Goal: Task Accomplishment & Management: Manage account settings

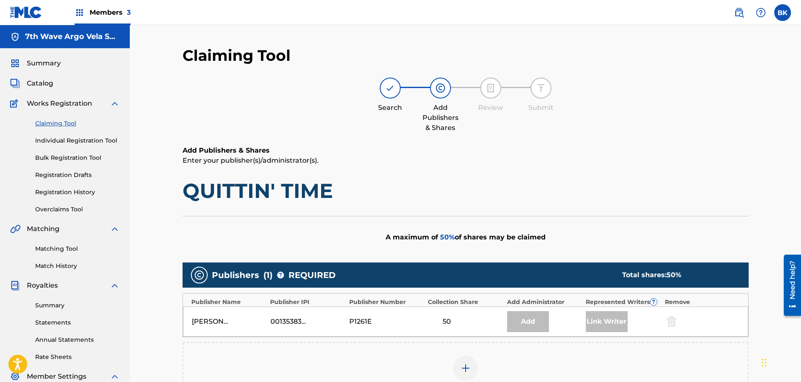
click at [39, 62] on span "Summary" at bounding box center [44, 63] width 34 height 10
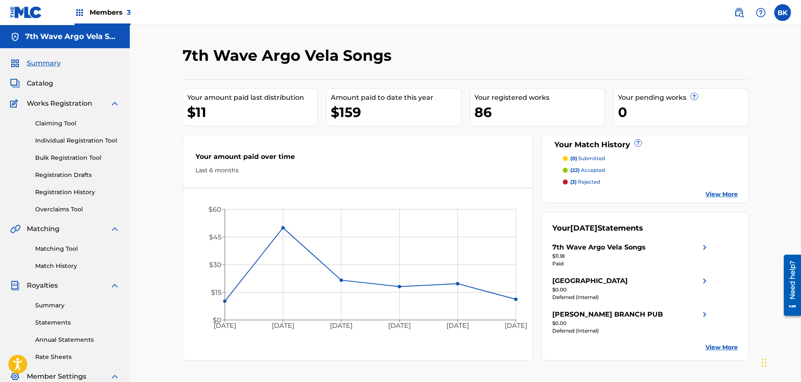
click at [63, 191] on link "Registration History" at bounding box center [77, 192] width 85 height 9
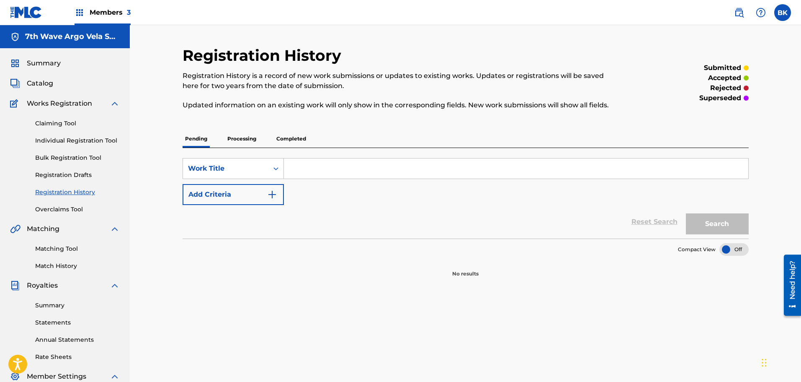
click at [104, 12] on span "Members 3" at bounding box center [110, 13] width 41 height 10
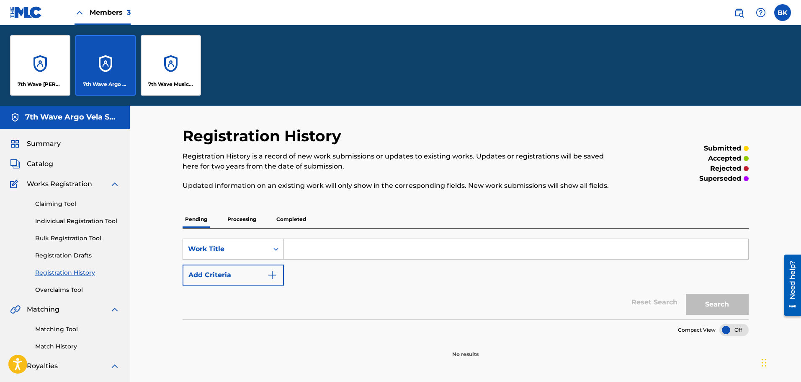
click at [184, 62] on div "7th Wave Music Publishing" at bounding box center [171, 65] width 60 height 60
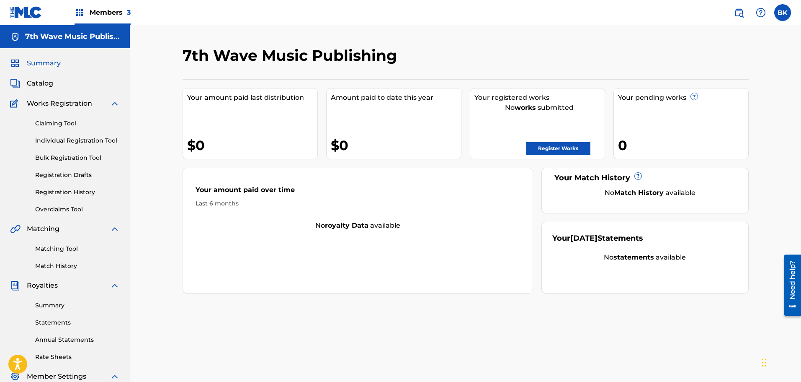
click at [62, 192] on link "Registration History" at bounding box center [77, 192] width 85 height 9
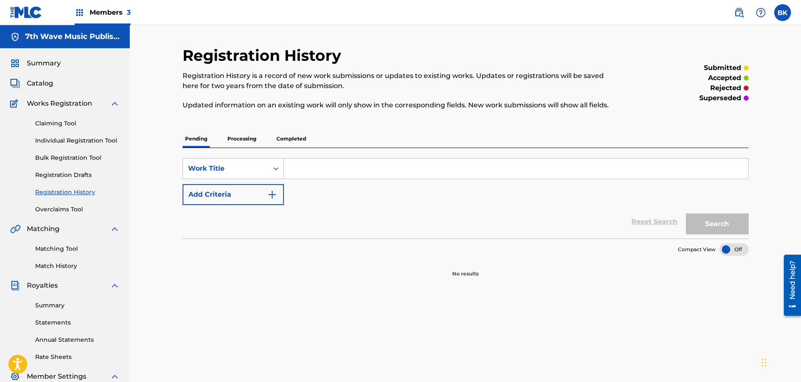
click at [238, 137] on p "Processing" at bounding box center [242, 139] width 34 height 18
click at [298, 140] on p "Completed" at bounding box center [291, 139] width 35 height 18
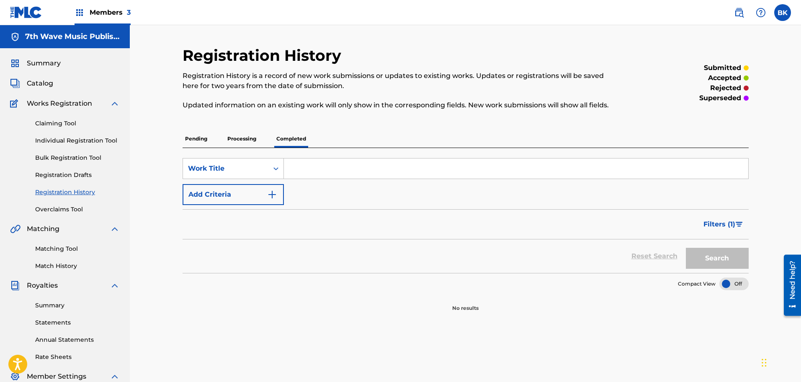
click at [106, 10] on span "Members 3" at bounding box center [110, 13] width 41 height 10
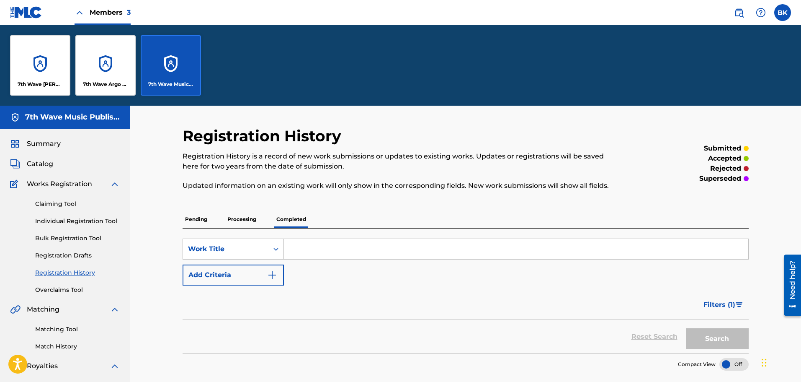
click at [106, 58] on div "7th Wave Argo Vela Songs" at bounding box center [105, 65] width 60 height 60
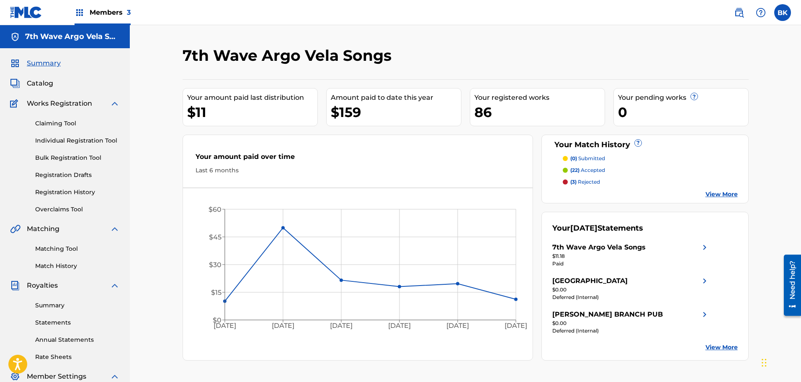
click at [65, 194] on link "Registration History" at bounding box center [77, 192] width 85 height 9
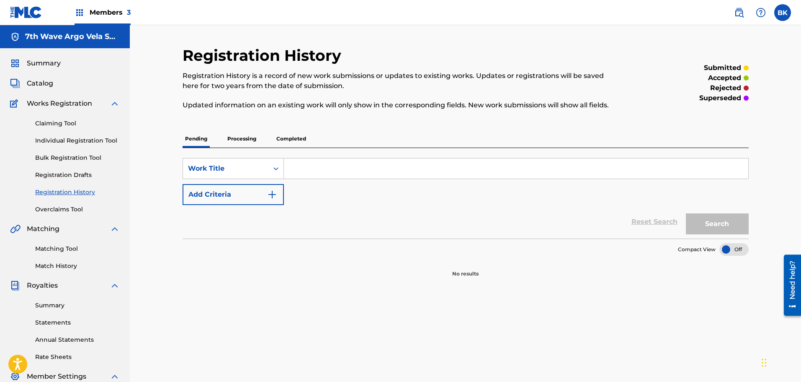
click at [245, 140] on p "Processing" at bounding box center [242, 139] width 34 height 18
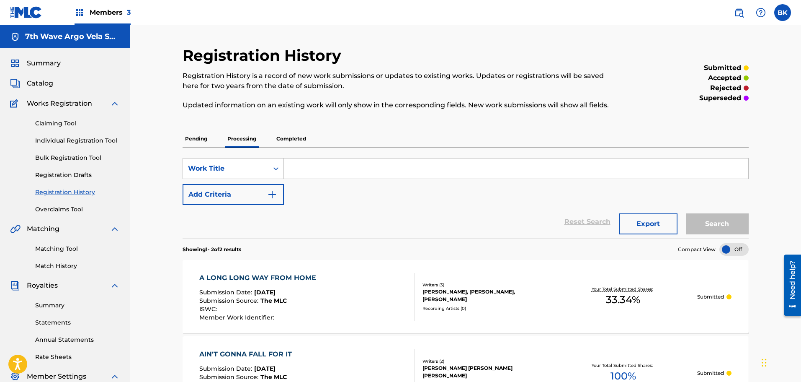
click at [296, 140] on p "Completed" at bounding box center [291, 139] width 35 height 18
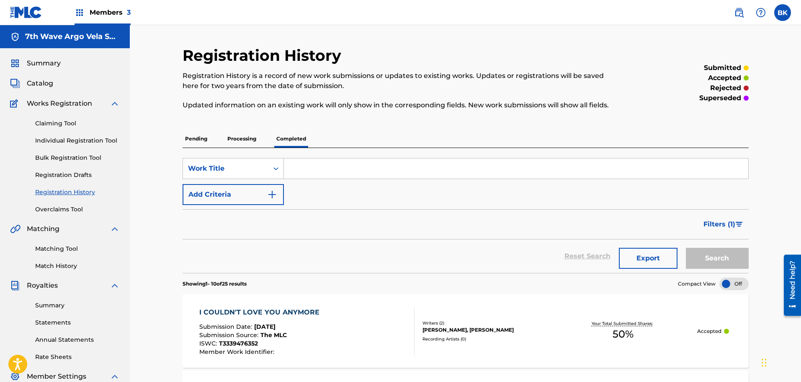
click at [244, 140] on p "Processing" at bounding box center [242, 139] width 34 height 18
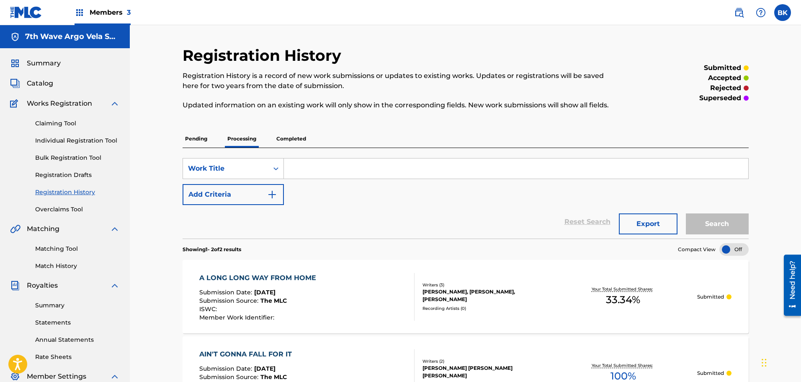
click at [58, 210] on link "Overclaims Tool" at bounding box center [77, 209] width 85 height 9
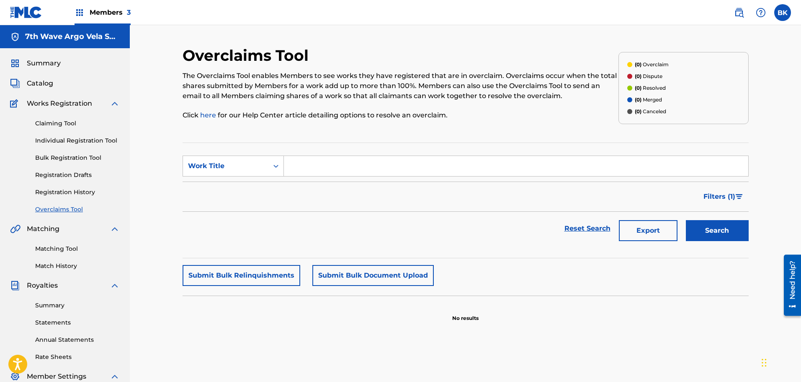
scroll to position [70, 0]
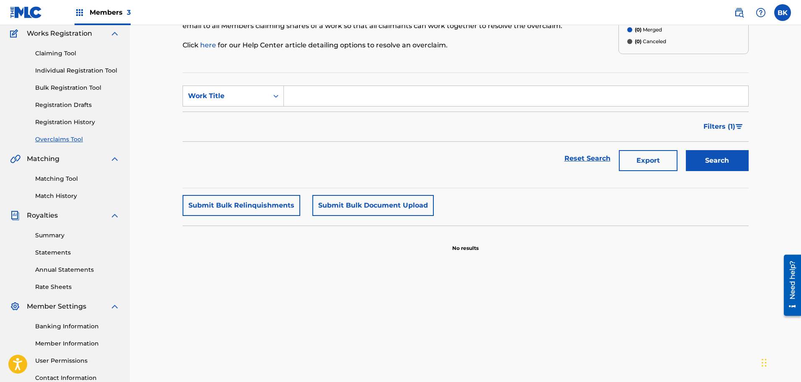
click at [70, 196] on link "Match History" at bounding box center [77, 195] width 85 height 9
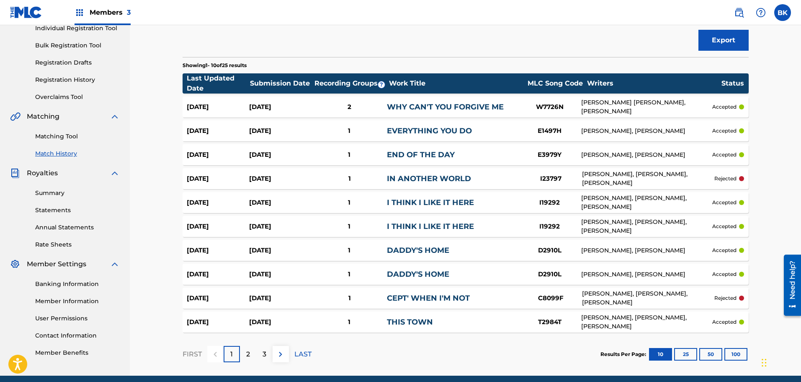
scroll to position [146, 0]
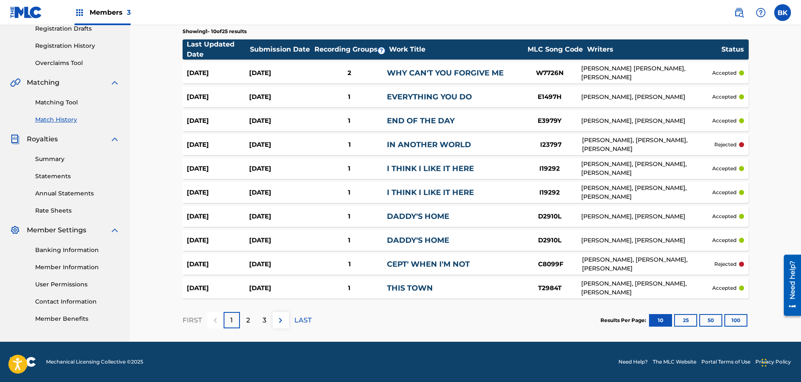
click at [738, 317] on button "100" at bounding box center [736, 320] width 23 height 13
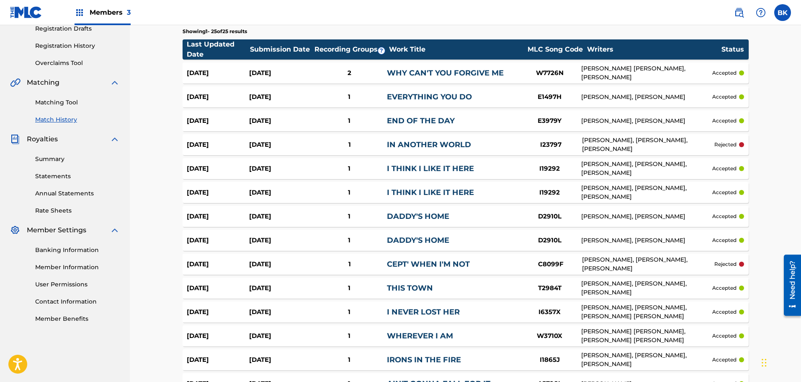
click at [452, 145] on link "IN ANOTHER WORLD" at bounding box center [429, 144] width 84 height 9
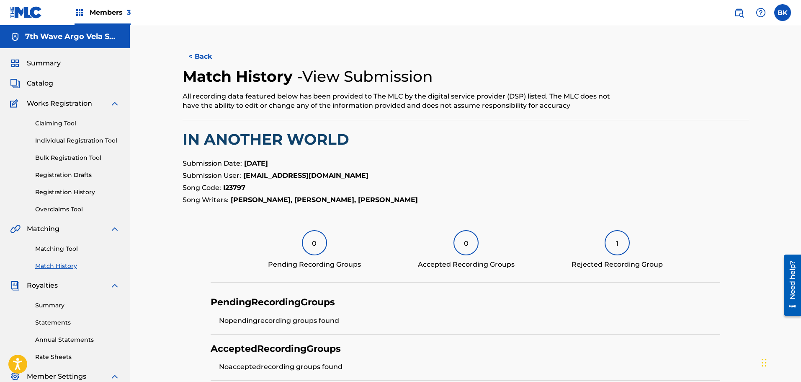
scroll to position [138, 0]
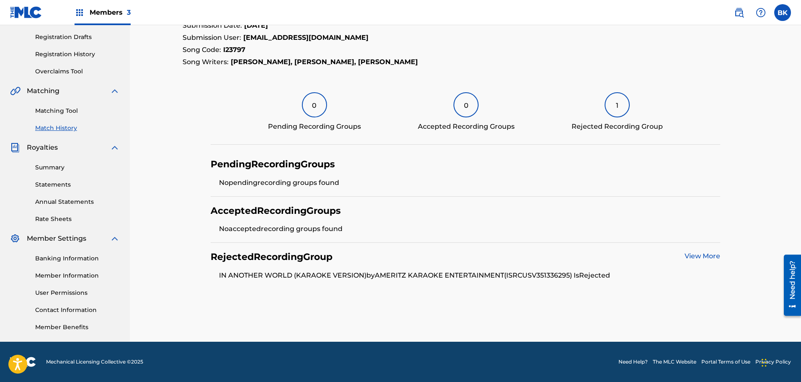
click at [620, 107] on div "1" at bounding box center [617, 104] width 25 height 25
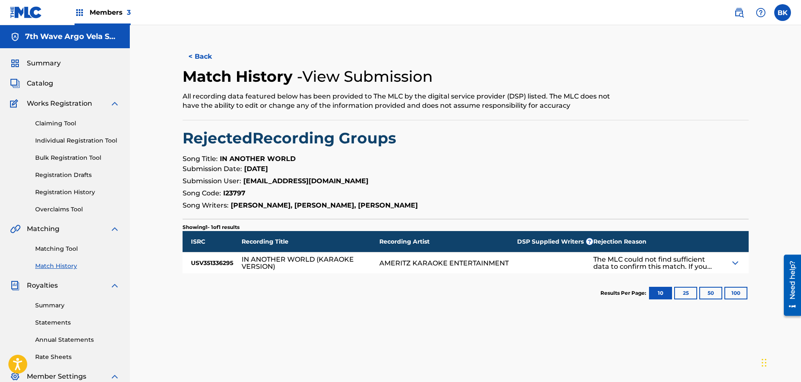
click at [736, 265] on img at bounding box center [736, 263] width 10 height 10
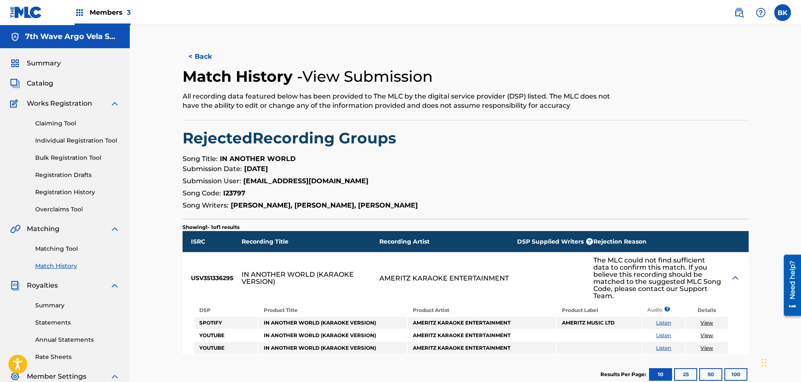
scroll to position [70, 0]
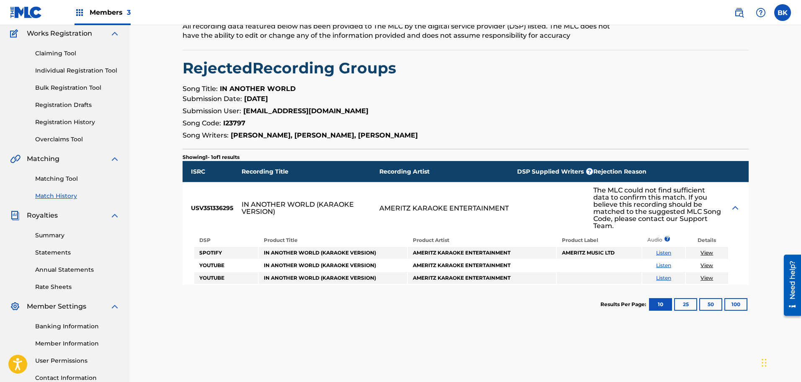
click at [668, 255] on link "Listen" at bounding box center [664, 252] width 15 height 6
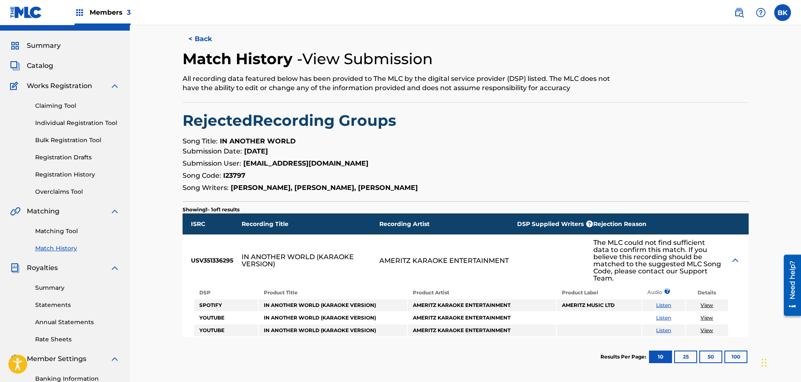
scroll to position [0, 0]
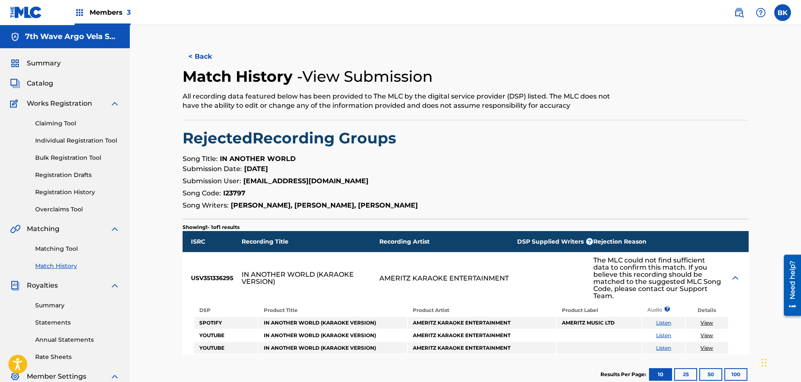
click at [204, 59] on button "< Back" at bounding box center [208, 56] width 50 height 21
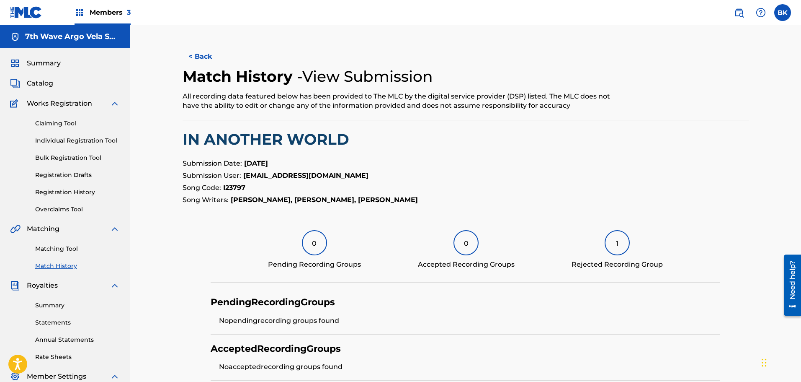
click at [204, 57] on button "< Back" at bounding box center [208, 56] width 50 height 21
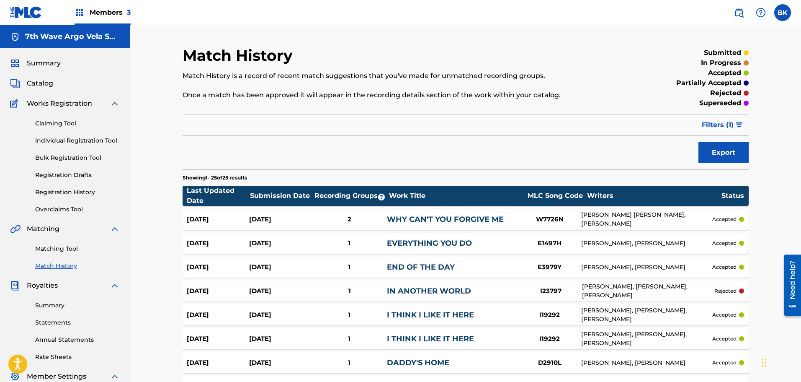
scroll to position [146, 0]
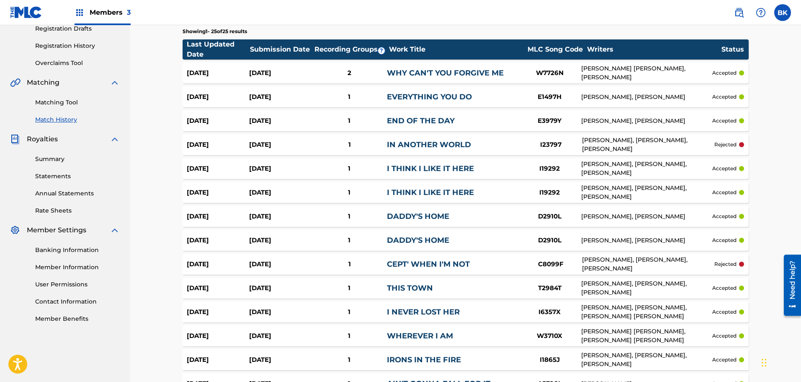
click at [425, 264] on link "CEPT' WHEN I'M NOT" at bounding box center [428, 263] width 83 height 9
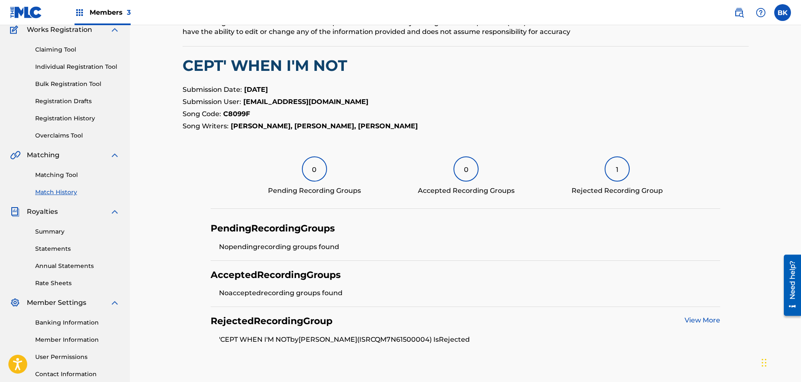
scroll to position [138, 0]
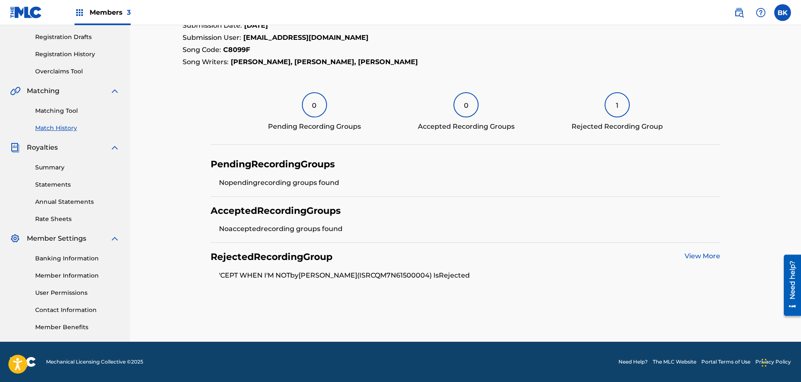
click at [710, 257] on link "View More" at bounding box center [703, 256] width 36 height 8
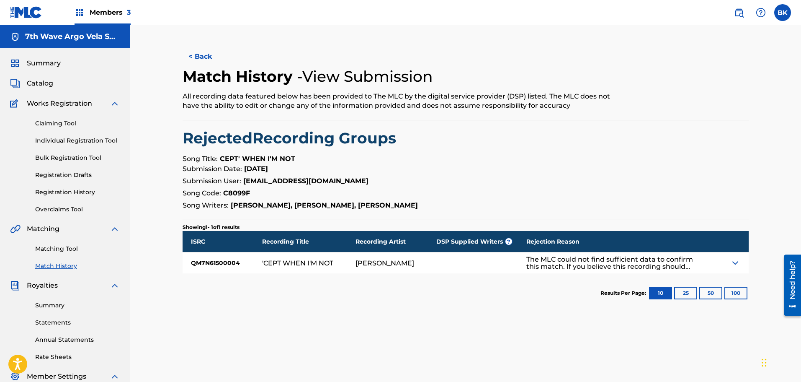
click at [734, 262] on img at bounding box center [736, 263] width 10 height 10
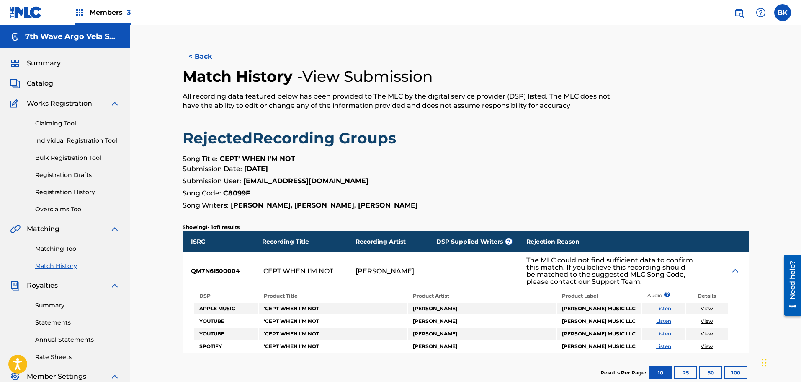
click at [664, 309] on link "Listen" at bounding box center [664, 308] width 15 height 6
click at [668, 321] on link "Listen" at bounding box center [664, 321] width 15 height 6
click at [664, 335] on link "Listen" at bounding box center [664, 333] width 15 height 6
click at [203, 58] on button "< Back" at bounding box center [208, 56] width 50 height 21
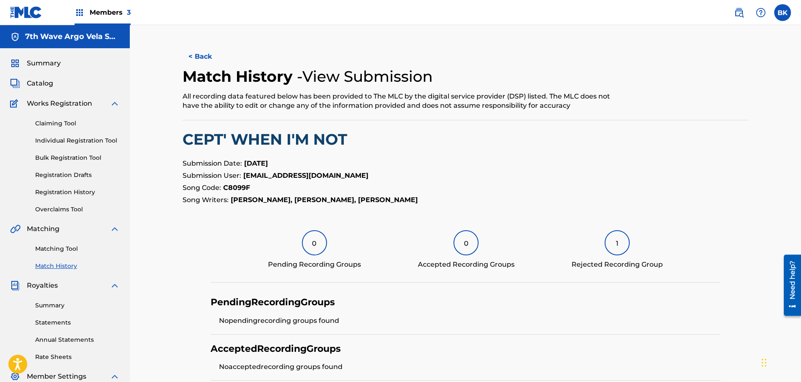
click at [198, 61] on button "< Back" at bounding box center [208, 56] width 50 height 21
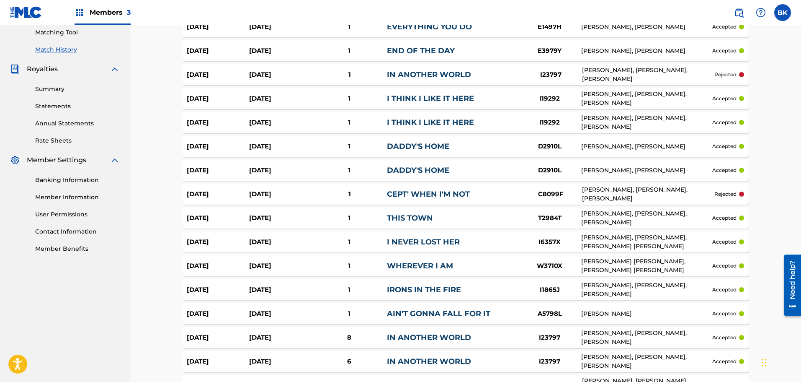
scroll to position [146, 0]
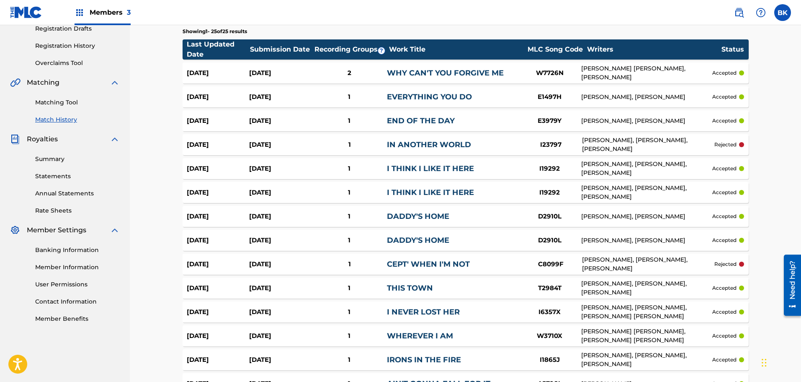
click at [423, 143] on link "IN ANOTHER WORLD" at bounding box center [429, 144] width 84 height 9
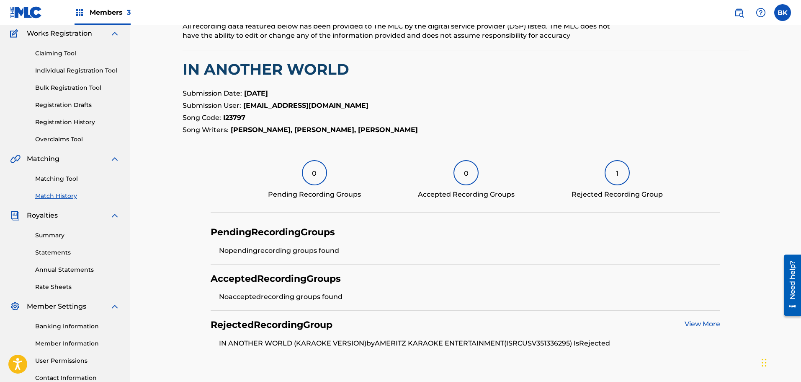
scroll to position [138, 0]
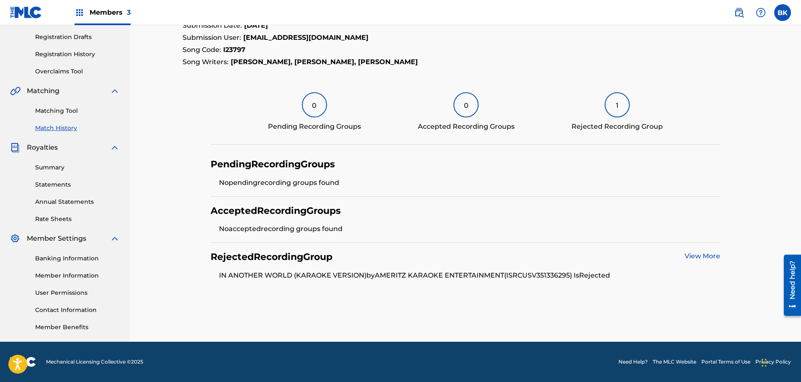
click at [704, 255] on link "View More" at bounding box center [703, 256] width 36 height 8
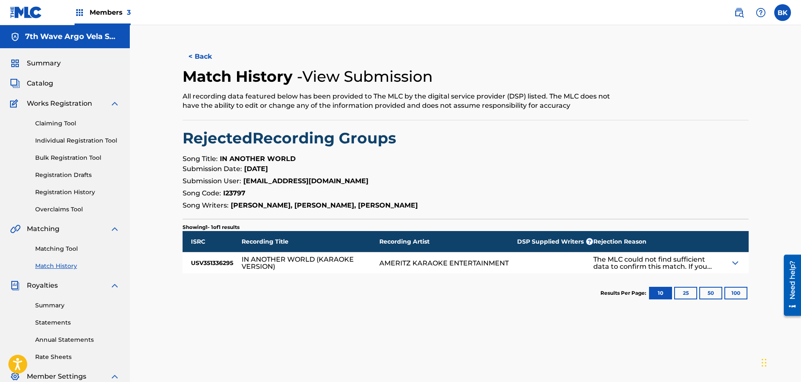
click at [731, 262] on img at bounding box center [736, 263] width 10 height 10
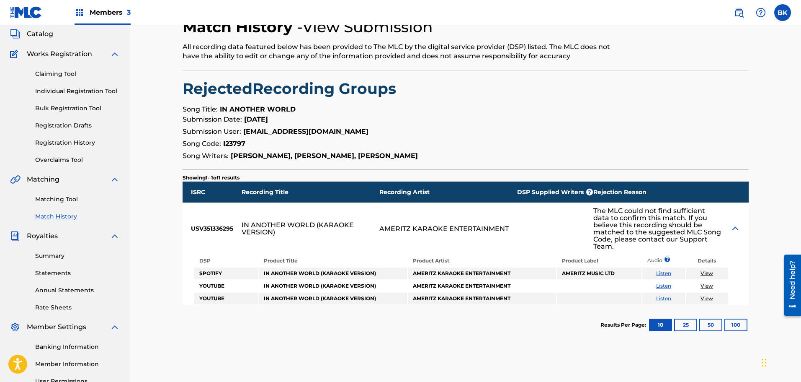
scroll to position [70, 0]
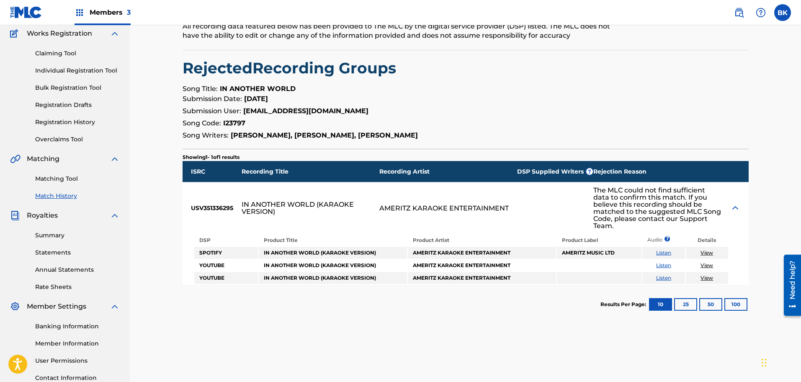
click at [709, 250] on link "View" at bounding box center [707, 252] width 13 height 6
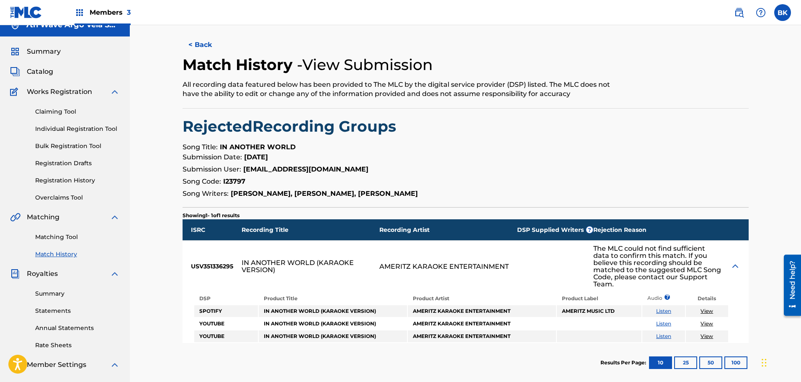
scroll to position [0, 0]
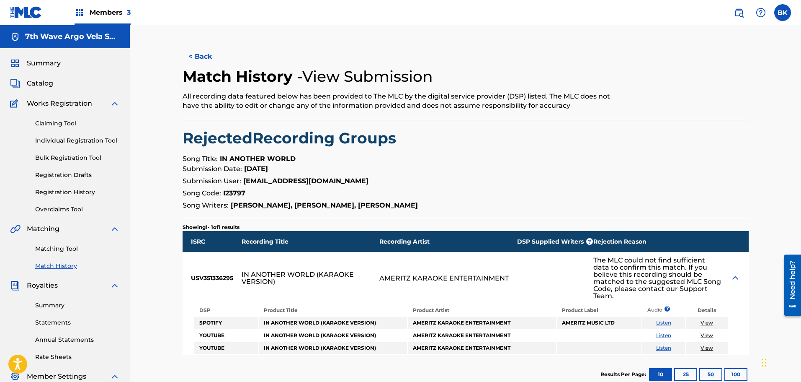
click at [50, 87] on span "Catalog" at bounding box center [40, 83] width 26 height 10
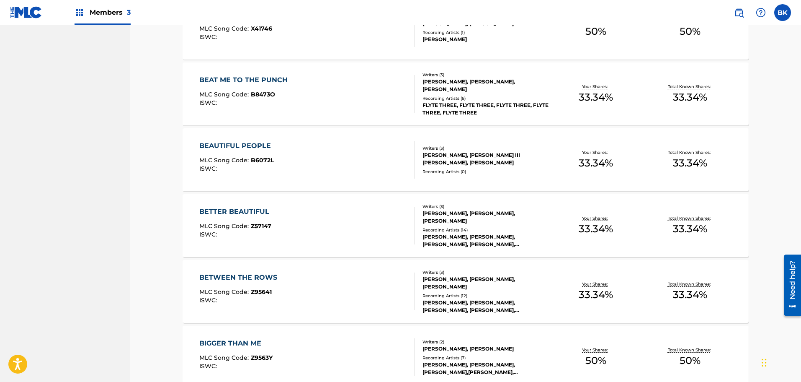
scroll to position [577, 0]
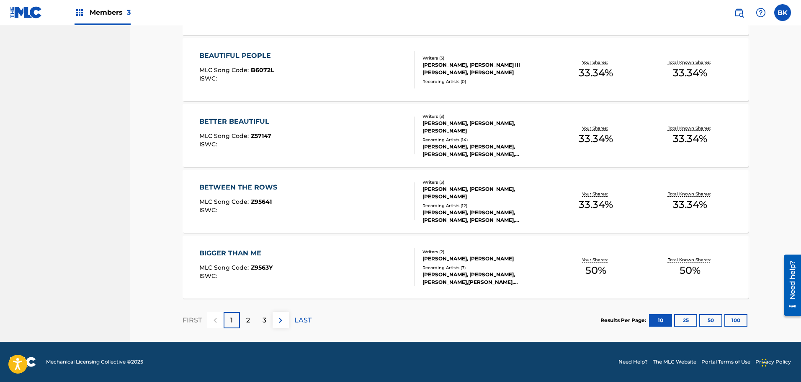
click at [730, 324] on button "100" at bounding box center [736, 320] width 23 height 13
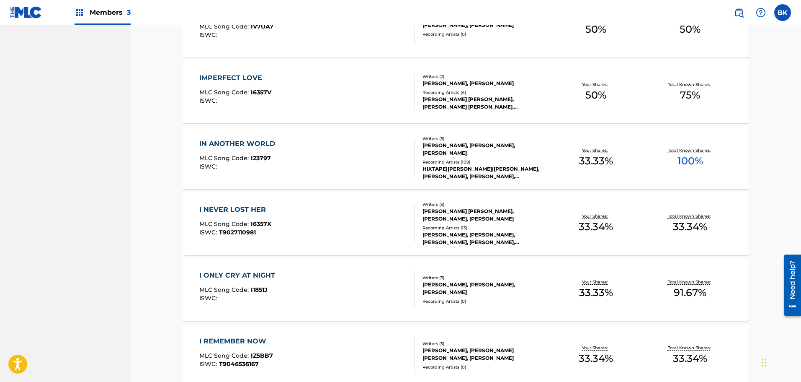
scroll to position [2812, 0]
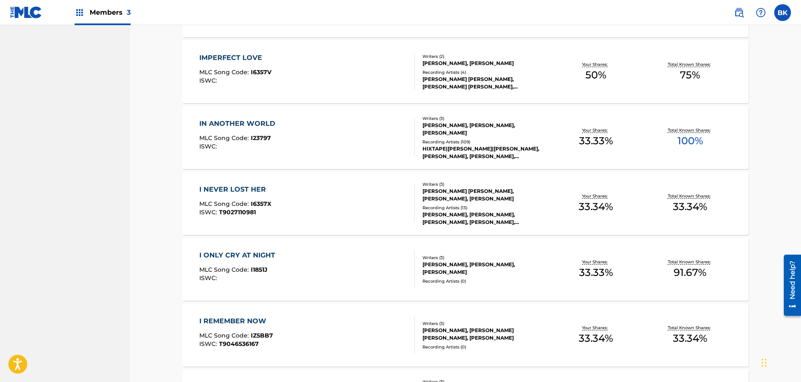
click at [241, 127] on div "IN ANOTHER WORLD" at bounding box center [239, 124] width 80 height 10
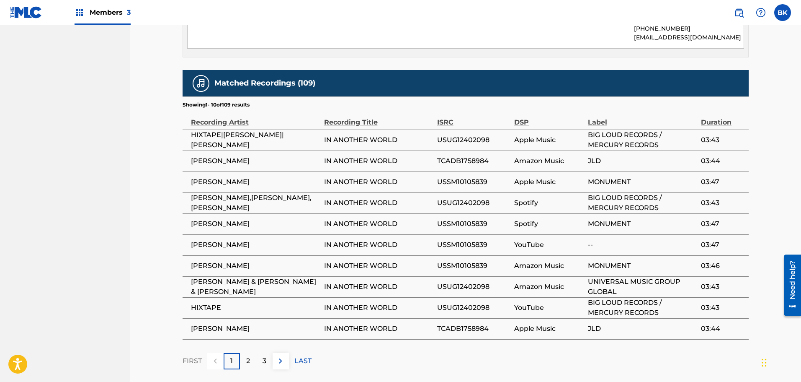
scroll to position [1029, 0]
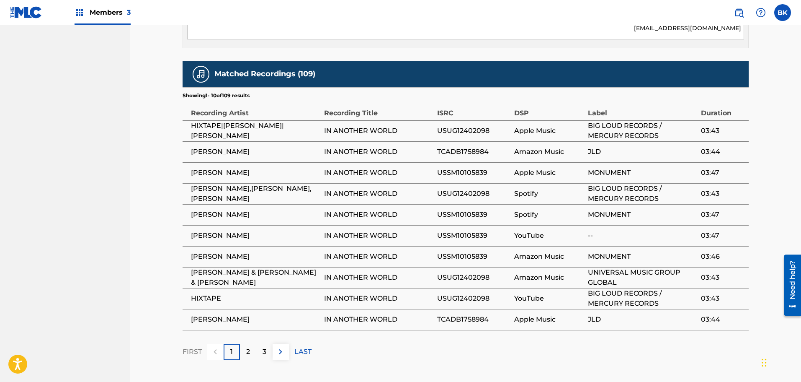
click at [247, 346] on p "2" at bounding box center [248, 351] width 4 height 10
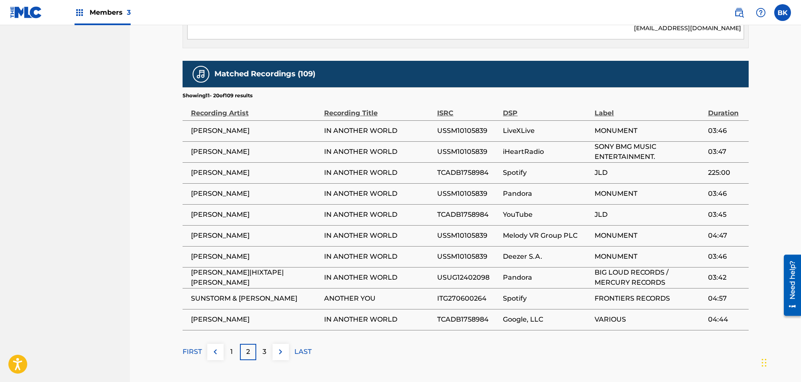
click at [280, 346] on img at bounding box center [281, 351] width 10 height 10
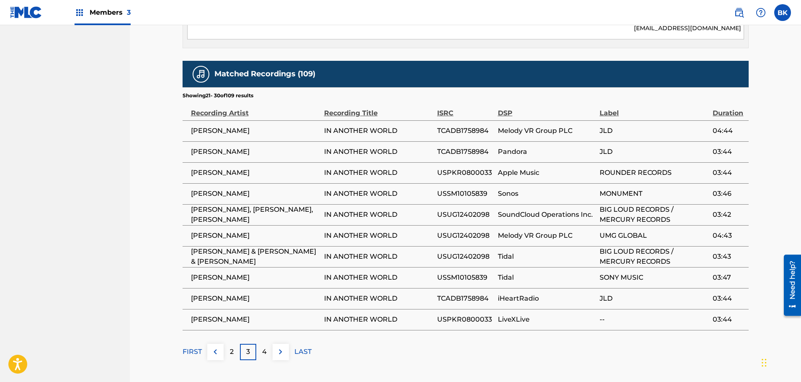
click at [280, 346] on img at bounding box center [281, 351] width 10 height 10
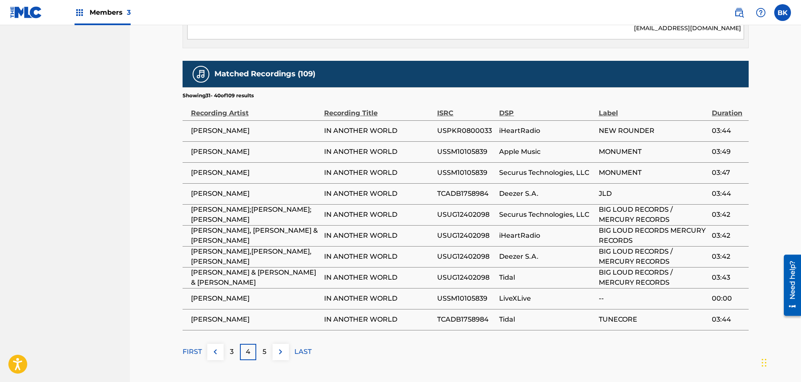
click at [280, 346] on img at bounding box center [281, 351] width 10 height 10
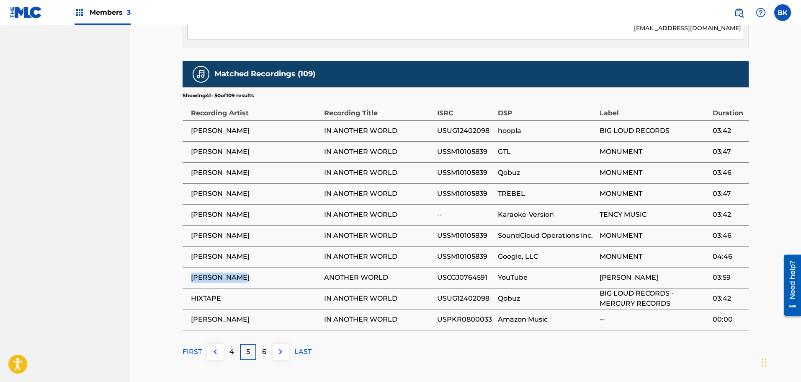
drag, startPoint x: 243, startPoint y: 227, endPoint x: 186, endPoint y: 226, distance: 56.6
click at [186, 267] on td "[PERSON_NAME]" at bounding box center [254, 277] width 142 height 21
copy span "[PERSON_NAME]"
click at [278, 346] on img at bounding box center [281, 351] width 10 height 10
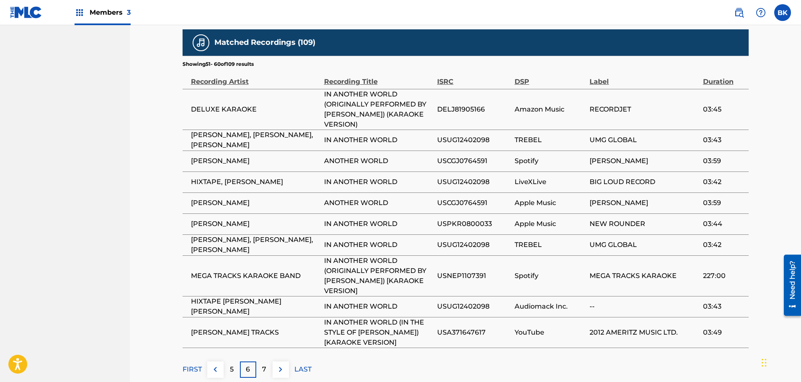
scroll to position [1078, 0]
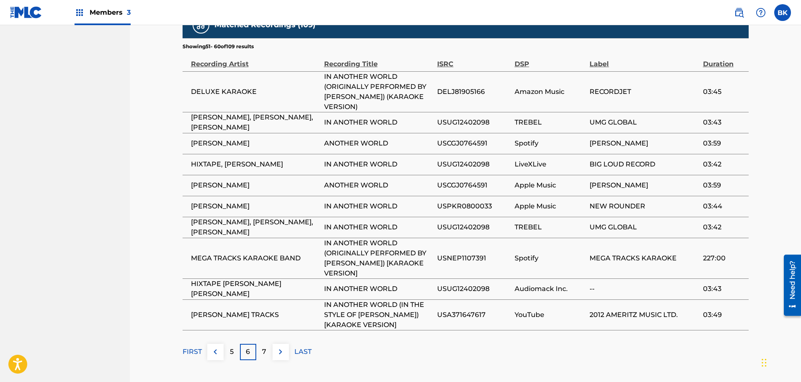
click at [283, 346] on img at bounding box center [281, 351] width 10 height 10
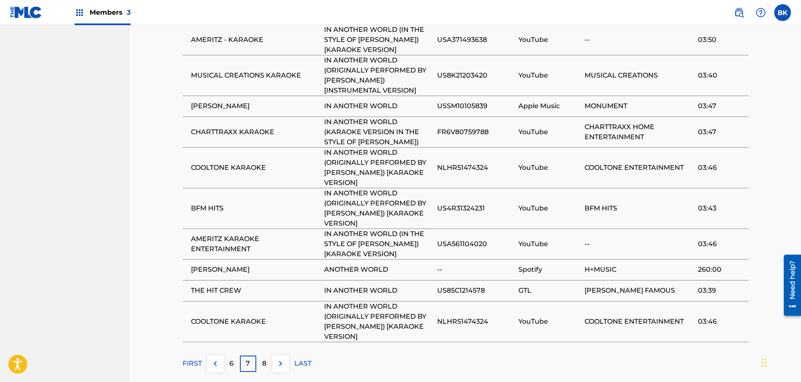
scroll to position [1137, 0]
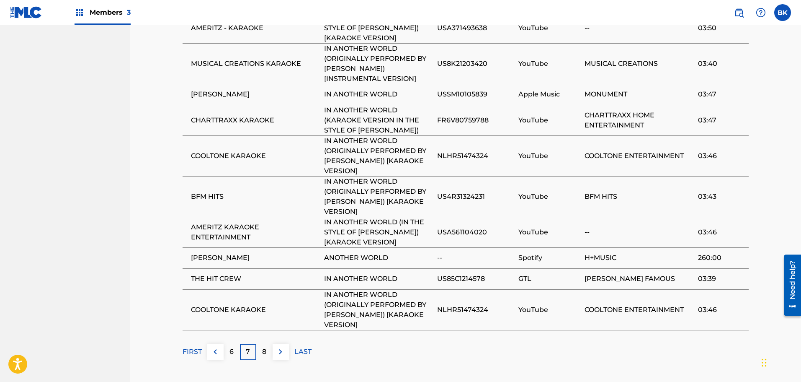
click at [282, 346] on img at bounding box center [281, 351] width 10 height 10
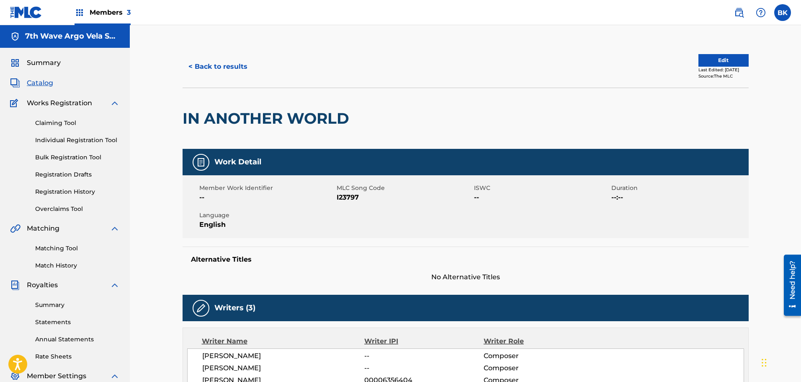
scroll to position [0, 0]
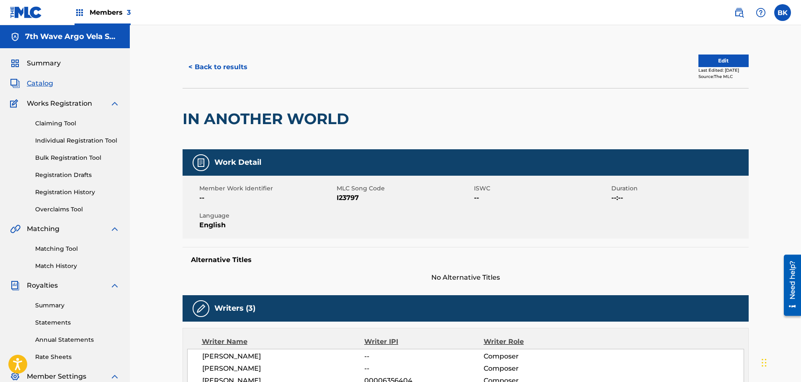
click at [217, 67] on button "< Back to results" at bounding box center [218, 67] width 71 height 21
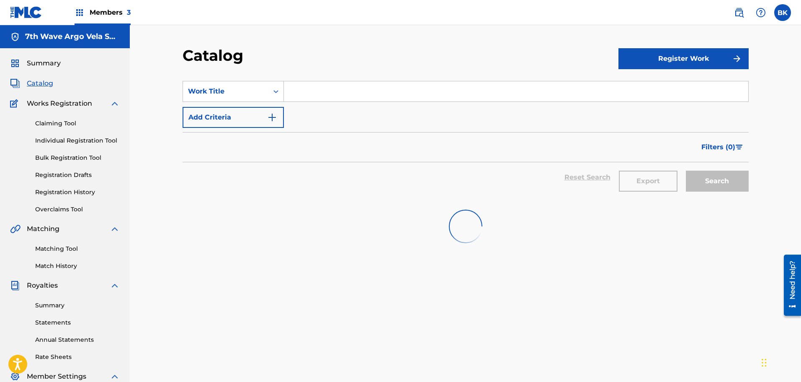
click at [54, 266] on link "Match History" at bounding box center [77, 265] width 85 height 9
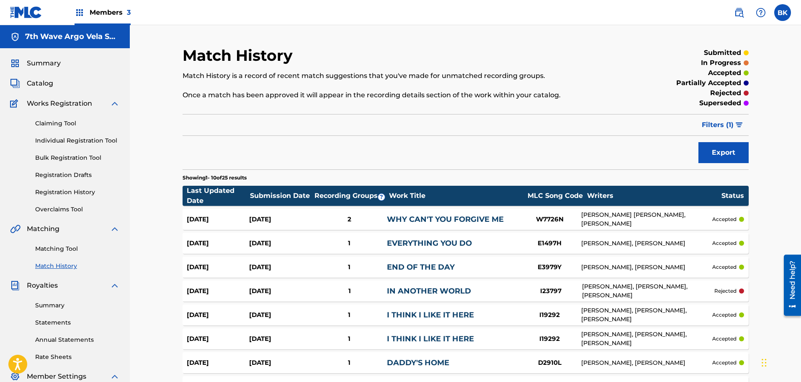
click at [728, 124] on span "Filters ( 1 )" at bounding box center [718, 125] width 32 height 10
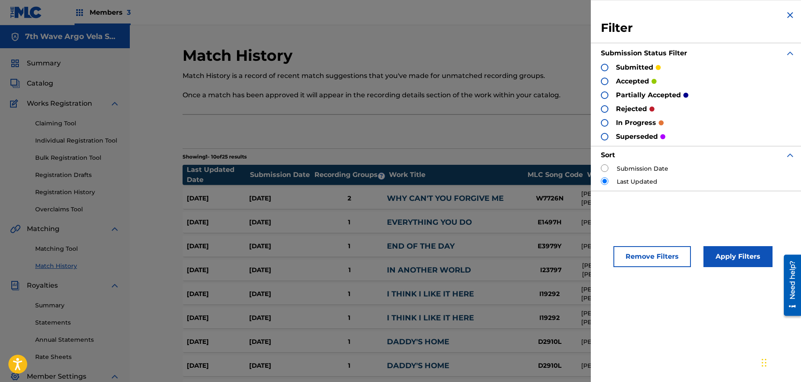
click at [605, 110] on div at bounding box center [605, 109] width 8 height 8
click at [726, 263] on button "Apply Filters" at bounding box center [738, 256] width 69 height 21
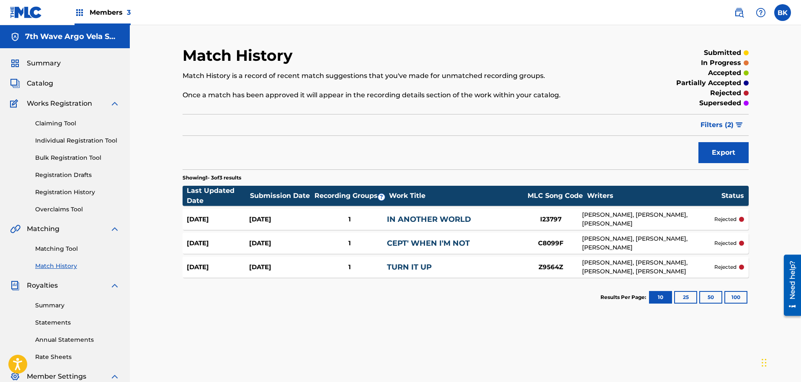
click at [414, 266] on link "TURN IT UP" at bounding box center [409, 266] width 45 height 9
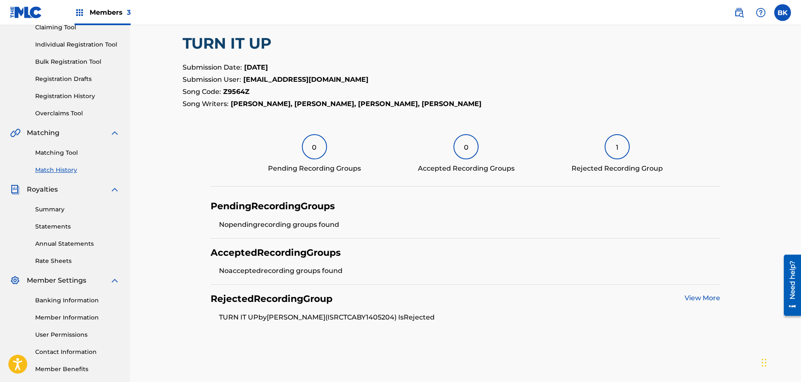
scroll to position [138, 0]
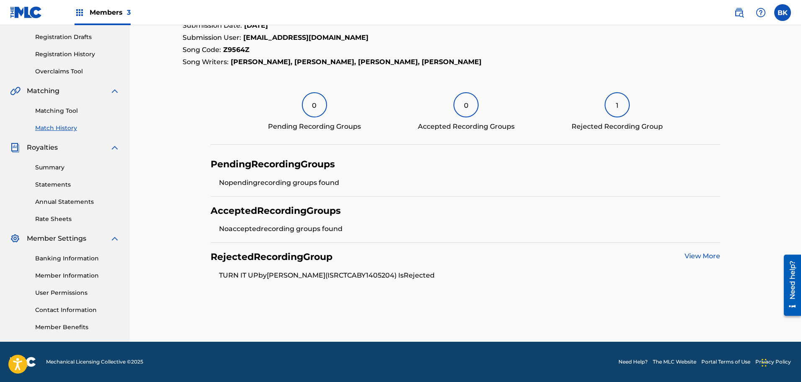
click at [701, 257] on link "View More" at bounding box center [703, 256] width 36 height 8
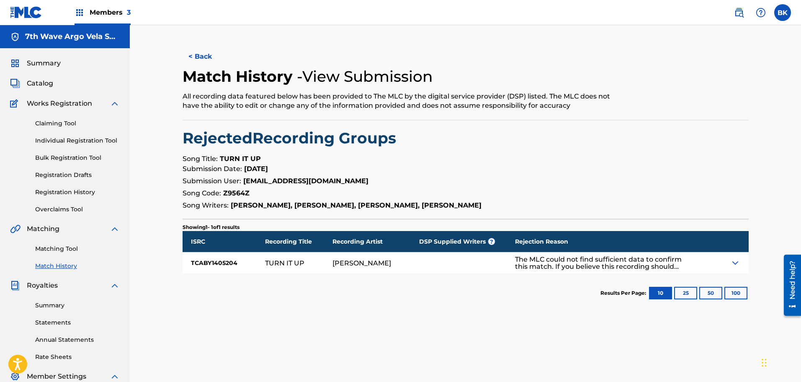
click at [732, 262] on img at bounding box center [736, 263] width 10 height 10
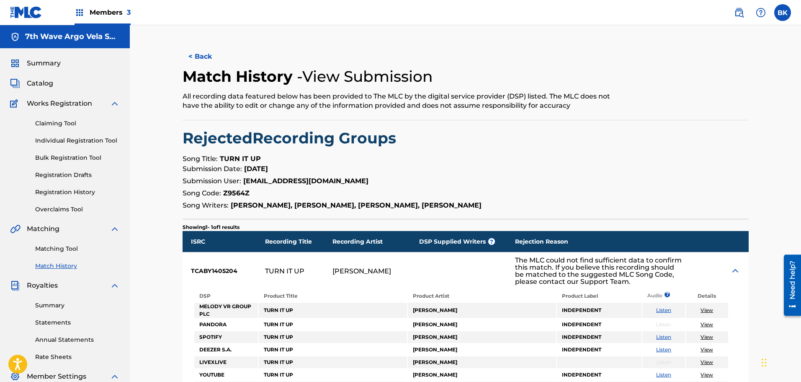
scroll to position [70, 0]
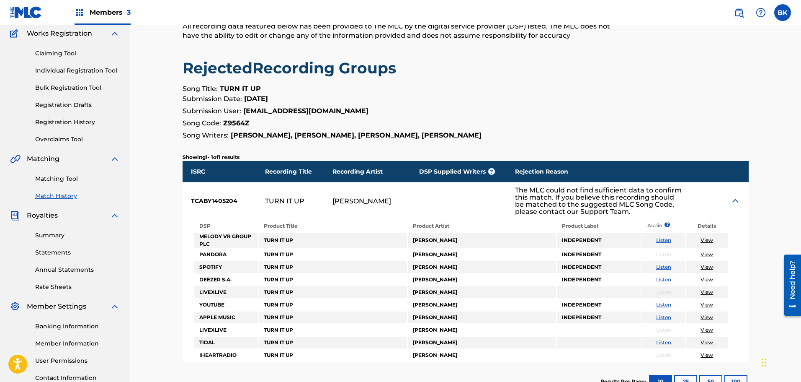
drag, startPoint x: 474, startPoint y: 269, endPoint x: 411, endPoint y: 269, distance: 62.8
click at [411, 269] on td "[PERSON_NAME]" at bounding box center [482, 267] width 148 height 12
copy td "[PERSON_NAME]"
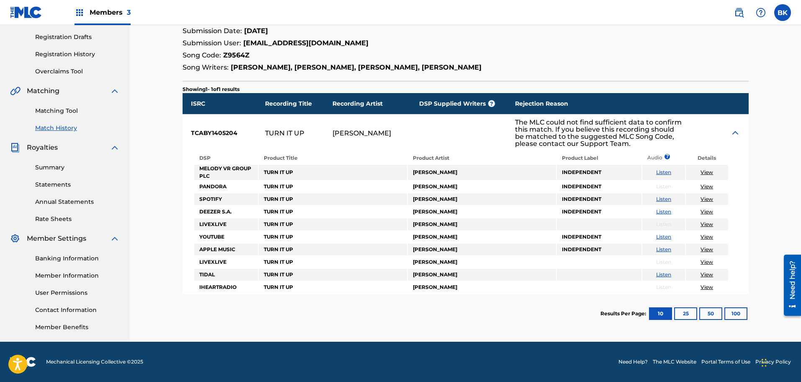
scroll to position [68, 0]
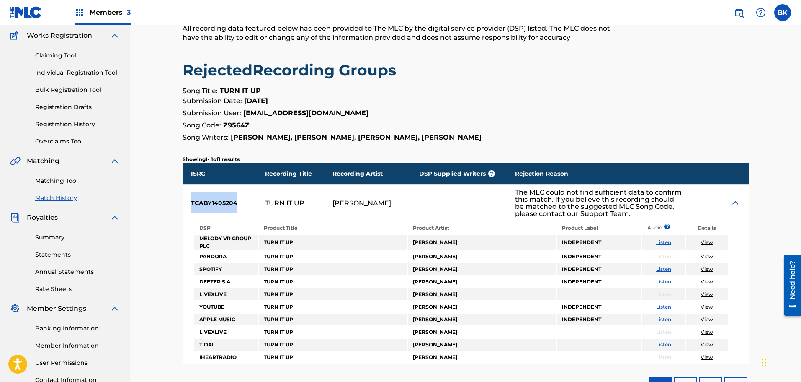
drag, startPoint x: 239, startPoint y: 203, endPoint x: 188, endPoint y: 203, distance: 51.1
click at [188, 203] on div "TCABY1405204" at bounding box center [224, 202] width 83 height 37
copy div "TCABY1405204"
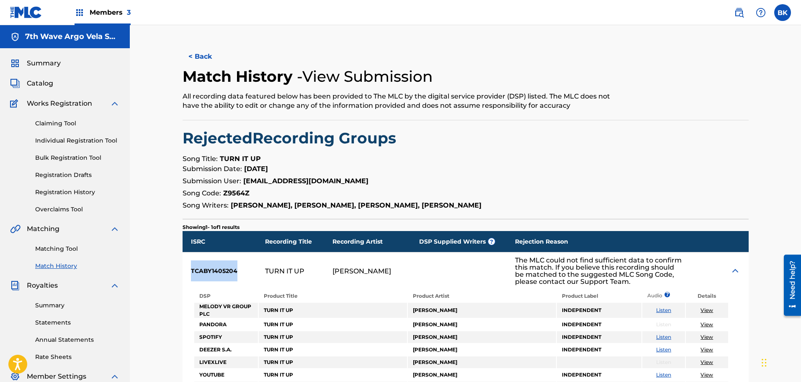
click at [211, 59] on button "< Back" at bounding box center [208, 56] width 50 height 21
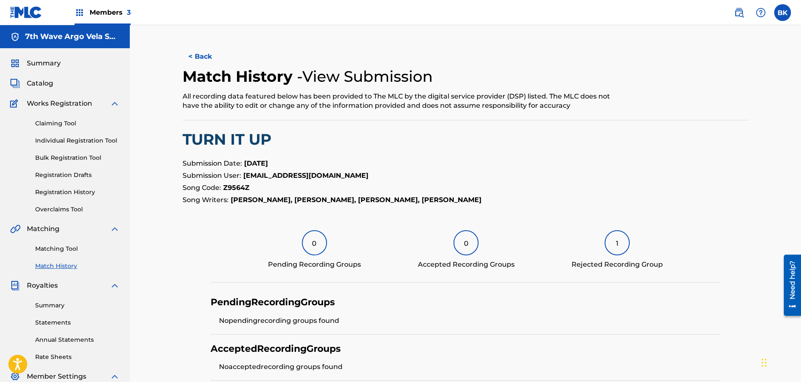
click at [53, 324] on link "Statements" at bounding box center [77, 322] width 85 height 9
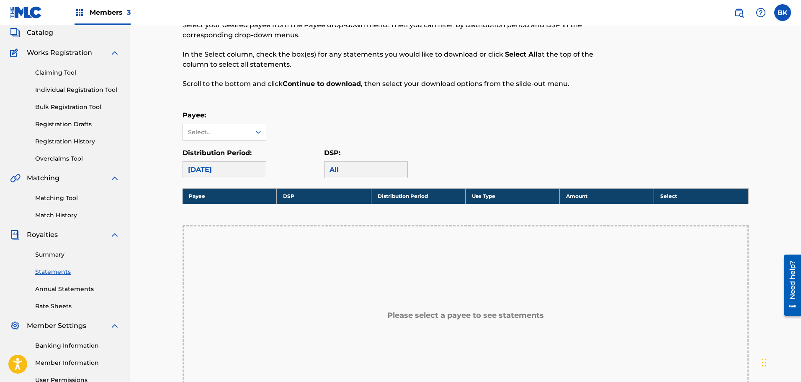
scroll to position [70, 0]
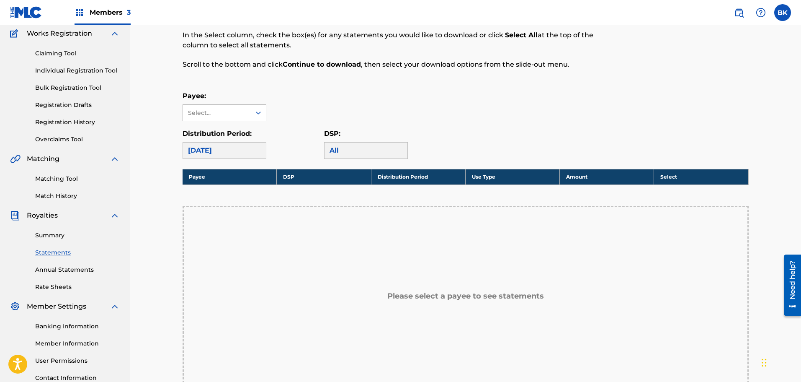
click at [253, 114] on div at bounding box center [258, 112] width 15 height 15
click at [227, 140] on div "7th Wave Argo Vela Songs" at bounding box center [224, 136] width 83 height 31
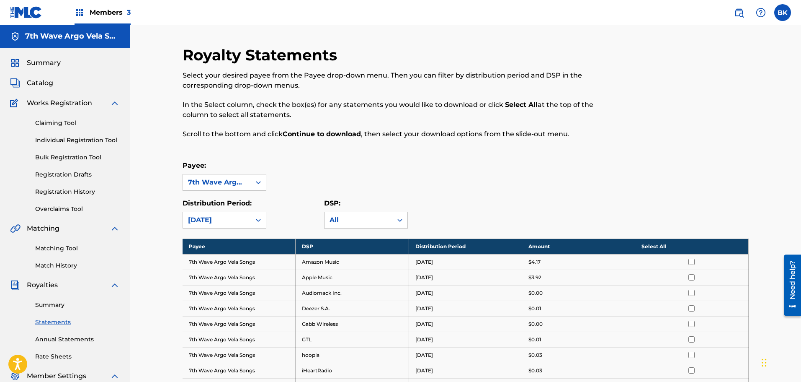
scroll to position [0, 0]
click at [660, 247] on th "Select All" at bounding box center [692, 247] width 113 height 16
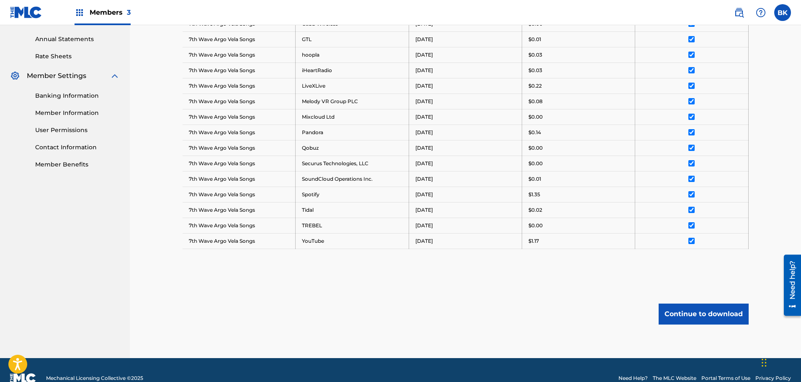
scroll to position [317, 0]
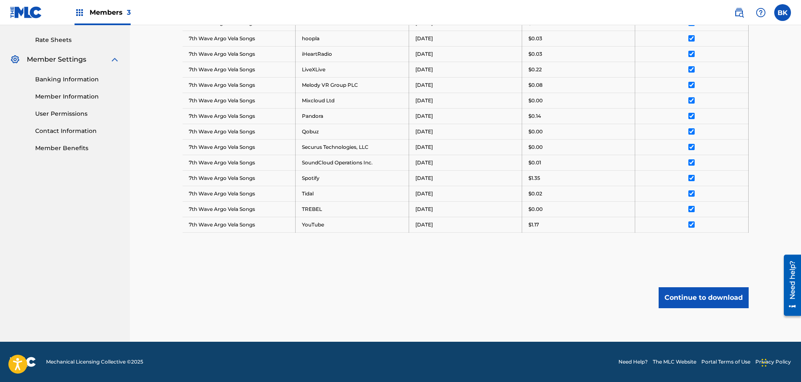
click at [704, 294] on button "Continue to download" at bounding box center [704, 297] width 90 height 21
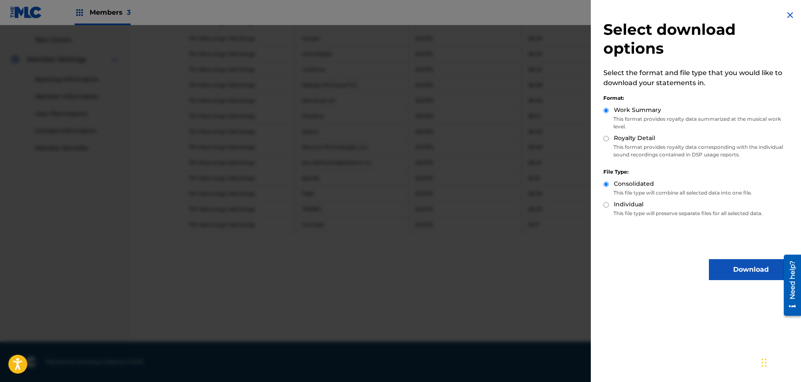
click at [607, 140] on input "Royalty Detail" at bounding box center [606, 138] width 5 height 5
radio input "true"
click at [744, 270] on button "Download" at bounding box center [751, 269] width 84 height 21
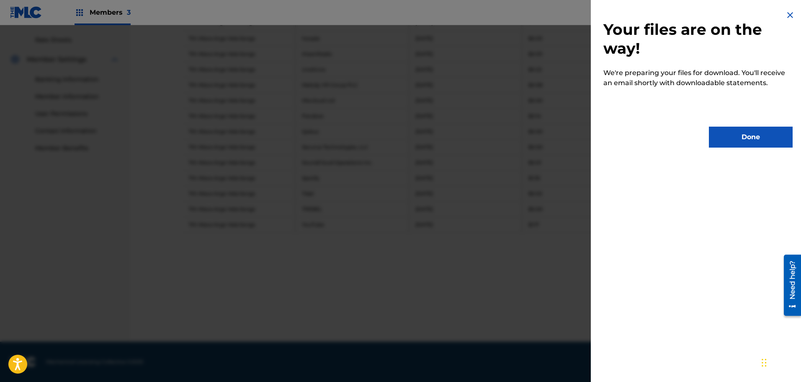
click at [744, 134] on button "Done" at bounding box center [751, 137] width 84 height 21
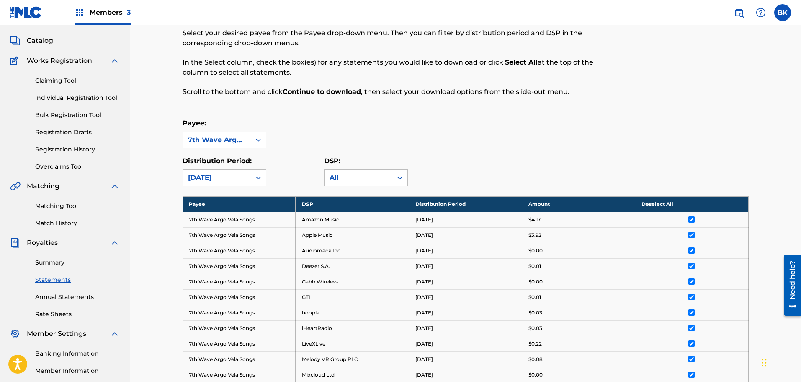
scroll to position [0, 0]
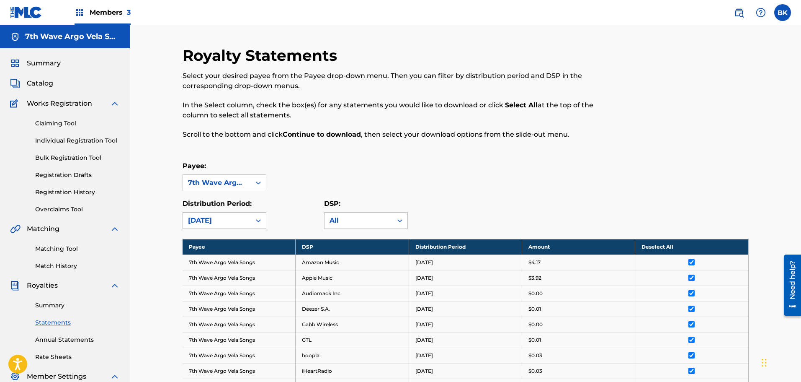
click at [253, 222] on div at bounding box center [258, 220] width 15 height 15
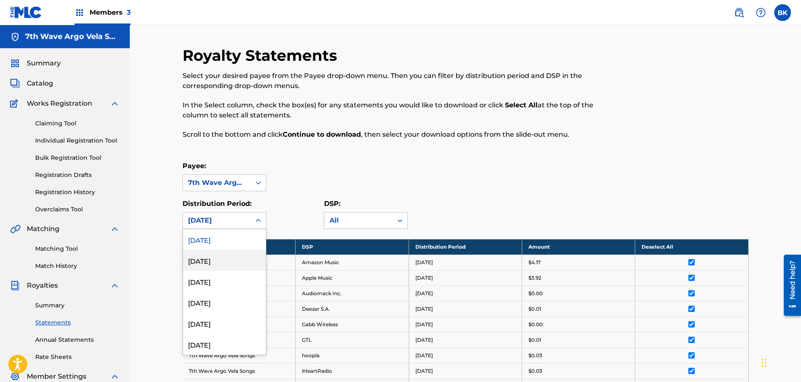
click at [211, 261] on div "[DATE]" at bounding box center [224, 260] width 83 height 21
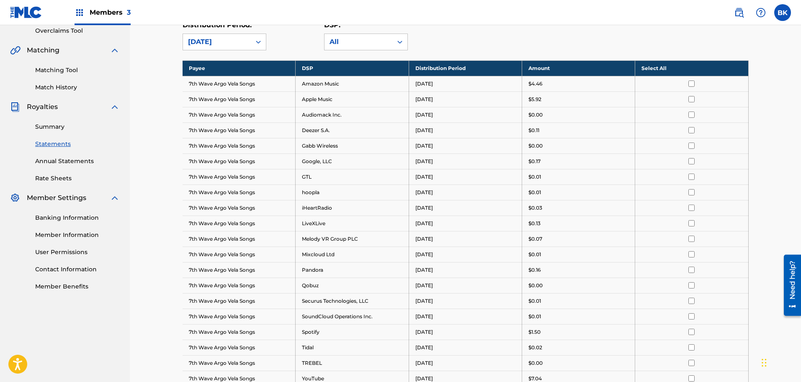
scroll to position [140, 0]
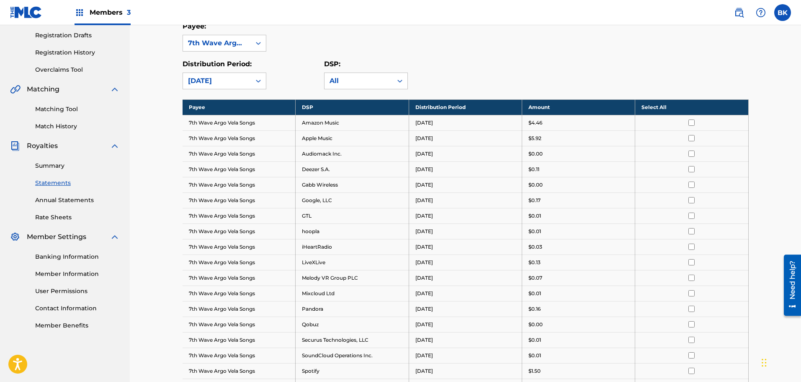
click at [652, 108] on th "Select All" at bounding box center [692, 107] width 113 height 16
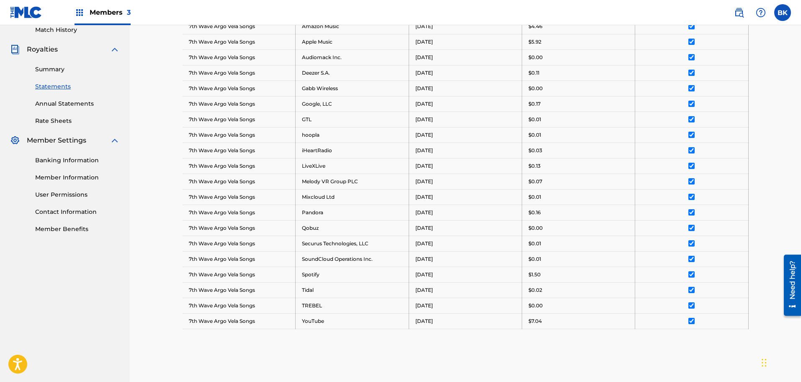
scroll to position [332, 0]
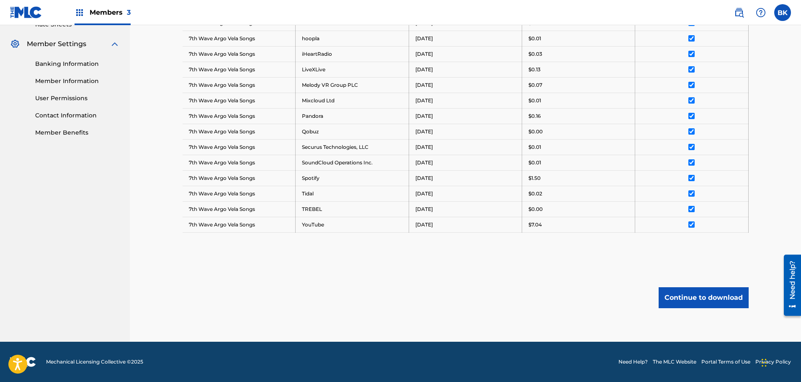
click at [694, 301] on button "Continue to download" at bounding box center [704, 297] width 90 height 21
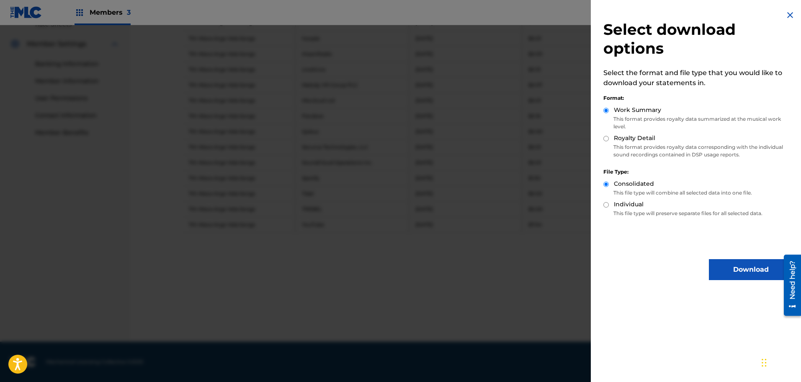
click at [612, 138] on div "Royalty Detail" at bounding box center [698, 139] width 189 height 10
click at [605, 139] on input "Royalty Detail" at bounding box center [606, 138] width 5 height 5
radio input "true"
click at [741, 270] on button "Download" at bounding box center [751, 269] width 84 height 21
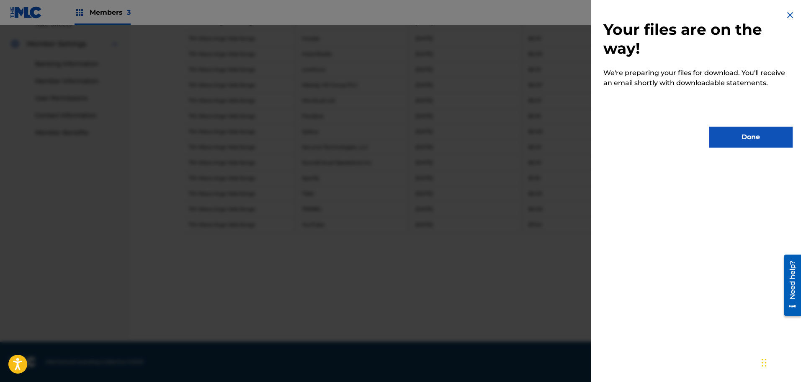
click at [753, 134] on button "Done" at bounding box center [751, 137] width 84 height 21
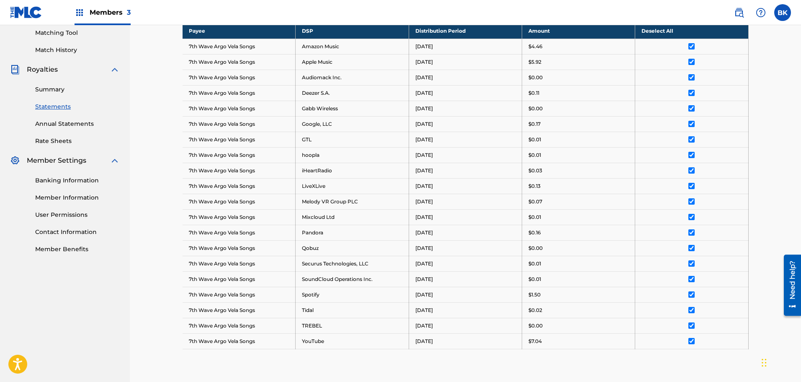
scroll to position [0, 0]
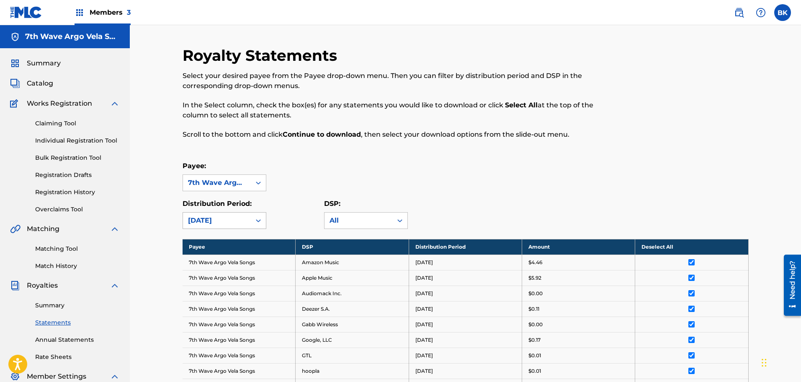
click at [242, 222] on div "[DATE]" at bounding box center [217, 220] width 58 height 10
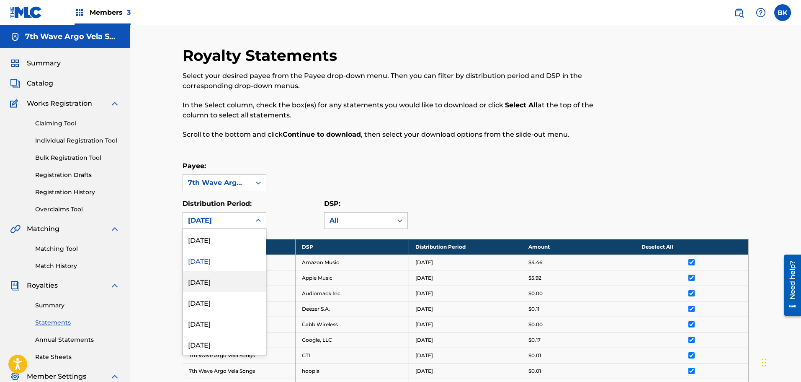
click at [212, 282] on div "[DATE]" at bounding box center [224, 281] width 83 height 21
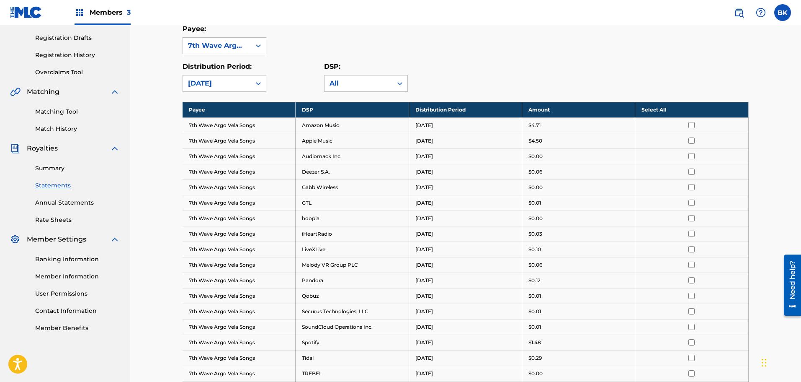
scroll to position [140, 0]
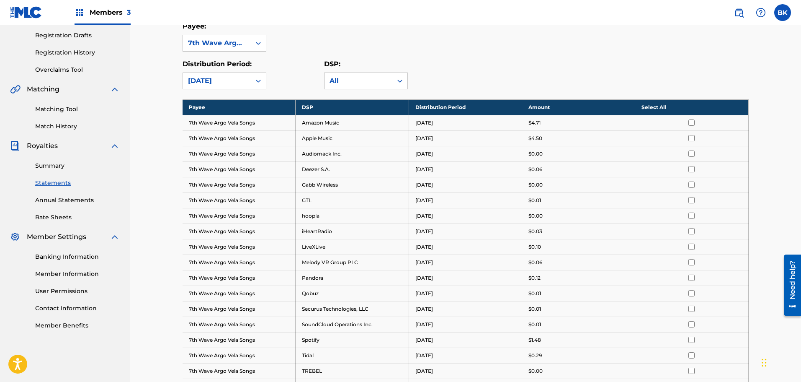
click at [658, 109] on th "Select All" at bounding box center [692, 107] width 113 height 16
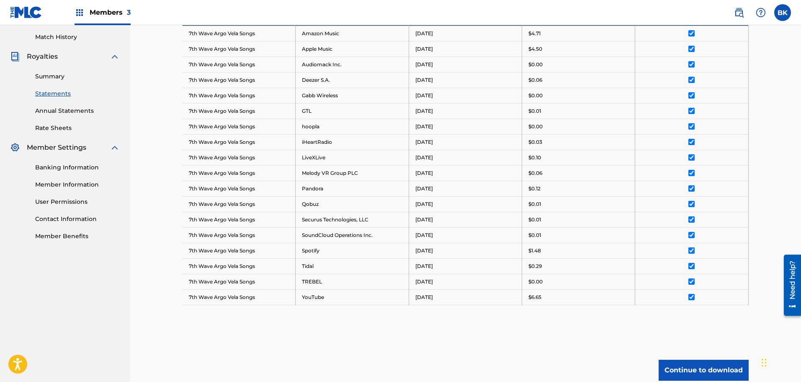
scroll to position [301, 0]
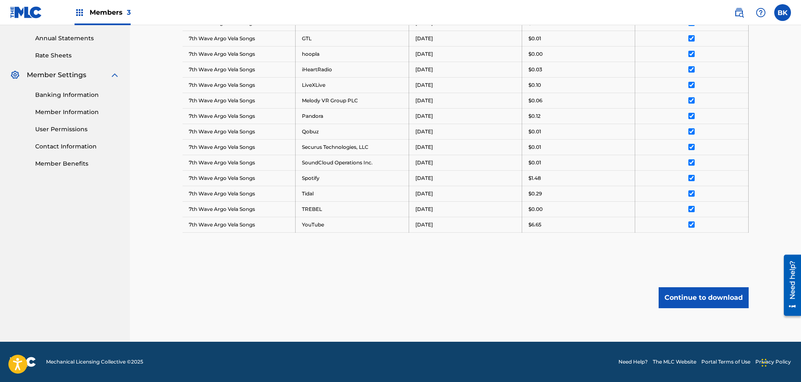
click at [706, 299] on button "Continue to download" at bounding box center [704, 297] width 90 height 21
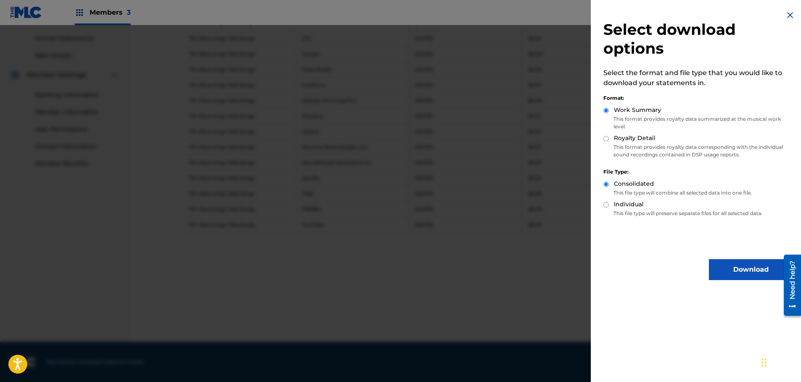
click at [607, 140] on input "Royalty Detail" at bounding box center [606, 138] width 5 height 5
radio input "true"
click at [750, 274] on button "Download" at bounding box center [751, 269] width 84 height 21
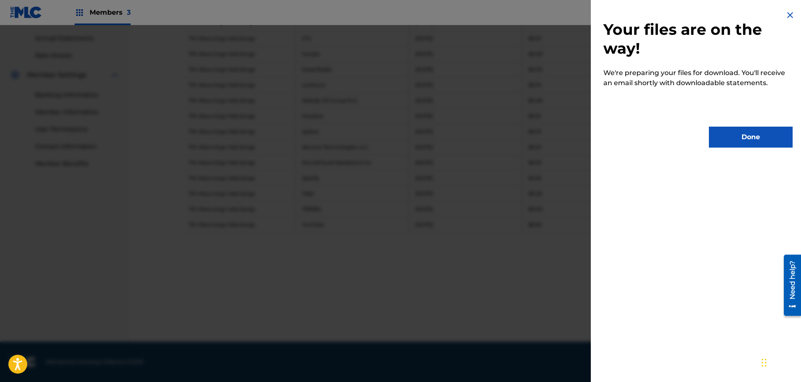
click at [750, 132] on button "Done" at bounding box center [751, 137] width 84 height 21
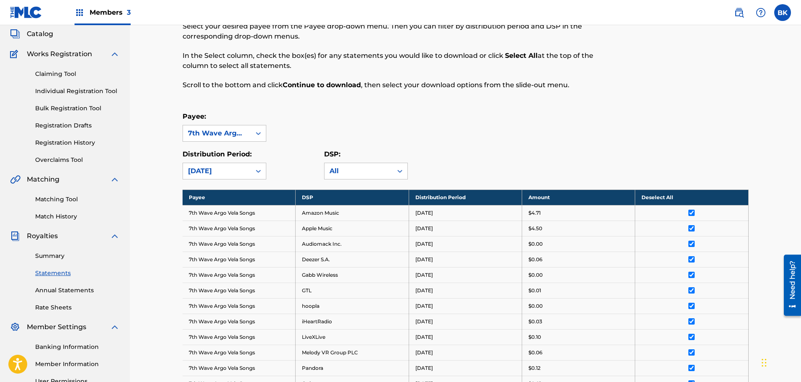
scroll to position [70, 0]
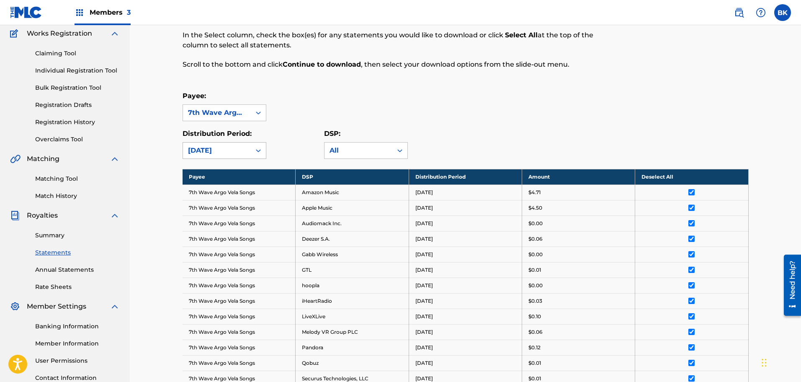
click at [256, 150] on icon at bounding box center [258, 150] width 8 height 8
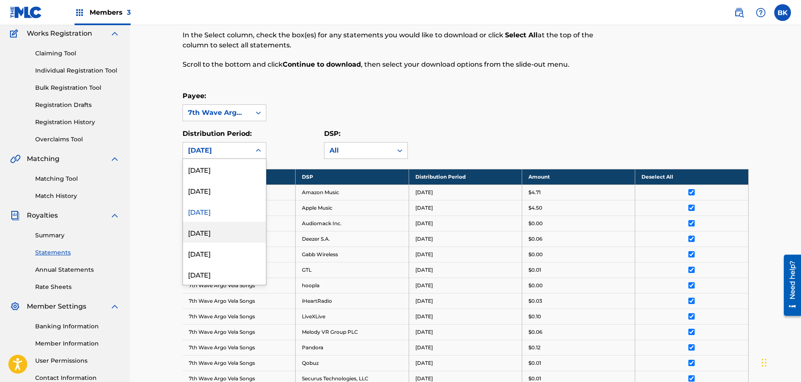
click at [217, 230] on div "[DATE]" at bounding box center [224, 232] width 83 height 21
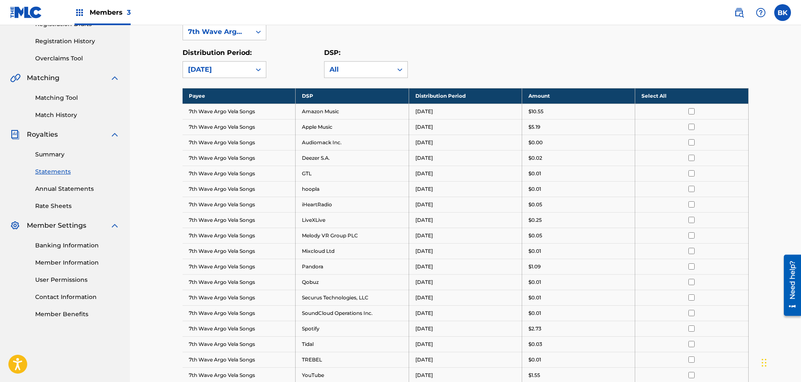
scroll to position [140, 0]
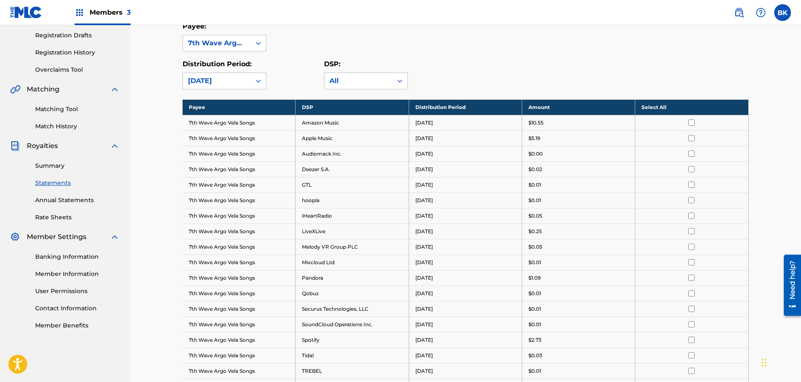
click at [655, 109] on th "Select All" at bounding box center [692, 107] width 113 height 16
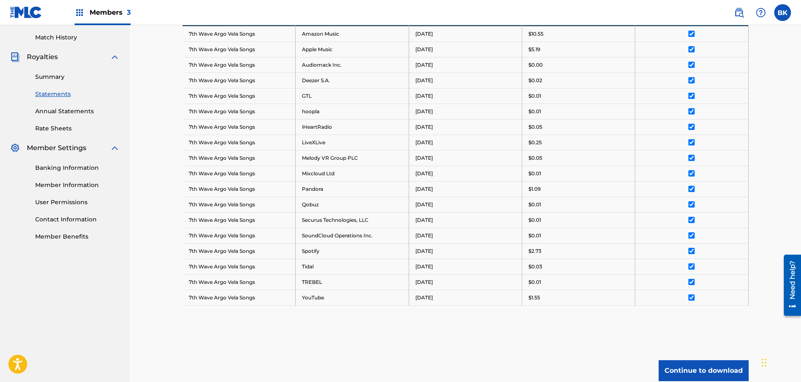
scroll to position [301, 0]
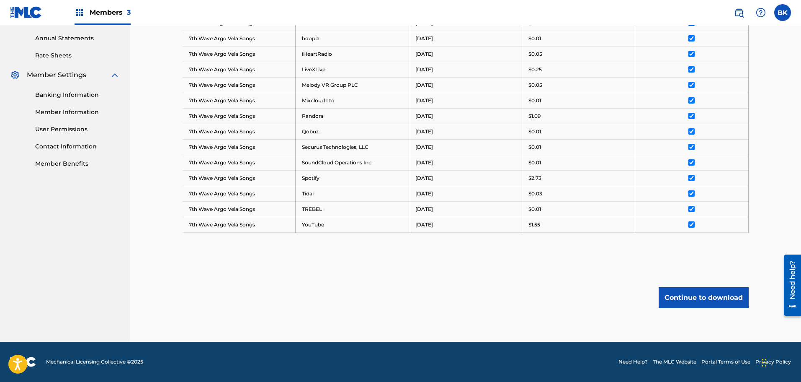
click at [698, 294] on button "Continue to download" at bounding box center [704, 297] width 90 height 21
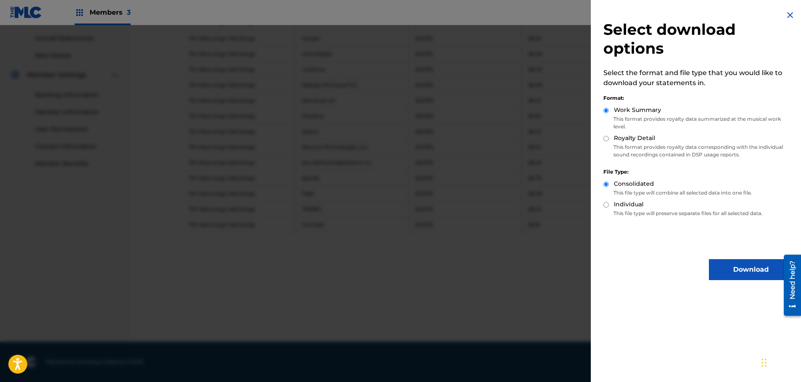
click at [606, 138] on input "Royalty Detail" at bounding box center [606, 138] width 5 height 5
radio input "true"
click at [736, 269] on button "Download" at bounding box center [751, 269] width 84 height 21
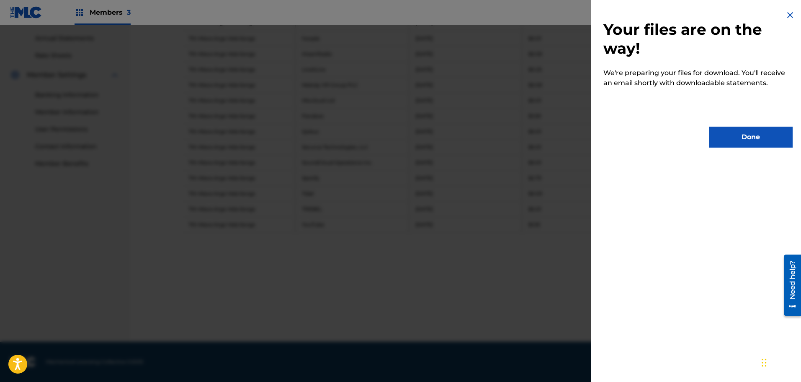
click at [730, 140] on button "Done" at bounding box center [751, 137] width 84 height 21
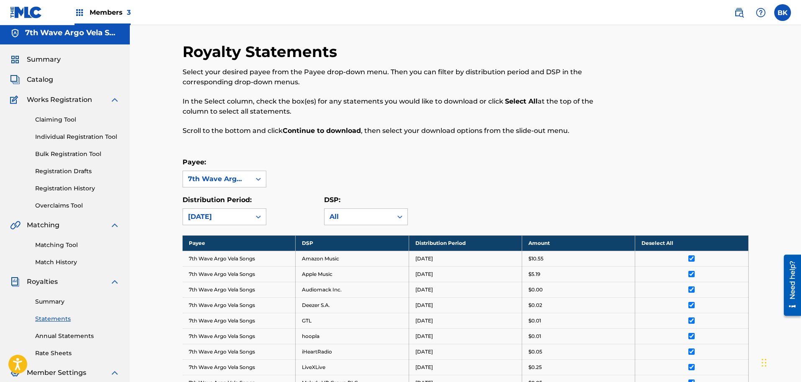
scroll to position [0, 0]
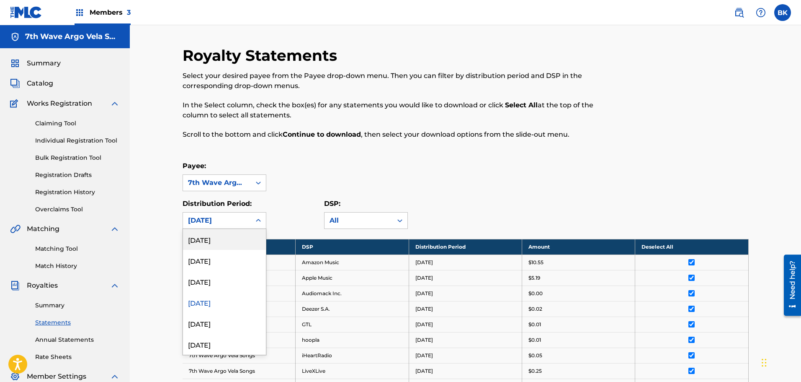
click at [239, 217] on div "[DATE]" at bounding box center [217, 220] width 58 height 10
click at [220, 321] on div "[DATE]" at bounding box center [224, 323] width 83 height 21
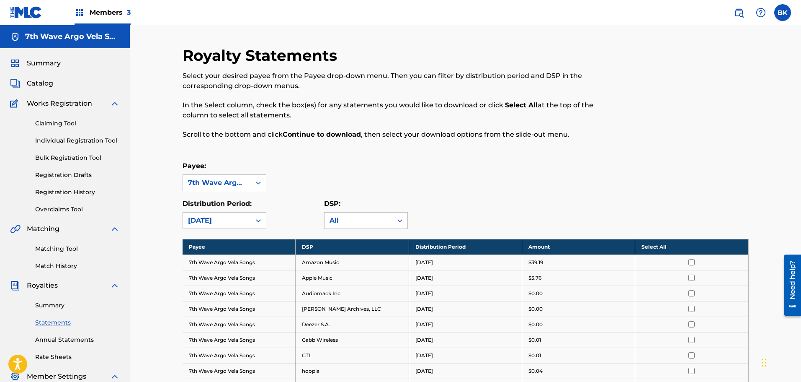
click at [656, 248] on th "Select All" at bounding box center [692, 247] width 113 height 16
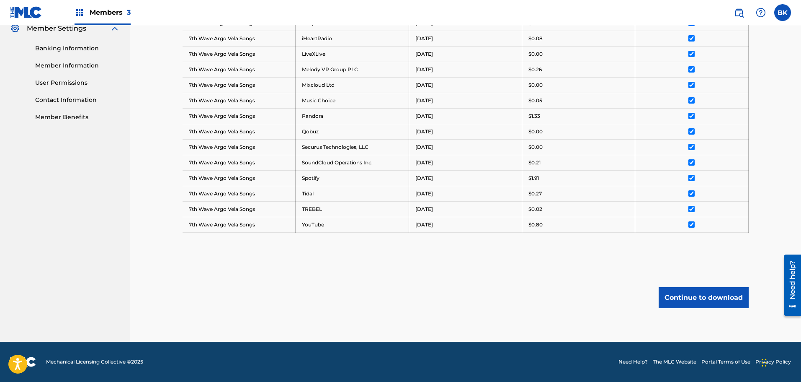
click at [712, 296] on button "Continue to download" at bounding box center [704, 297] width 90 height 21
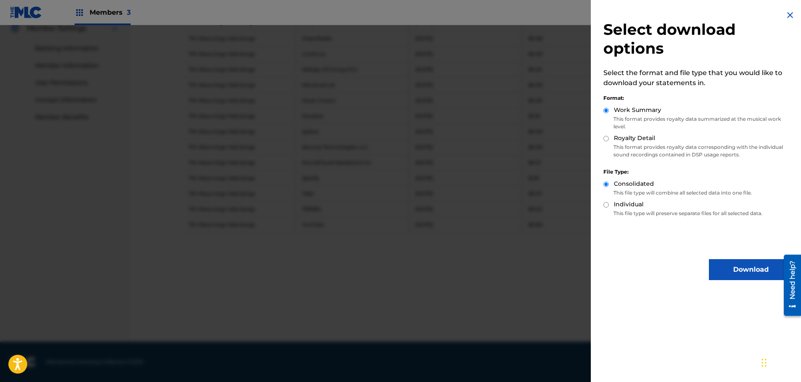
click at [605, 139] on input "Royalty Detail" at bounding box center [606, 138] width 5 height 5
radio input "true"
click at [730, 267] on button "Download" at bounding box center [751, 269] width 84 height 21
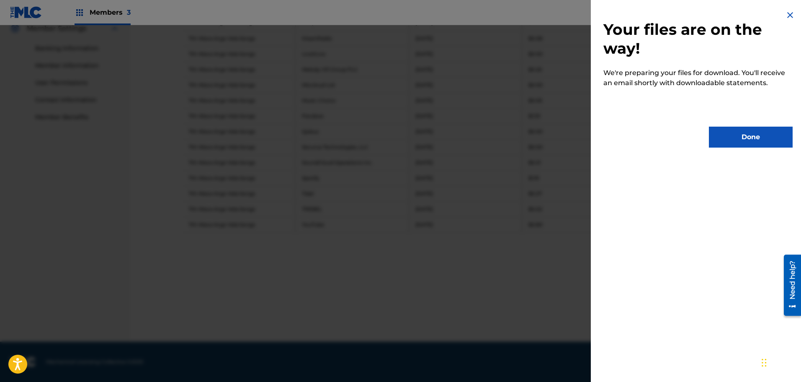
click at [736, 135] on button "Done" at bounding box center [751, 137] width 84 height 21
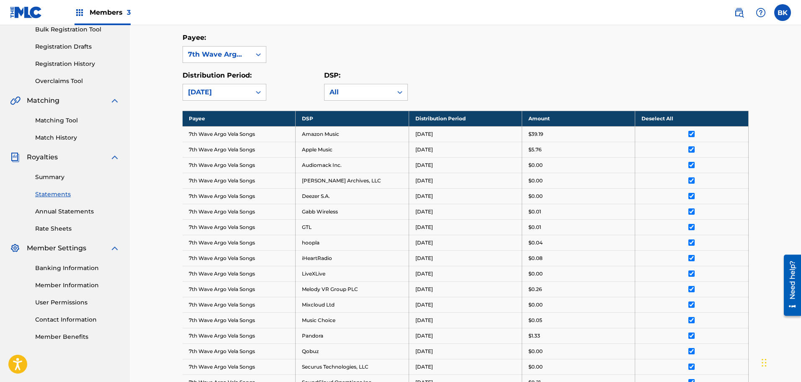
scroll to position [0, 0]
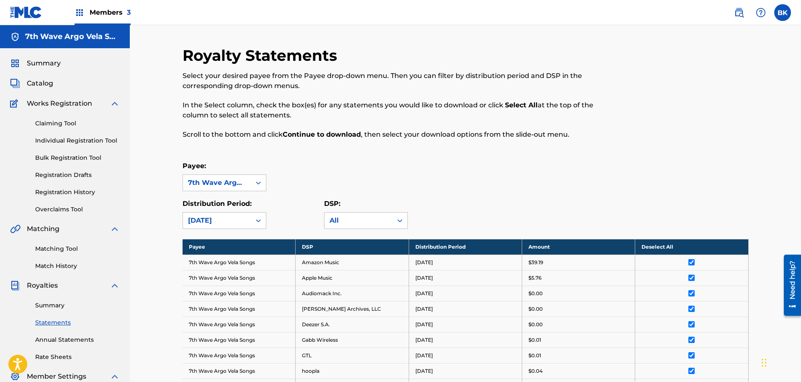
click at [96, 16] on span "Members 3" at bounding box center [110, 13] width 41 height 10
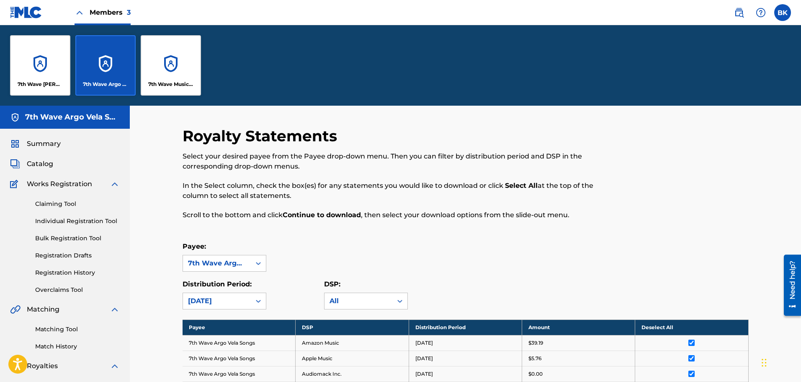
click at [174, 50] on div "7th Wave Music Publishing" at bounding box center [171, 65] width 60 height 60
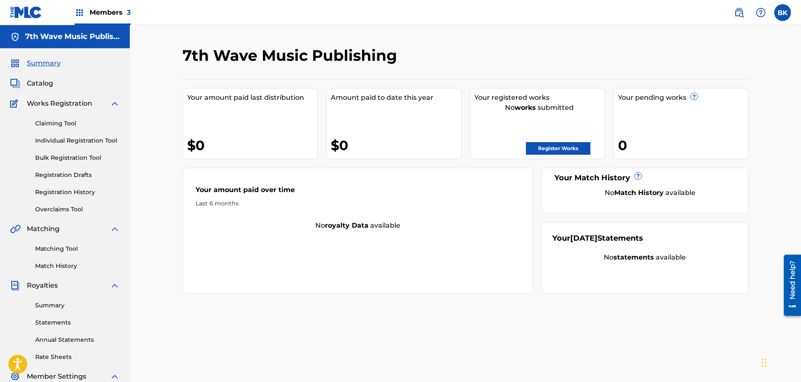
click at [106, 14] on span "Members 3" at bounding box center [110, 13] width 41 height 10
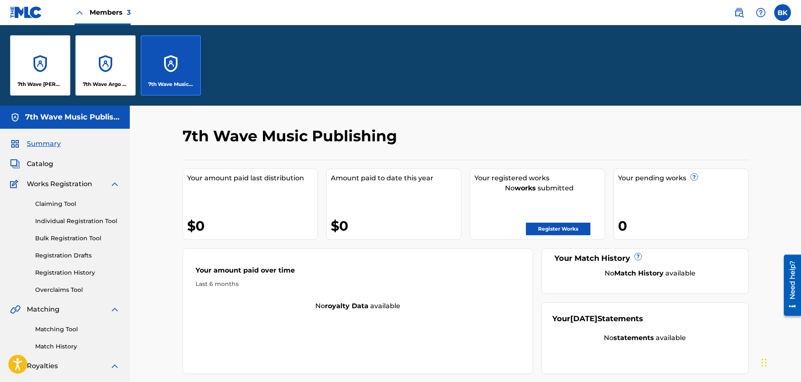
click at [50, 57] on div "7th Wave [PERSON_NAME] Songs" at bounding box center [40, 65] width 60 height 60
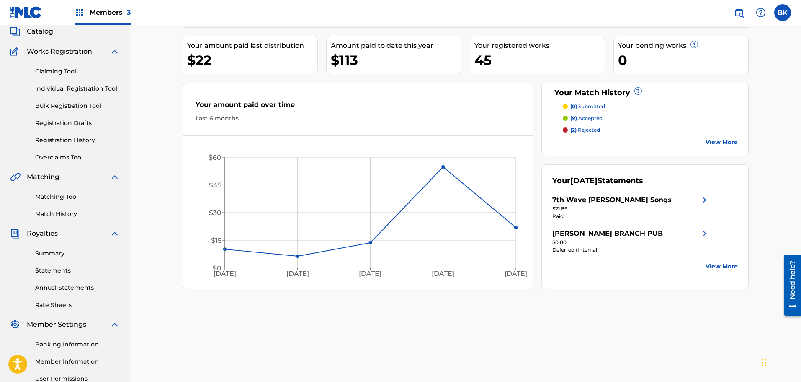
scroll to position [70, 0]
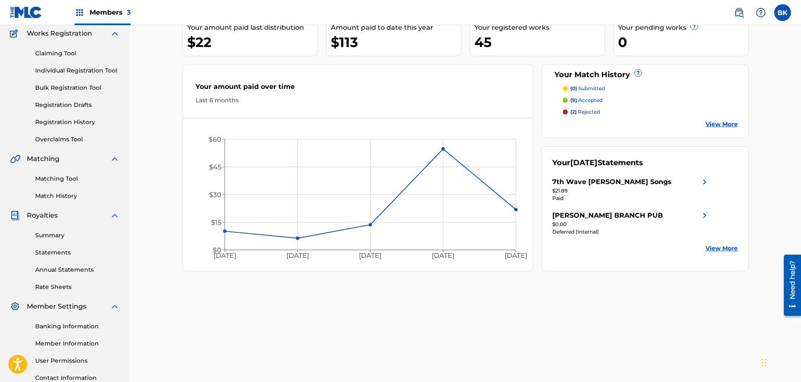
click at [54, 199] on link "Match History" at bounding box center [77, 195] width 85 height 9
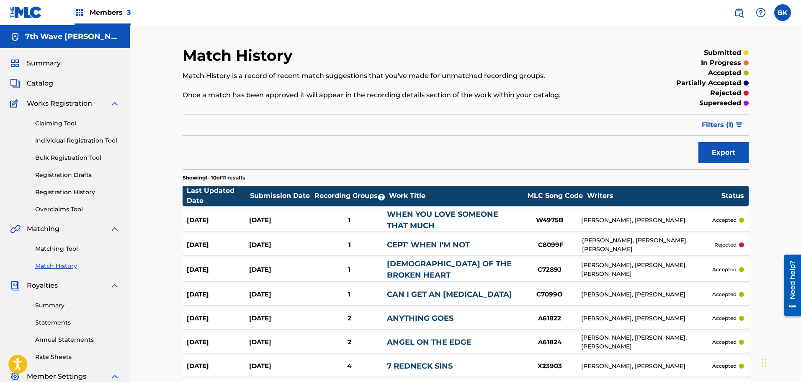
click at [726, 124] on span "Filters ( 1 )" at bounding box center [718, 125] width 32 height 10
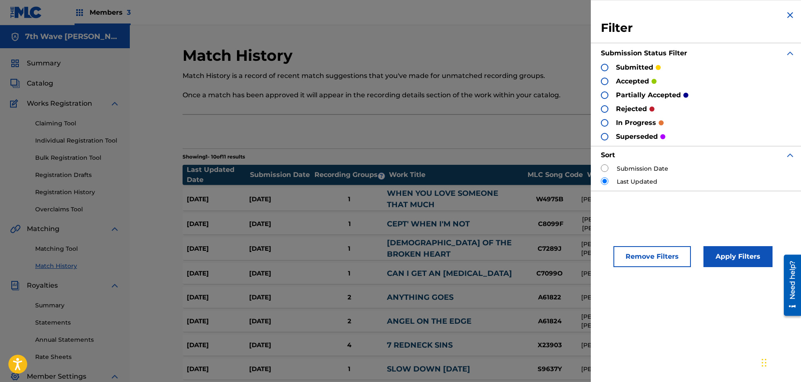
click at [604, 109] on div at bounding box center [605, 109] width 8 height 8
click at [731, 252] on button "Apply Filters" at bounding box center [738, 256] width 69 height 21
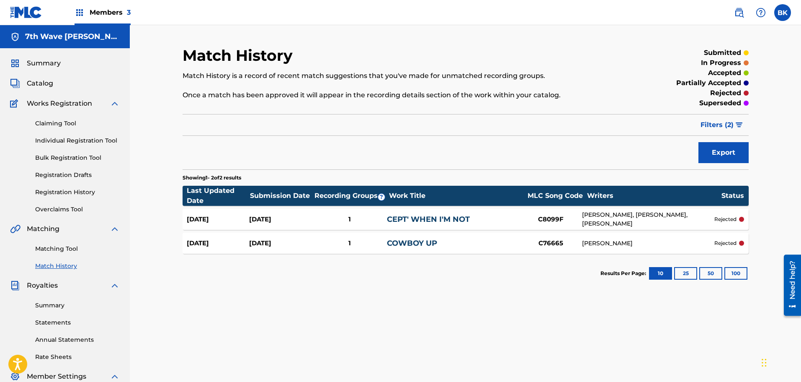
click at [407, 242] on link "COWBOY UP" at bounding box center [412, 242] width 50 height 9
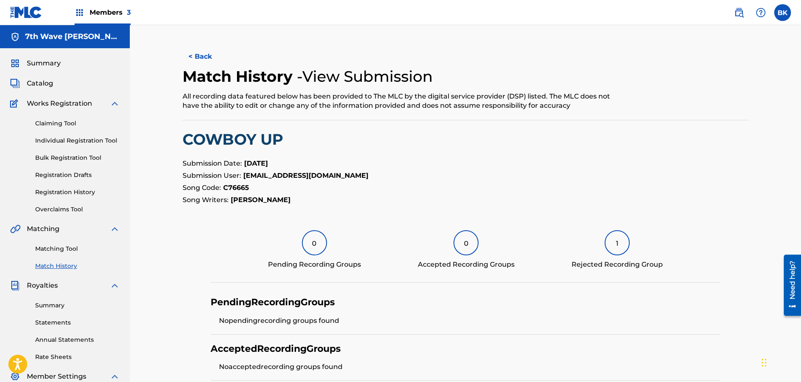
scroll to position [138, 0]
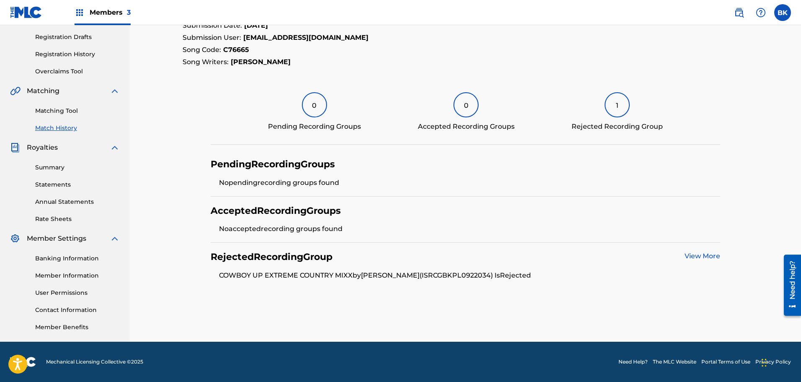
click at [703, 255] on link "View More" at bounding box center [703, 256] width 36 height 8
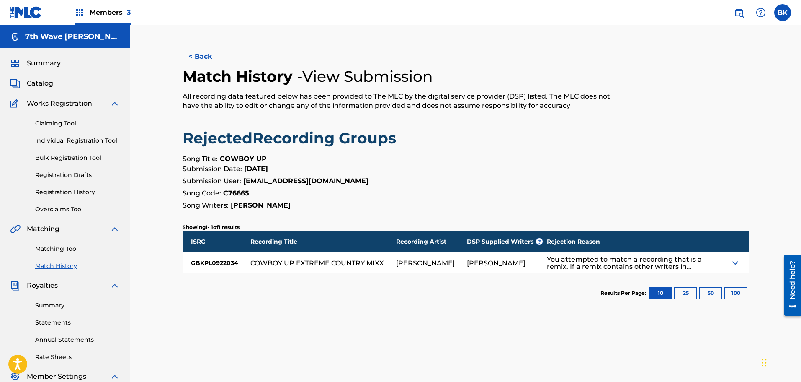
click at [736, 265] on img at bounding box center [736, 263] width 10 height 10
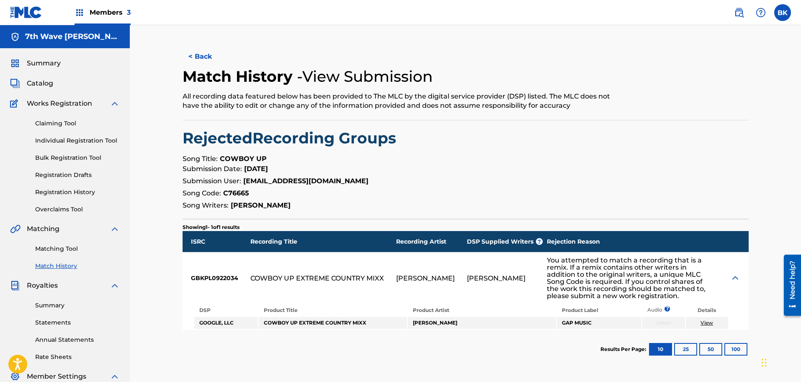
click at [707, 323] on link "View" at bounding box center [707, 322] width 13 height 6
click at [62, 324] on link "Statements" at bounding box center [77, 322] width 85 height 9
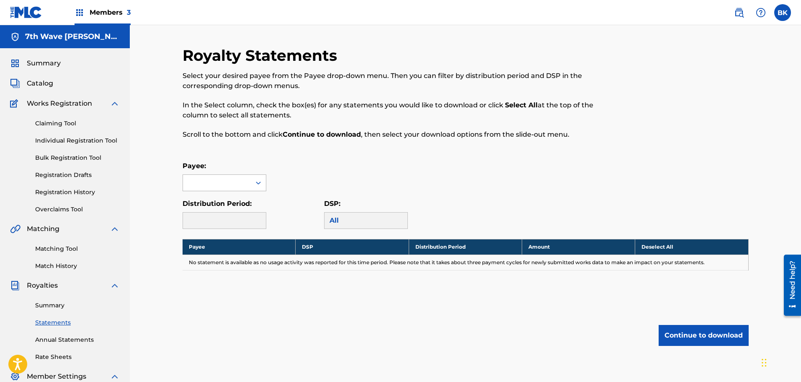
click at [232, 184] on div at bounding box center [217, 183] width 68 height 16
click at [221, 208] on div "7th Wave [PERSON_NAME] Songs" at bounding box center [224, 211] width 83 height 41
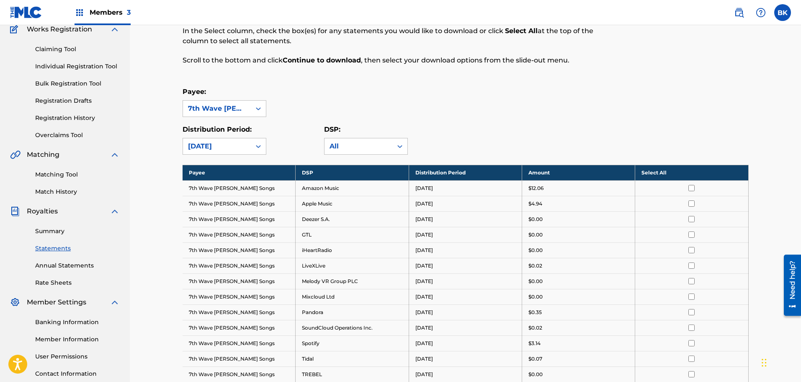
scroll to position [140, 0]
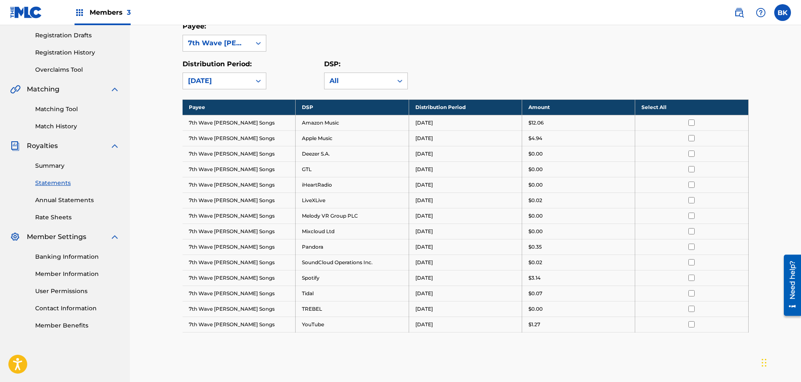
click at [658, 107] on th "Select All" at bounding box center [692, 107] width 113 height 16
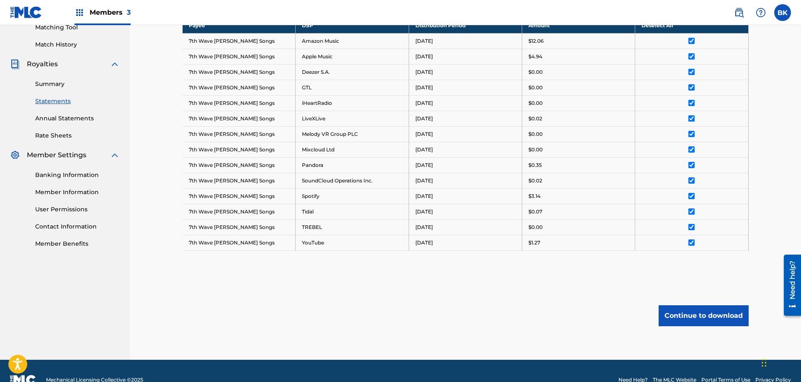
scroll to position [239, 0]
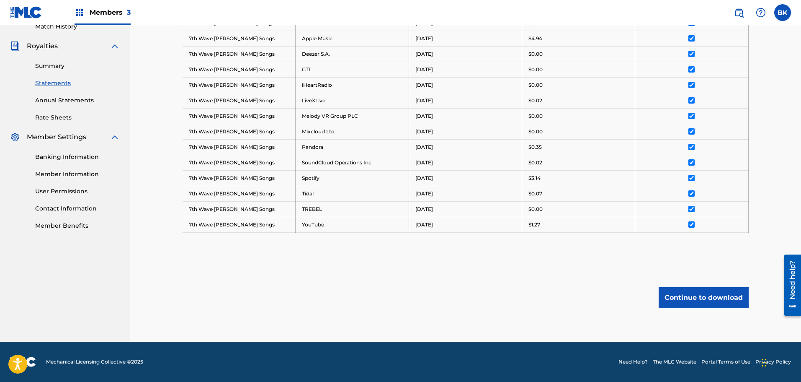
click at [705, 296] on button "Continue to download" at bounding box center [704, 297] width 90 height 21
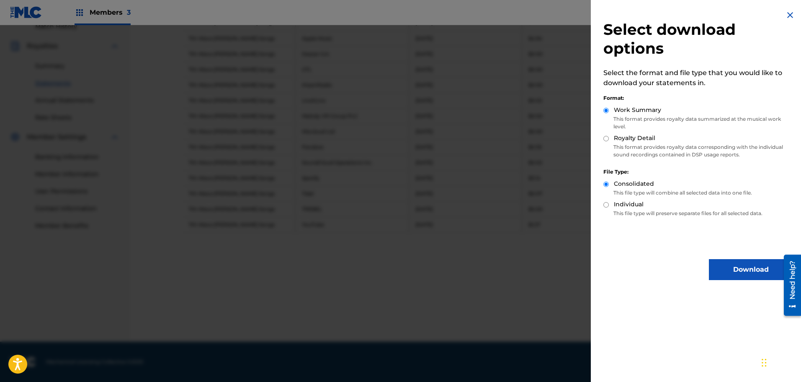
click at [604, 138] on div "Select download options Select the format and file type that you would like to …" at bounding box center [698, 145] width 215 height 290
click at [607, 138] on input "Royalty Detail" at bounding box center [606, 138] width 5 height 5
radio input "true"
click at [748, 271] on button "Download" at bounding box center [751, 269] width 84 height 21
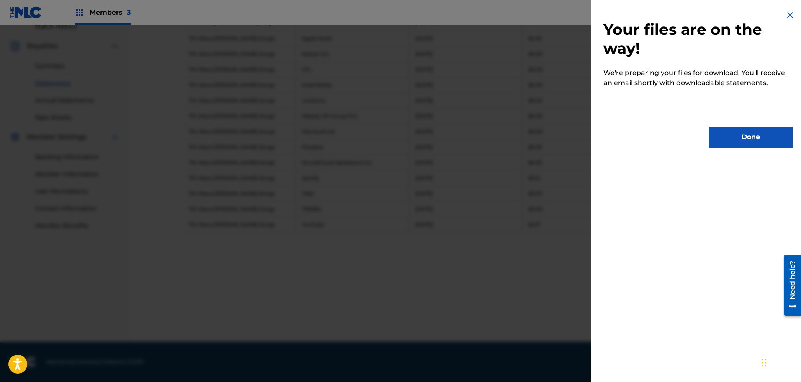
click at [749, 139] on button "Done" at bounding box center [751, 137] width 84 height 21
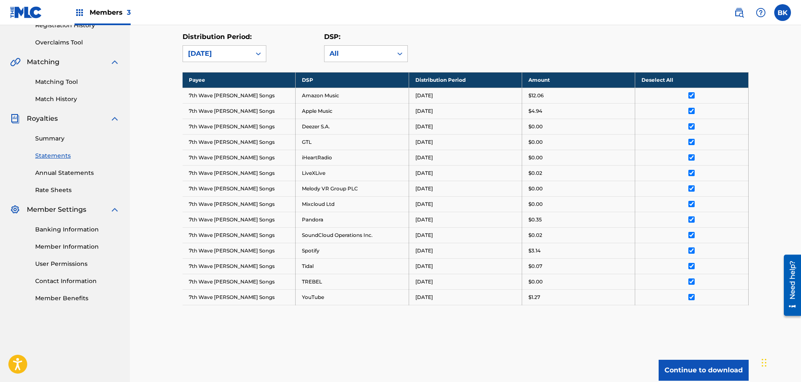
scroll to position [30, 0]
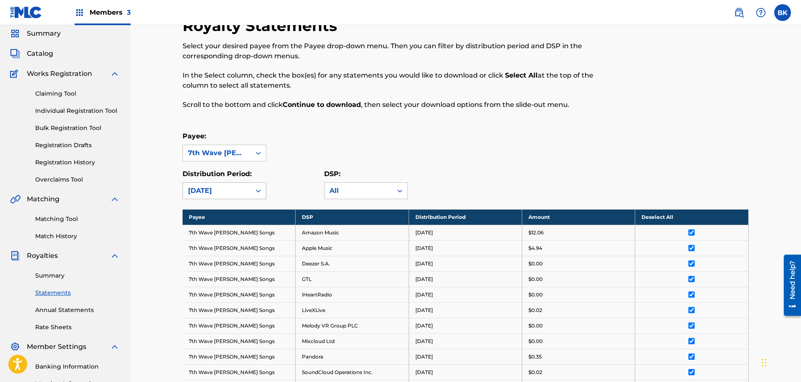
click at [250, 189] on div "[DATE]" at bounding box center [217, 191] width 68 height 16
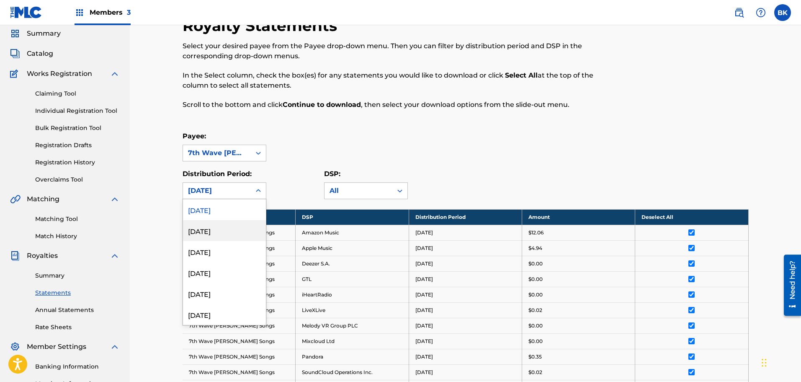
click at [216, 231] on div "[DATE]" at bounding box center [224, 230] width 83 height 21
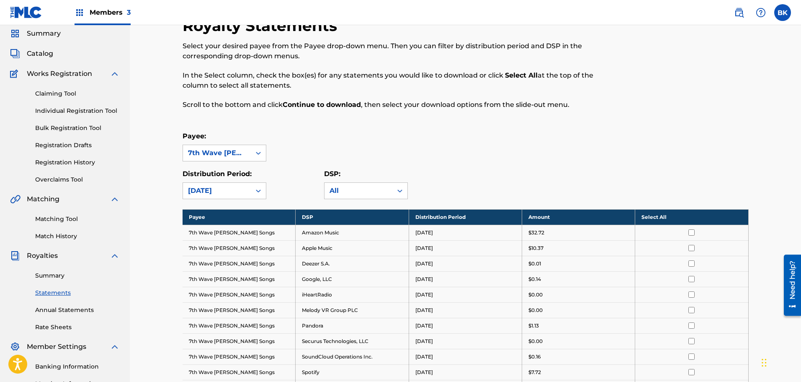
click at [660, 217] on th "Select All" at bounding box center [692, 217] width 113 height 16
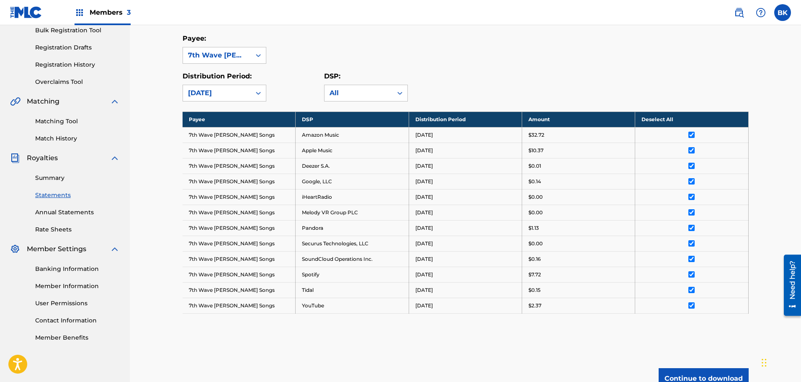
scroll to position [208, 0]
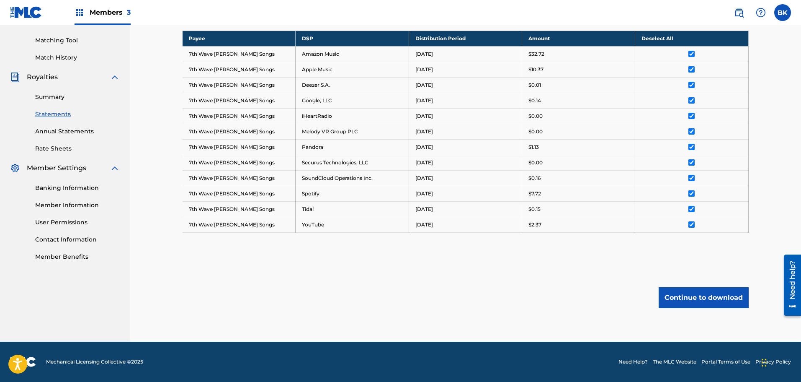
click at [715, 300] on button "Continue to download" at bounding box center [704, 297] width 90 height 21
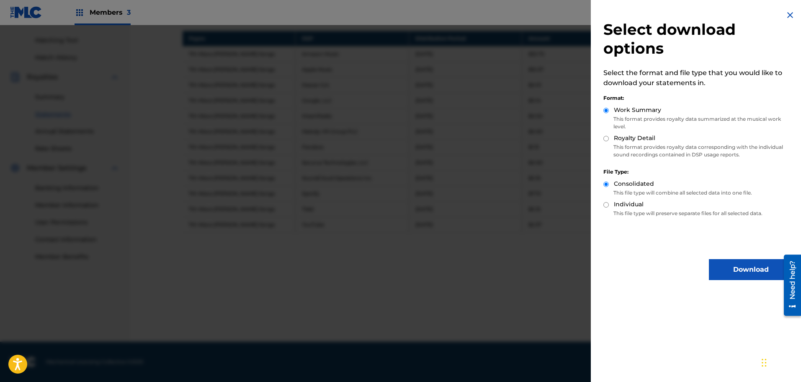
click at [606, 140] on input "Royalty Detail" at bounding box center [606, 138] width 5 height 5
radio input "true"
click at [747, 269] on button "Download" at bounding box center [751, 269] width 84 height 21
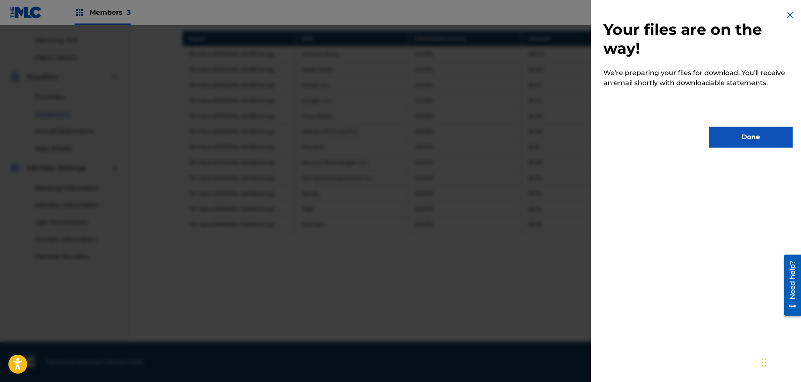
click at [748, 140] on button "Done" at bounding box center [751, 137] width 84 height 21
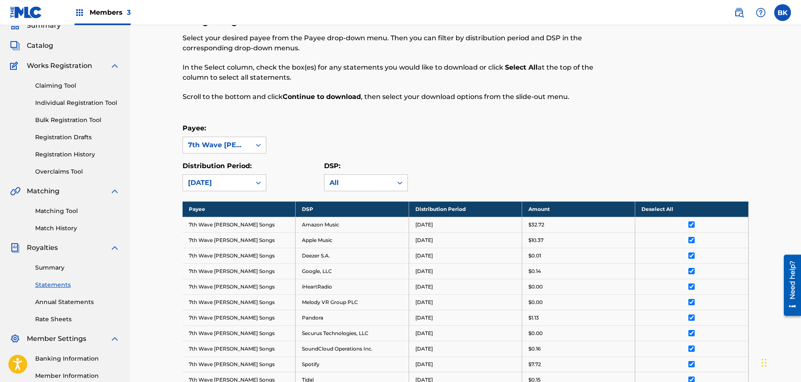
scroll to position [0, 0]
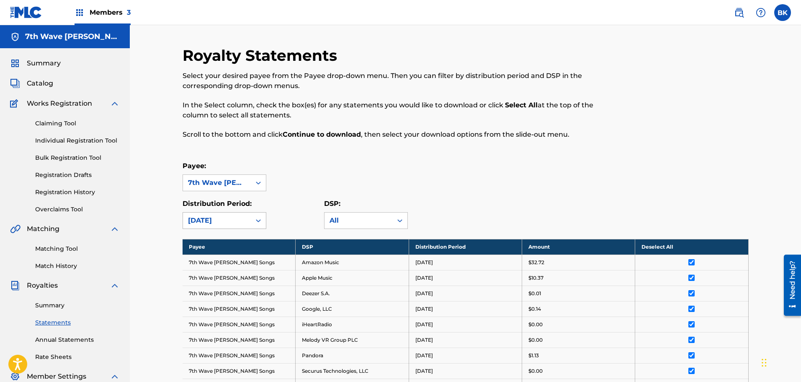
click at [237, 221] on div "[DATE]" at bounding box center [217, 220] width 58 height 10
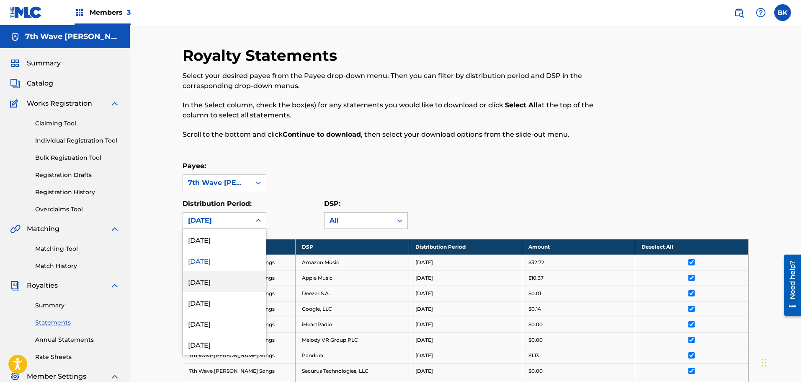
click at [209, 278] on div "[DATE]" at bounding box center [224, 281] width 83 height 21
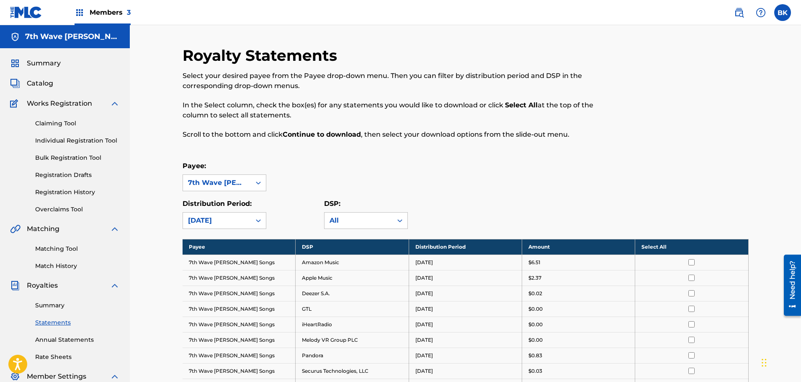
click at [658, 248] on th "Select All" at bounding box center [692, 247] width 113 height 16
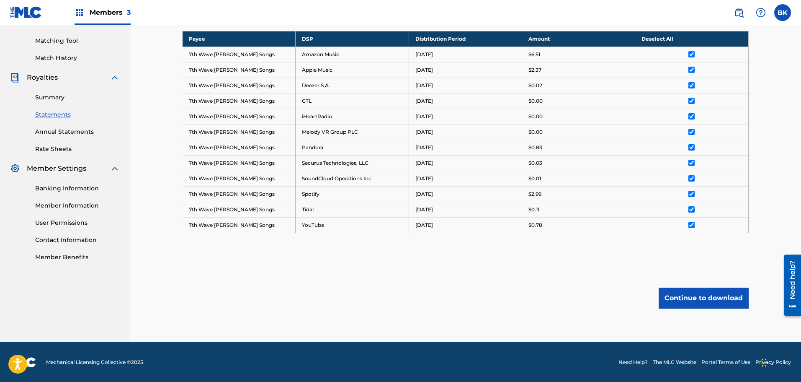
scroll to position [208, 0]
click at [695, 295] on button "Continue to download" at bounding box center [704, 297] width 90 height 21
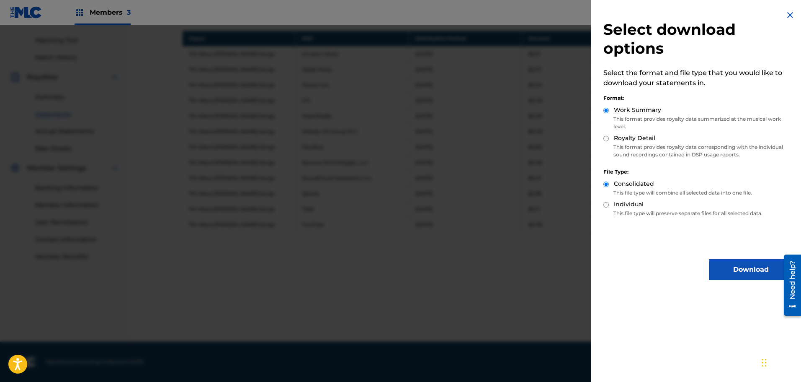
click at [604, 141] on input "Royalty Detail" at bounding box center [606, 138] width 5 height 5
radio input "true"
click at [746, 270] on button "Download" at bounding box center [751, 269] width 84 height 21
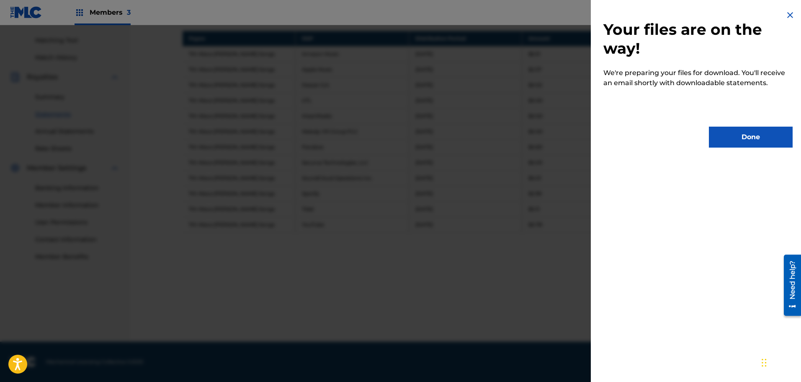
click at [734, 135] on button "Done" at bounding box center [751, 137] width 84 height 21
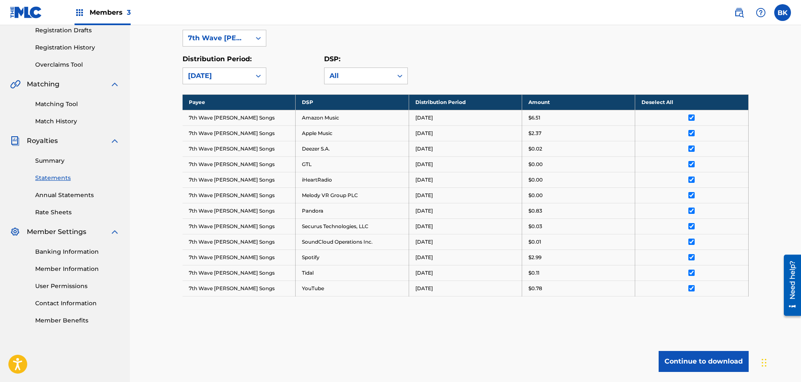
scroll to position [0, 0]
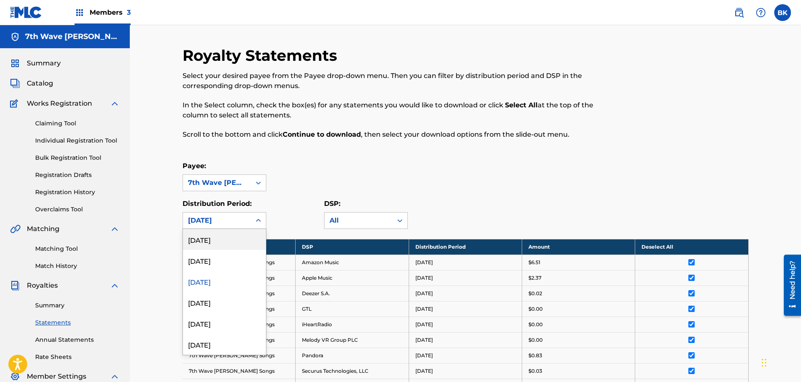
click at [230, 221] on div "[DATE]" at bounding box center [217, 220] width 58 height 10
click at [213, 301] on div "[DATE]" at bounding box center [224, 302] width 83 height 21
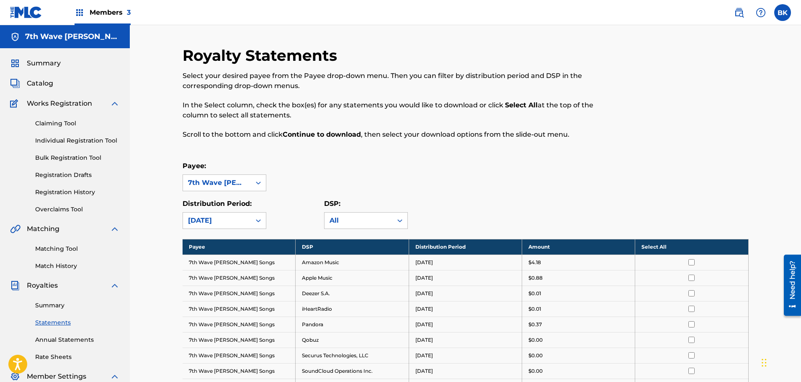
click at [655, 244] on th "Select All" at bounding box center [692, 247] width 113 height 16
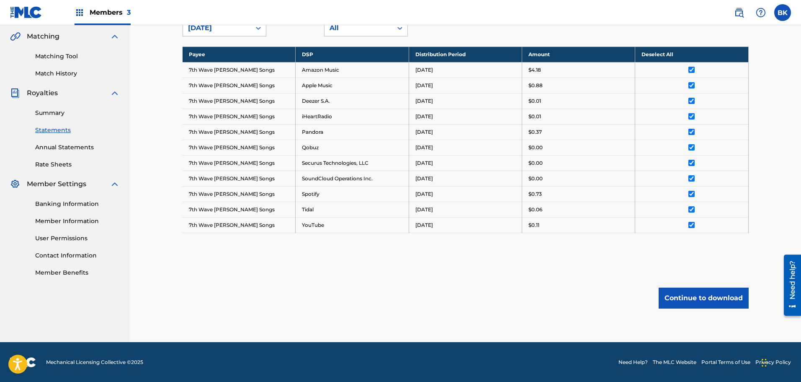
scroll to position [193, 0]
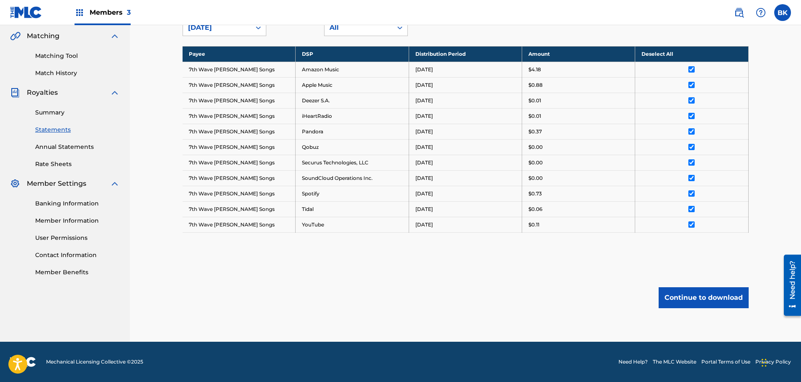
click at [711, 296] on button "Continue to download" at bounding box center [704, 297] width 90 height 21
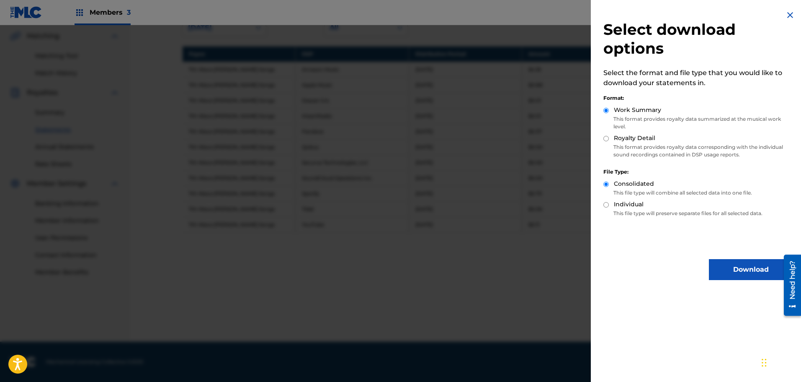
click at [606, 140] on input "Royalty Detail" at bounding box center [606, 138] width 5 height 5
radio input "true"
click at [742, 272] on button "Download" at bounding box center [751, 269] width 84 height 21
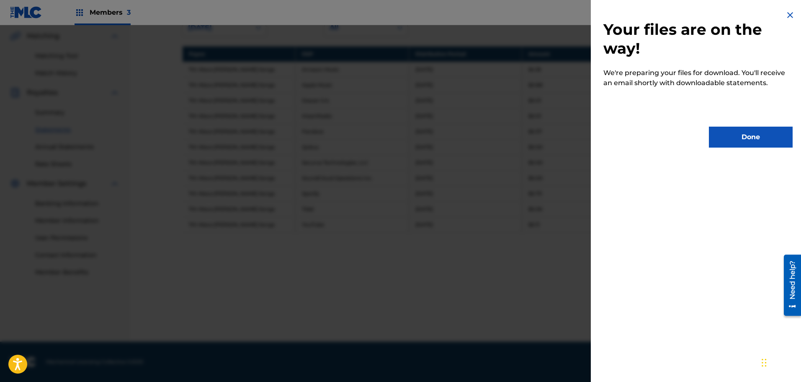
click at [744, 138] on button "Done" at bounding box center [751, 137] width 84 height 21
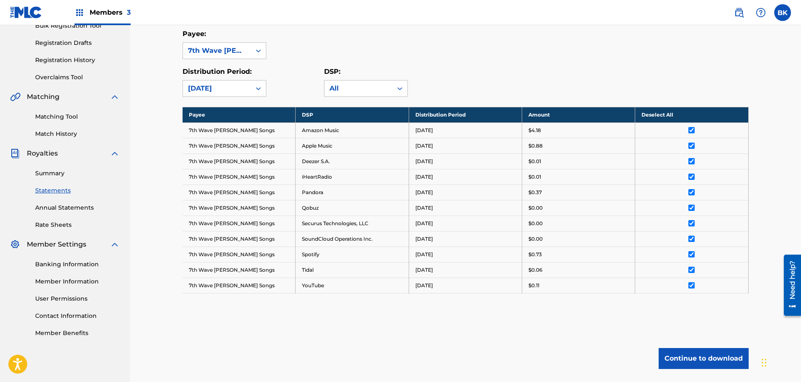
scroll to position [0, 0]
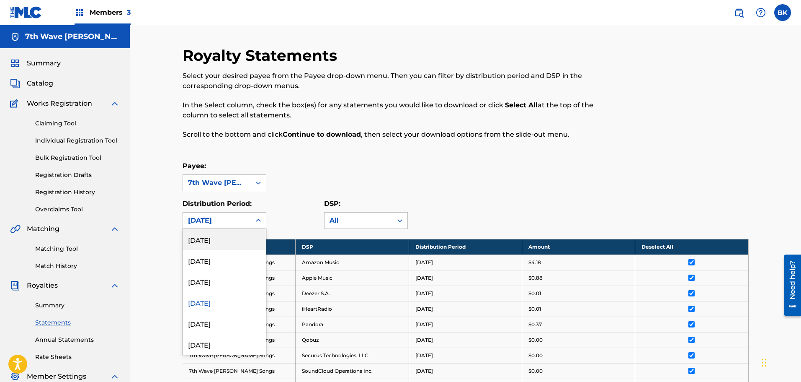
click at [259, 218] on icon at bounding box center [258, 220] width 8 height 8
click at [215, 324] on div "[DATE]" at bounding box center [224, 323] width 83 height 21
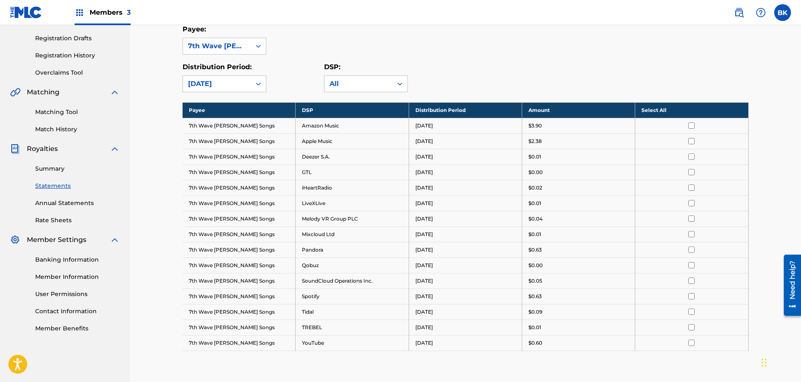
scroll to position [140, 0]
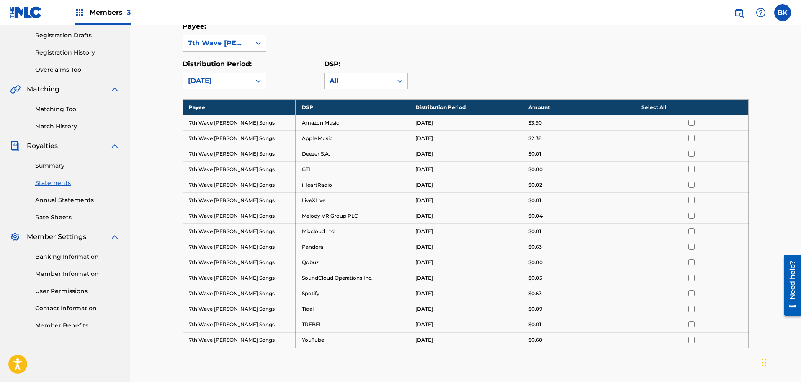
click at [657, 106] on th "Select All" at bounding box center [692, 107] width 113 height 16
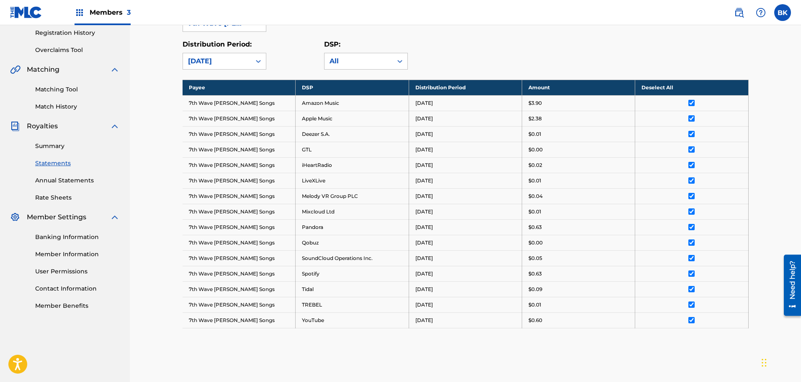
scroll to position [255, 0]
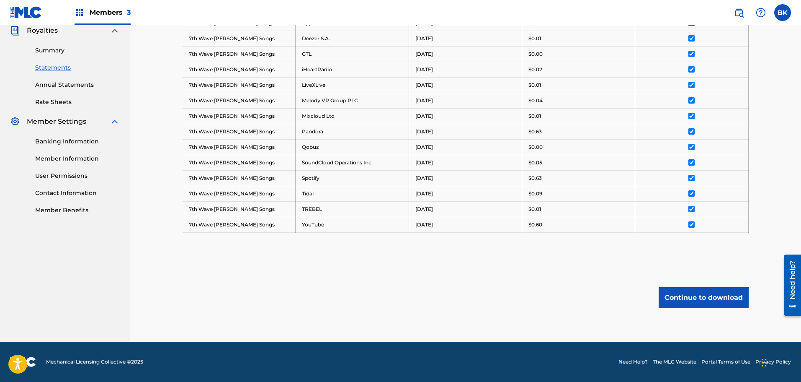
click at [696, 295] on button "Continue to download" at bounding box center [704, 297] width 90 height 21
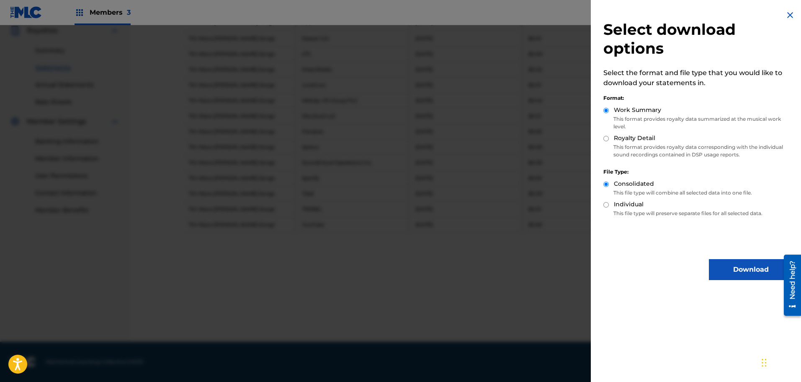
click at [607, 137] on input "Royalty Detail" at bounding box center [606, 138] width 5 height 5
radio input "true"
click at [731, 269] on button "Download" at bounding box center [751, 269] width 84 height 21
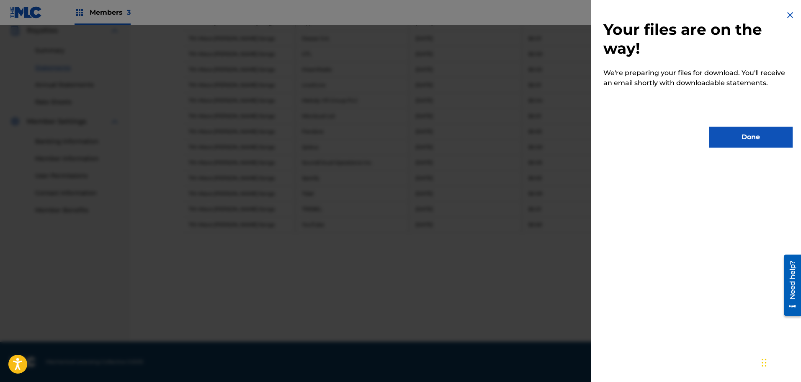
click at [750, 134] on button "Done" at bounding box center [751, 137] width 84 height 21
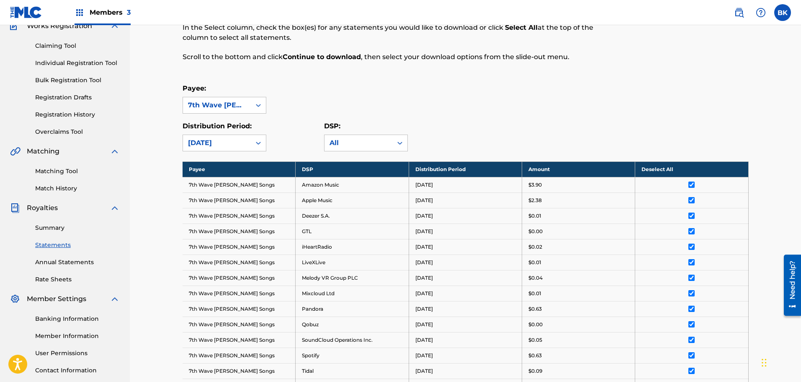
scroll to position [0, 0]
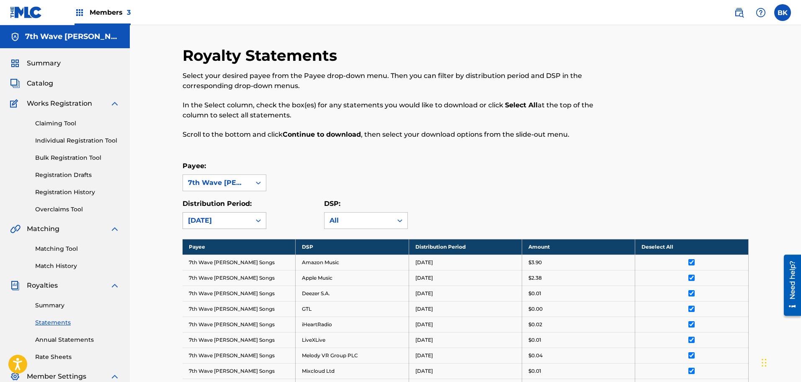
click at [233, 221] on div "[DATE]" at bounding box center [217, 220] width 58 height 10
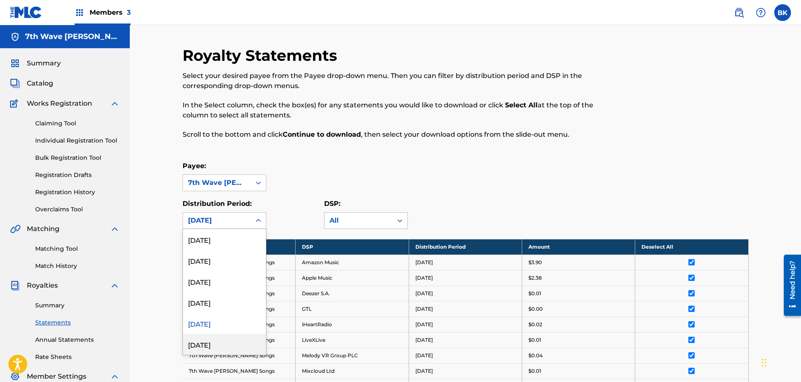
click at [220, 344] on div "[DATE]" at bounding box center [224, 343] width 83 height 21
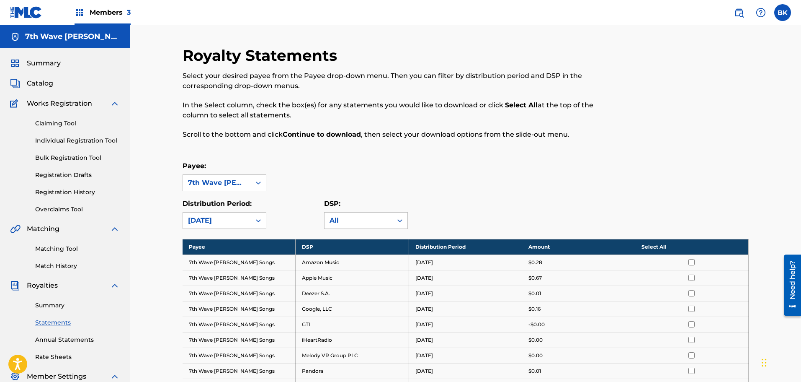
click at [658, 247] on th "Select All" at bounding box center [692, 247] width 113 height 16
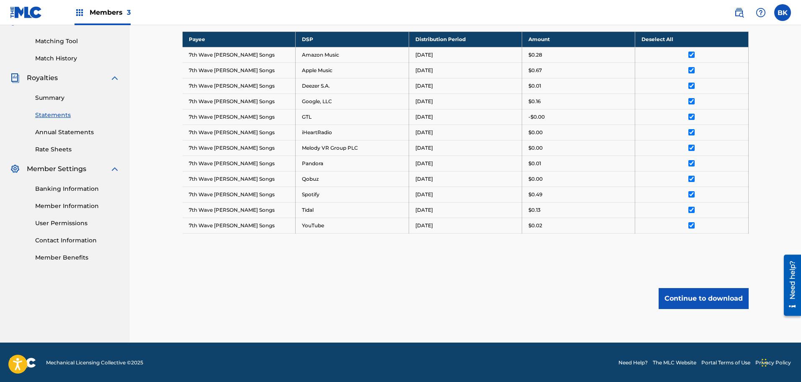
scroll to position [208, 0]
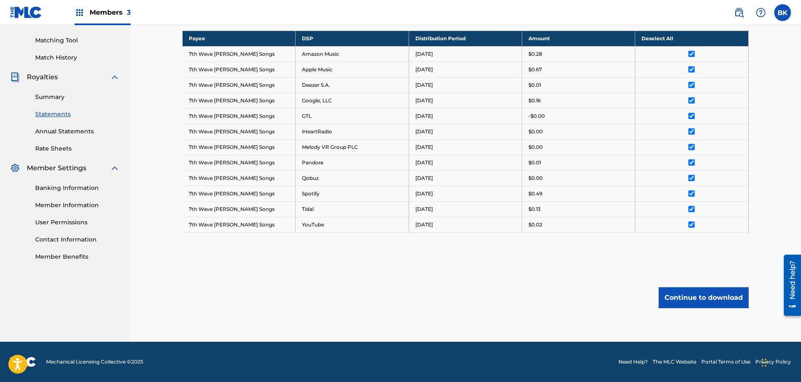
click at [699, 299] on button "Continue to download" at bounding box center [704, 297] width 90 height 21
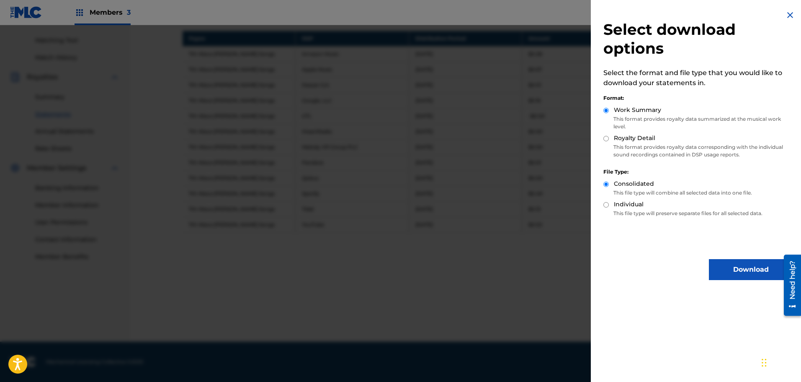
click at [609, 140] on div "Royalty Detail" at bounding box center [698, 139] width 189 height 10
click at [606, 137] on input "Royalty Detail" at bounding box center [606, 138] width 5 height 5
radio input "true"
click at [742, 268] on button "Download" at bounding box center [751, 269] width 84 height 21
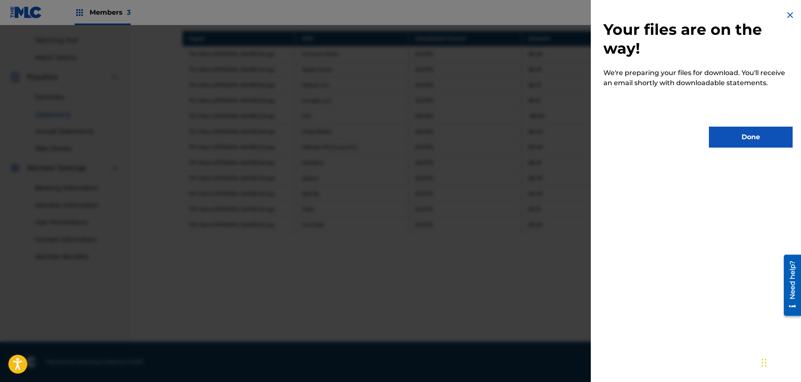
click at [739, 139] on button "Done" at bounding box center [751, 137] width 84 height 21
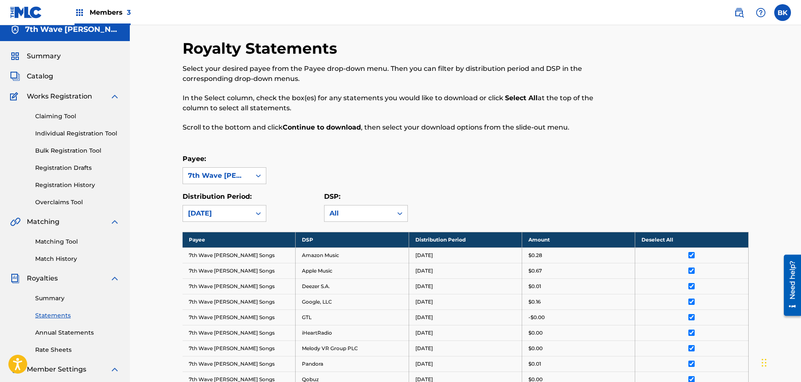
scroll to position [0, 0]
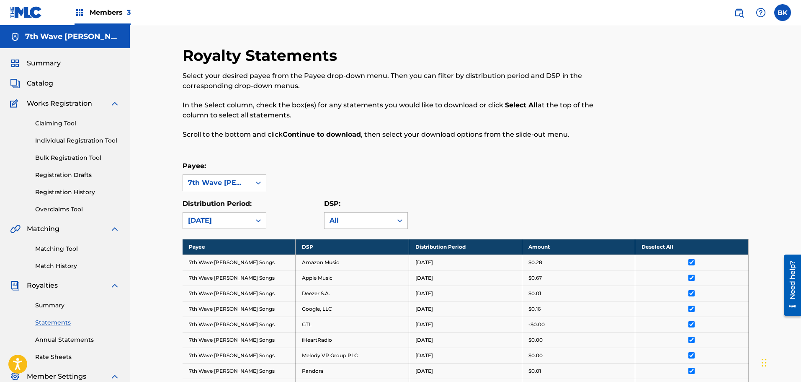
click at [71, 191] on link "Registration History" at bounding box center [77, 192] width 85 height 9
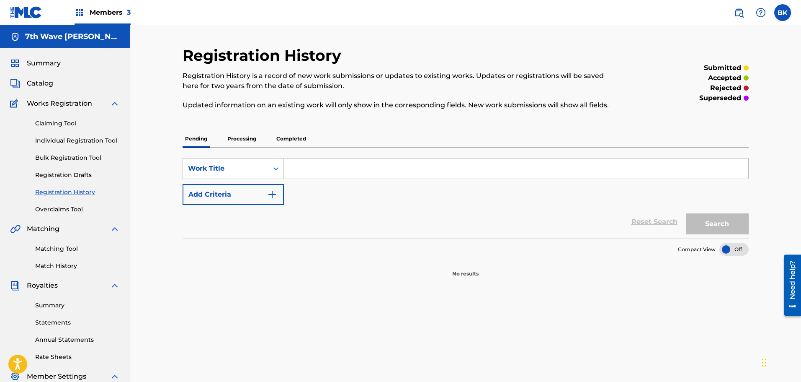
click at [241, 139] on p "Processing" at bounding box center [242, 139] width 34 height 18
click at [290, 139] on p "Completed" at bounding box center [291, 139] width 35 height 18
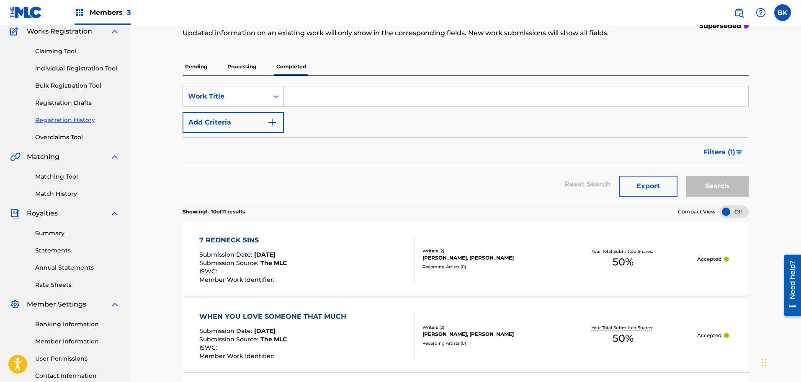
scroll to position [70, 0]
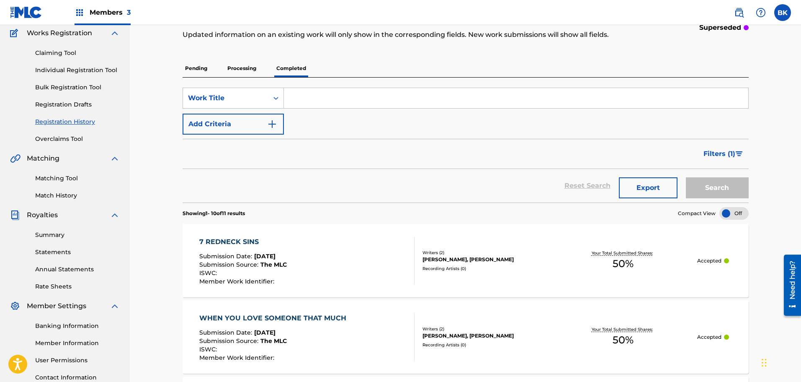
click at [729, 153] on span "Filters ( 1 )" at bounding box center [720, 154] width 32 height 10
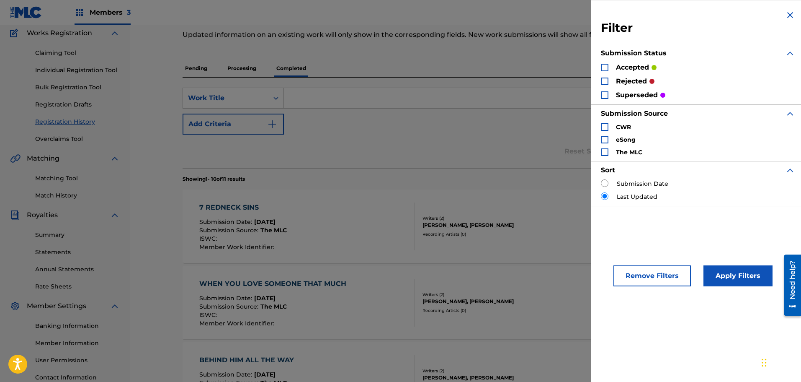
click at [606, 80] on div "Search Form" at bounding box center [605, 82] width 8 height 8
click at [747, 280] on button "Apply Filters" at bounding box center [738, 275] width 69 height 21
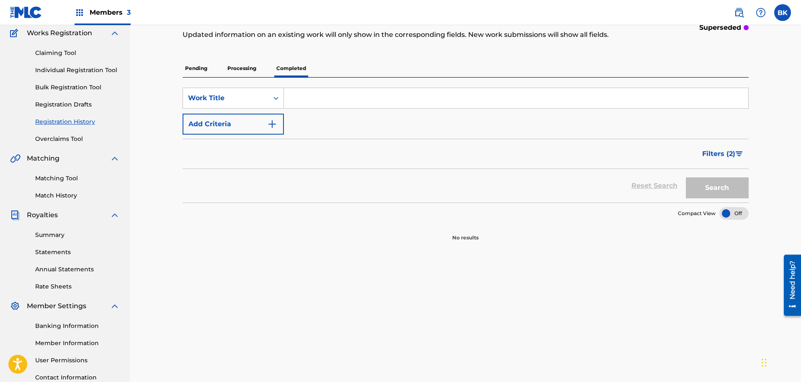
scroll to position [0, 0]
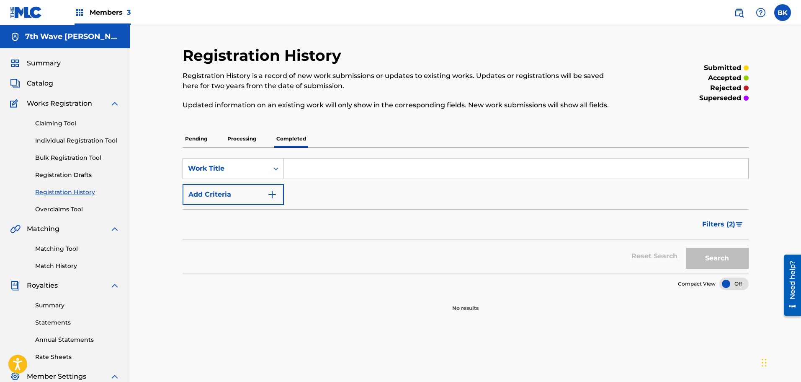
click at [44, 81] on span "Catalog" at bounding box center [40, 83] width 26 height 10
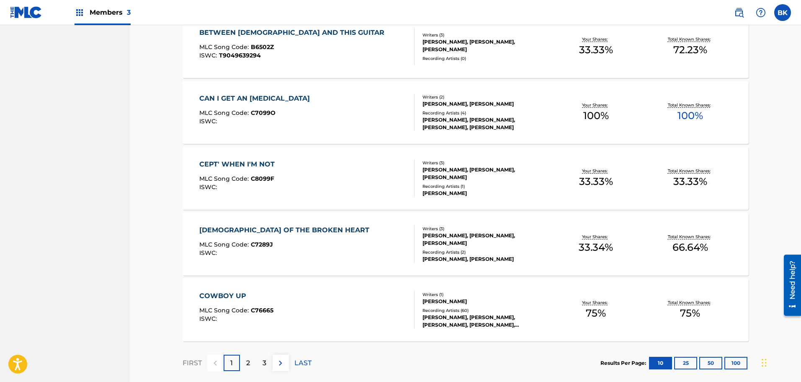
scroll to position [558, 0]
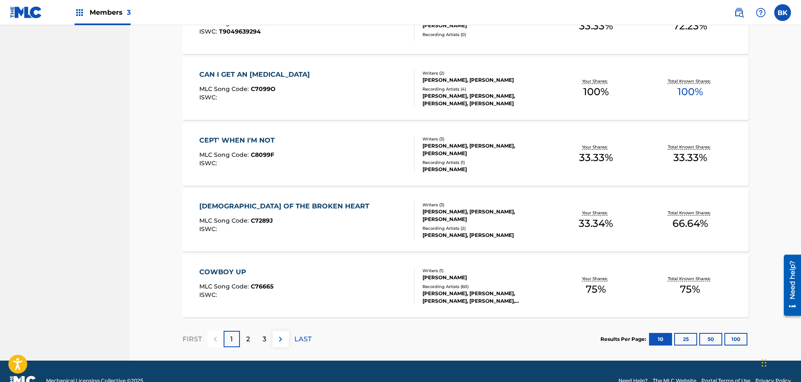
click at [237, 273] on div "COWBOY UP" at bounding box center [236, 272] width 74 height 10
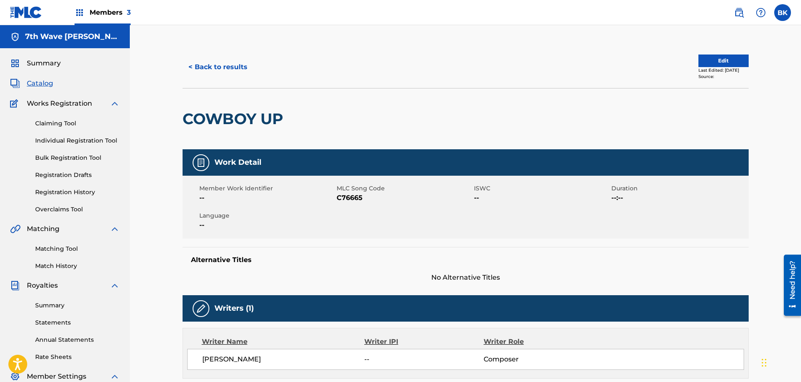
click at [725, 60] on button "Edit" at bounding box center [724, 60] width 50 height 13
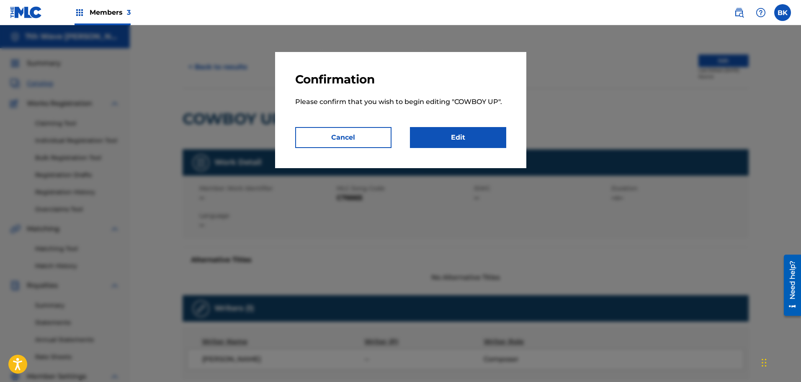
click at [468, 136] on link "Edit" at bounding box center [458, 137] width 96 height 21
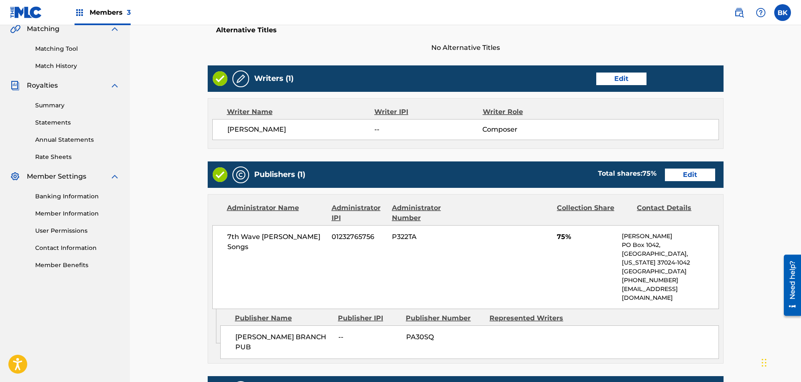
scroll to position [279, 0]
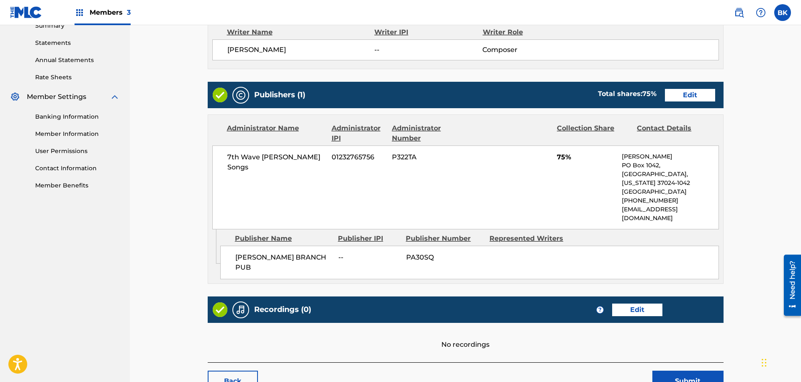
click at [686, 91] on link "Edit" at bounding box center [690, 95] width 50 height 13
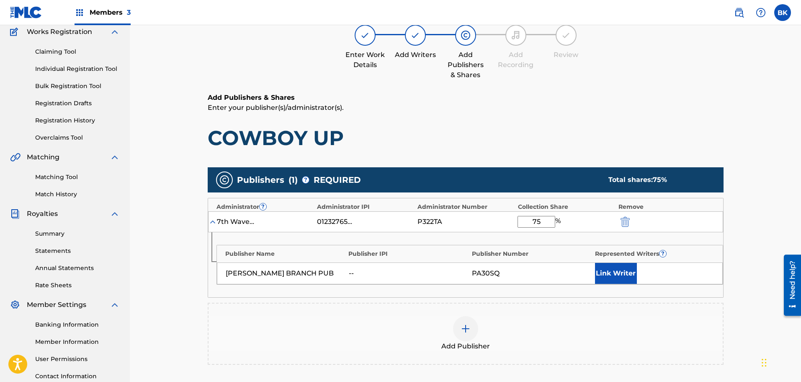
scroll to position [202, 0]
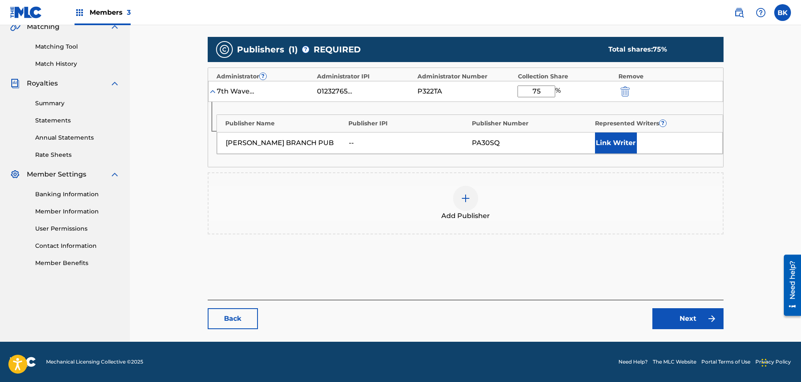
click at [607, 142] on button "Link Writer" at bounding box center [616, 142] width 42 height 21
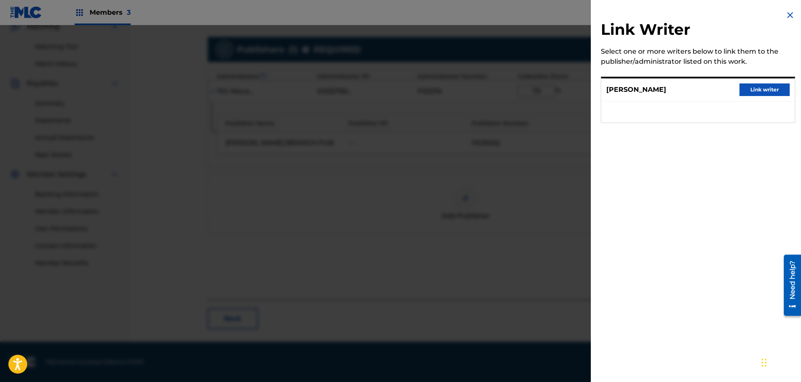
click at [766, 92] on button "Link writer" at bounding box center [765, 89] width 50 height 13
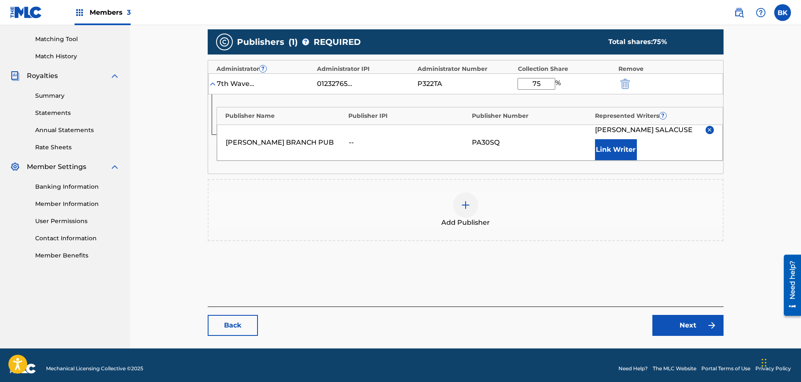
scroll to position [216, 0]
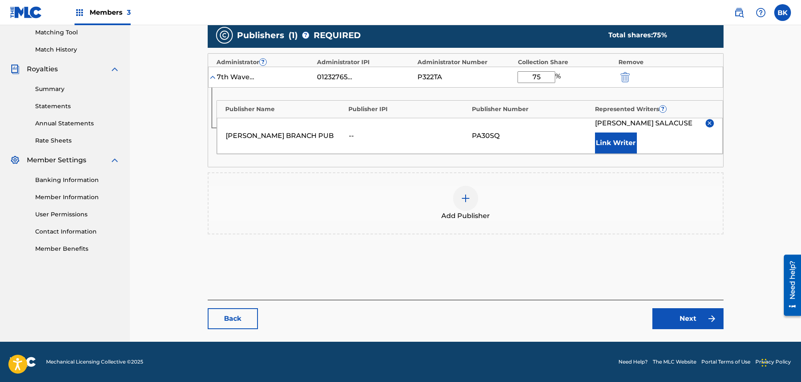
click at [703, 324] on link "Next" at bounding box center [688, 318] width 71 height 21
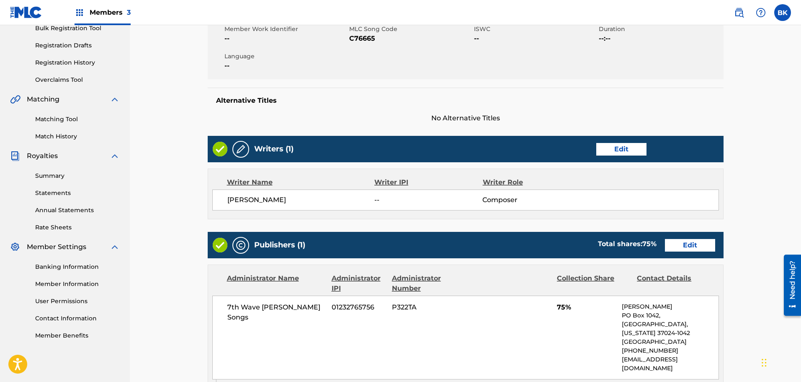
scroll to position [140, 0]
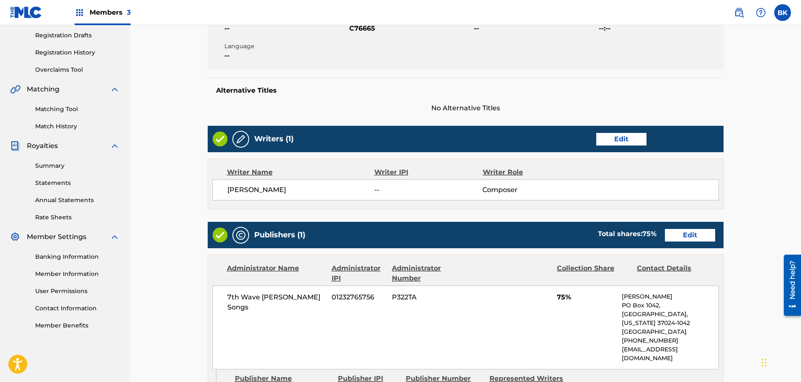
click at [618, 139] on link "Edit" at bounding box center [622, 139] width 50 height 13
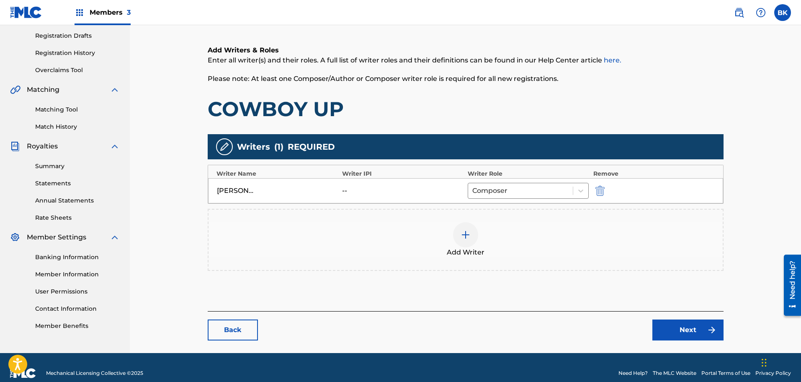
scroll to position [140, 0]
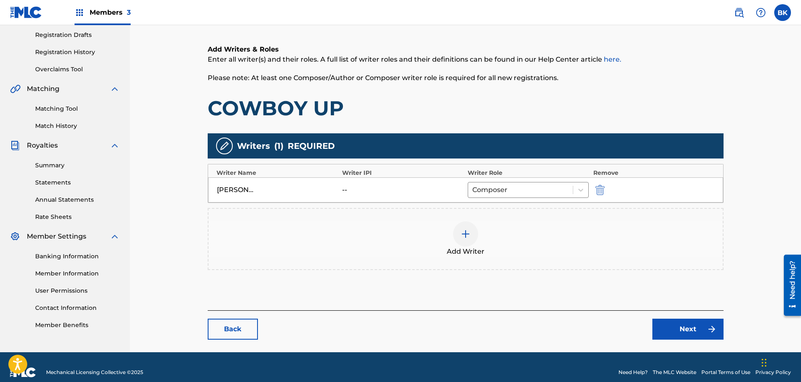
click at [224, 327] on link "Back" at bounding box center [233, 328] width 50 height 21
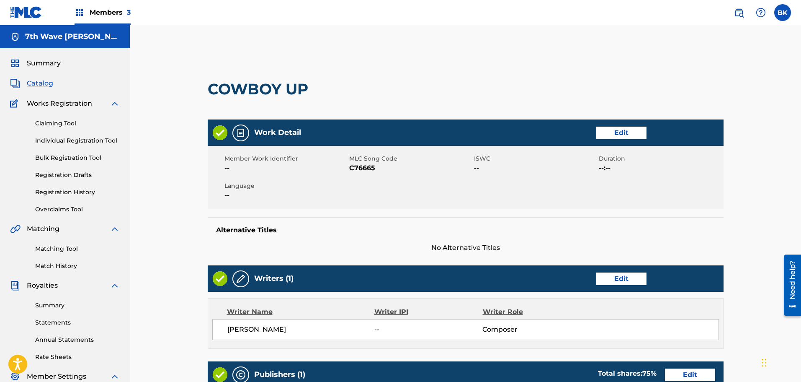
click at [621, 136] on link "Edit" at bounding box center [622, 133] width 50 height 13
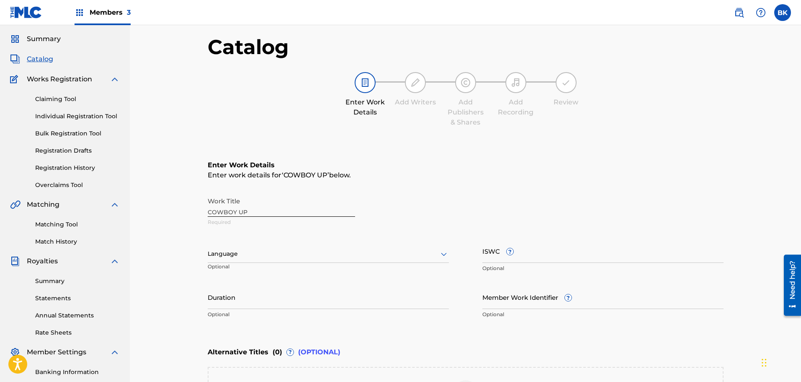
click at [277, 263] on div "Language" at bounding box center [328, 254] width 241 height 18
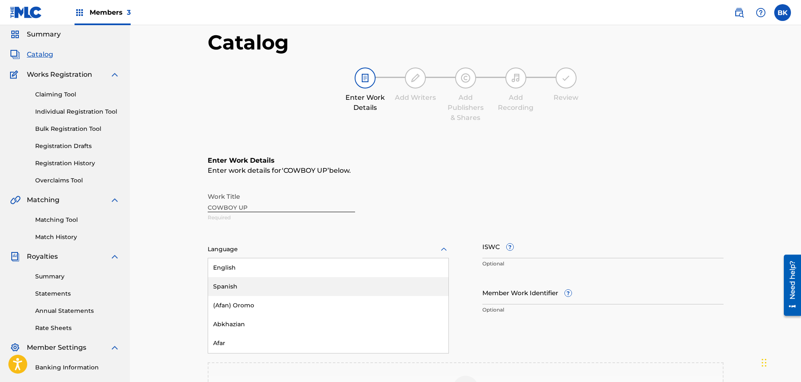
scroll to position [31, 0]
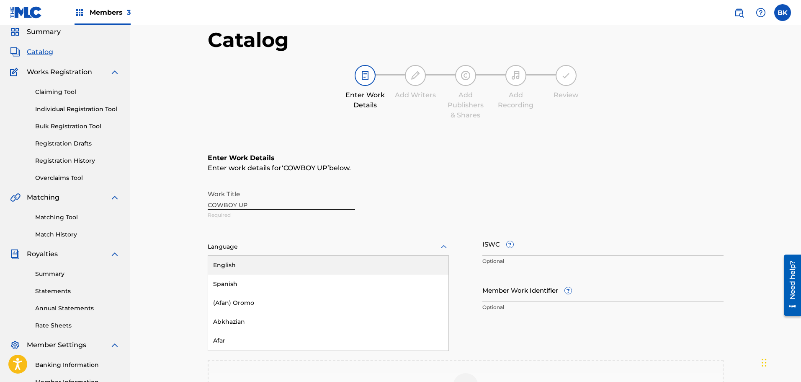
click at [259, 269] on div "English" at bounding box center [328, 265] width 240 height 19
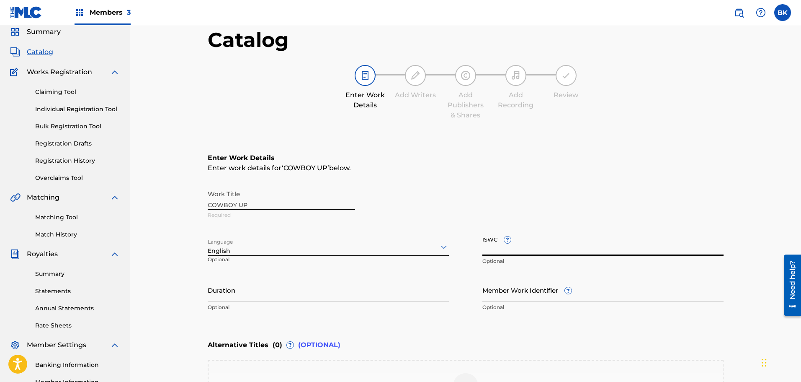
click at [571, 250] on input "ISWC ?" at bounding box center [603, 244] width 241 height 24
paste input "T0722065942"
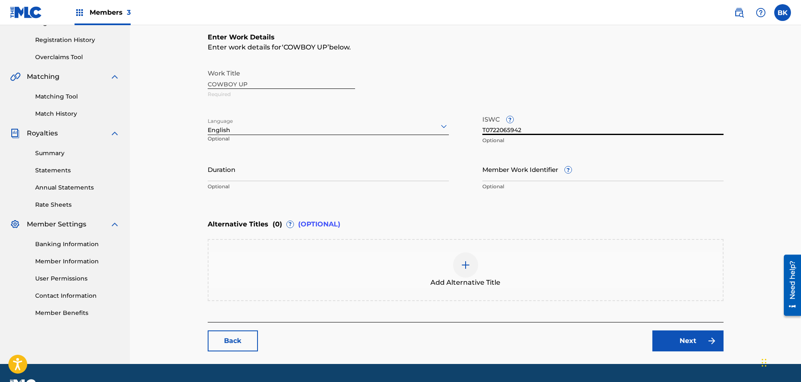
scroll to position [171, 0]
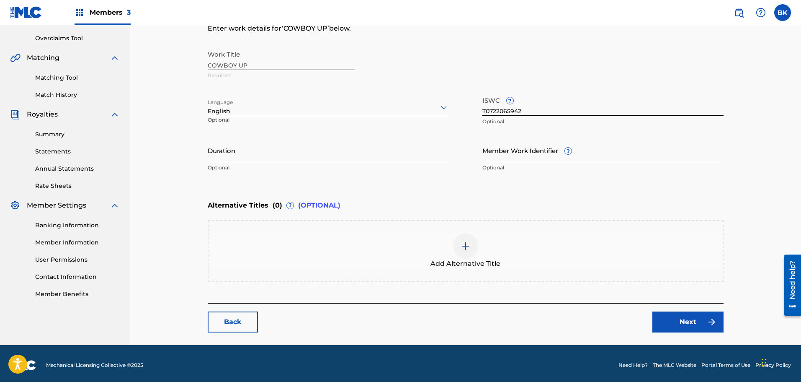
type input "T0722065942"
click at [682, 319] on link "Next" at bounding box center [688, 321] width 71 height 21
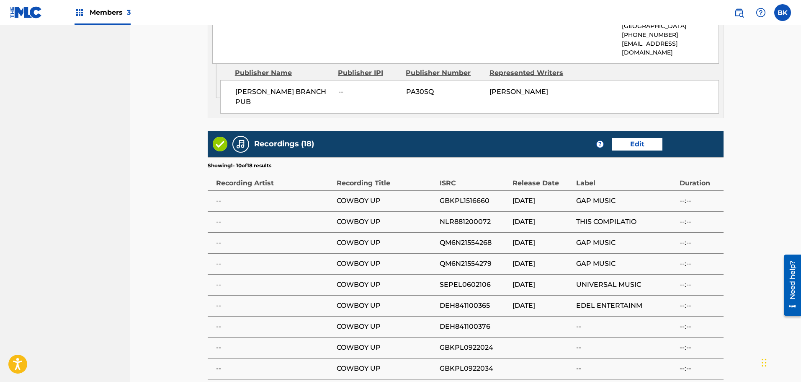
scroll to position [489, 0]
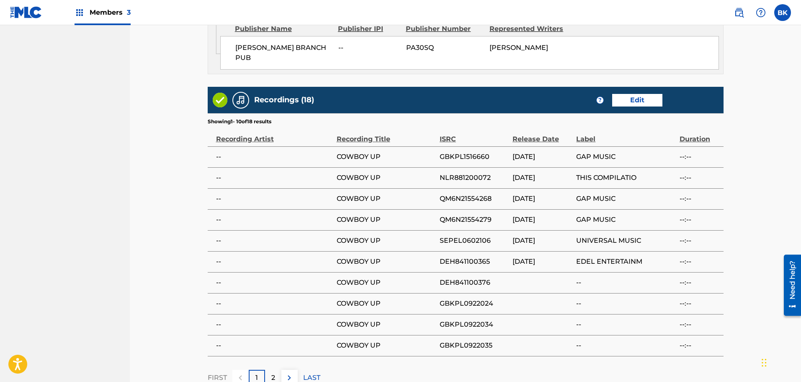
click at [290, 372] on img at bounding box center [289, 377] width 10 height 10
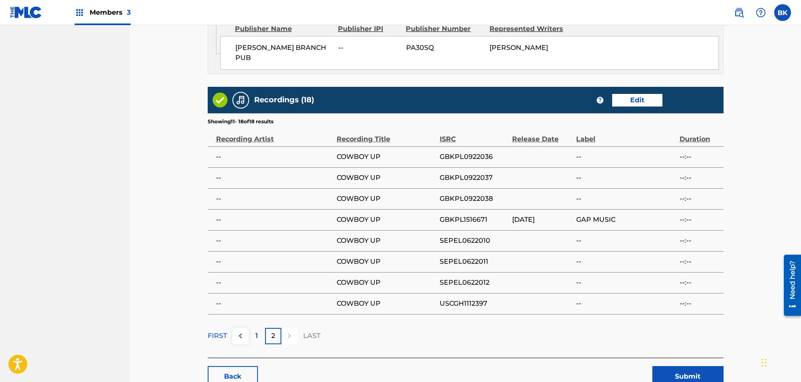
click at [239, 331] on img at bounding box center [240, 336] width 10 height 10
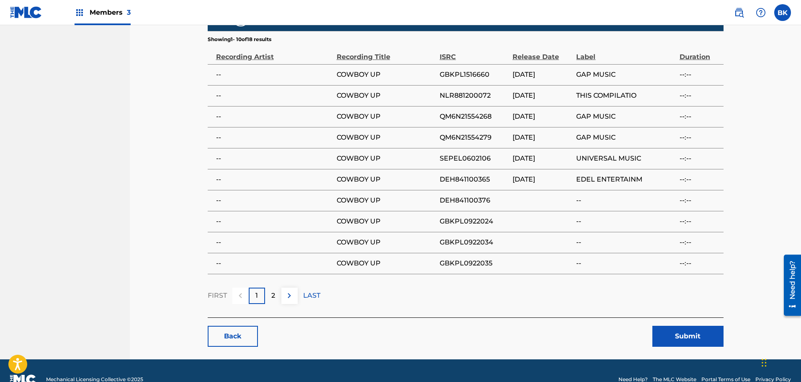
scroll to position [572, 0]
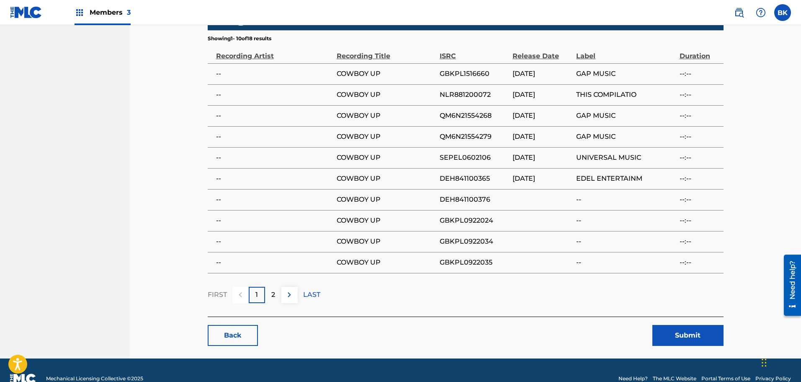
click at [693, 325] on button "Submit" at bounding box center [688, 335] width 71 height 21
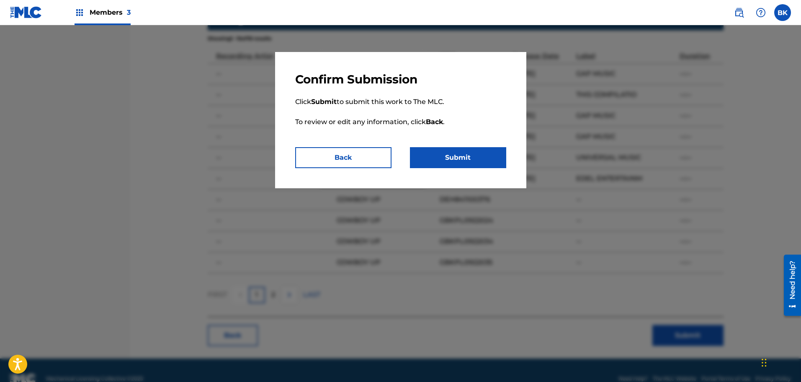
click at [459, 159] on button "Submit" at bounding box center [458, 157] width 96 height 21
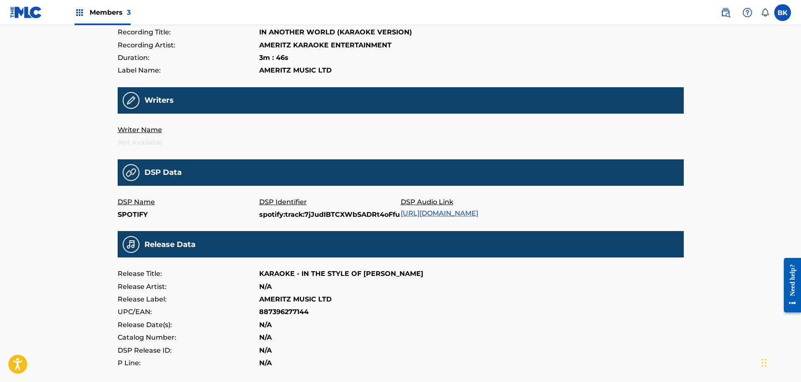
scroll to position [209, 0]
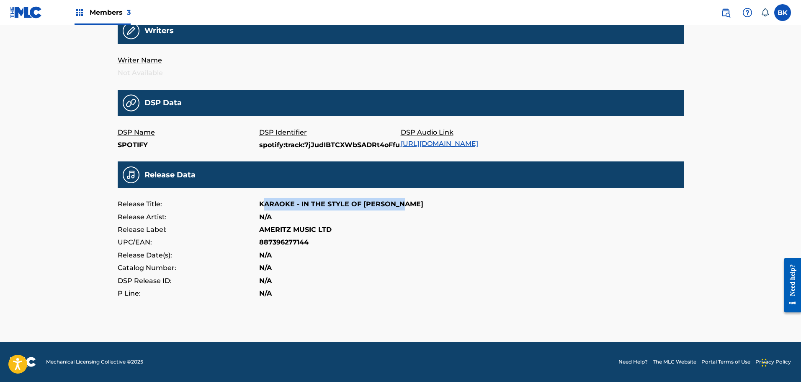
drag, startPoint x: 262, startPoint y: 204, endPoint x: 395, endPoint y: 203, distance: 132.8
click at [395, 203] on p "KARAOKE - IN THE STYLE OF JOE DIFFIE" at bounding box center [341, 204] width 164 height 13
click at [401, 207] on div "Release Title: KARAOKE - IN THE STYLE OF JOE DIFFIE" at bounding box center [401, 204] width 566 height 13
drag, startPoint x: 400, startPoint y: 202, endPoint x: 257, endPoint y: 204, distance: 142.9
click at [257, 204] on div "Release Title: KARAOKE - IN THE STYLE OF JOE DIFFIE" at bounding box center [401, 204] width 566 height 13
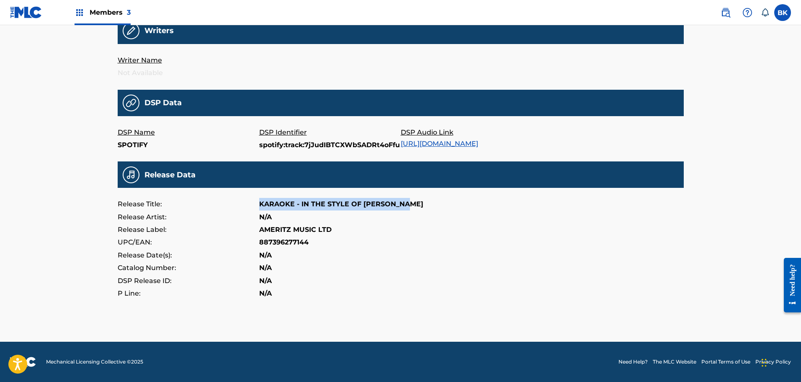
copy div "KARAOKE - IN THE STYLE OF JOE DIFFIE"
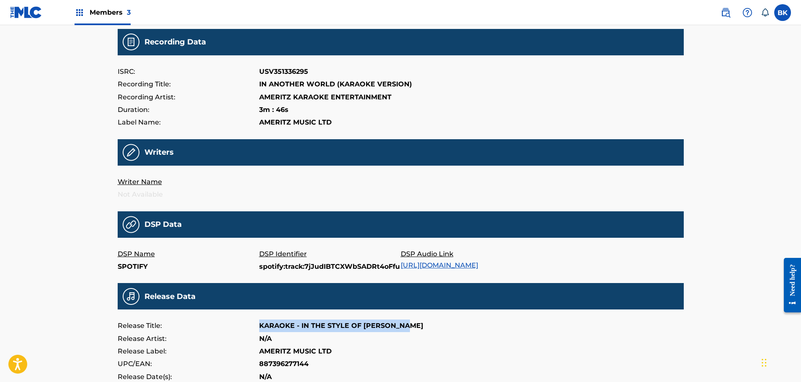
scroll to position [0, 0]
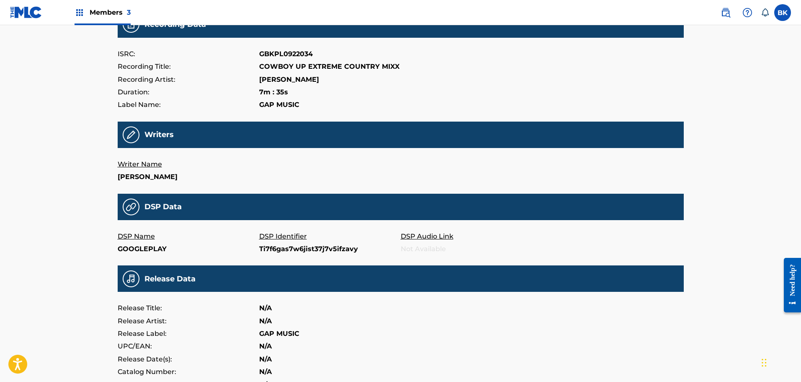
scroll to position [70, 0]
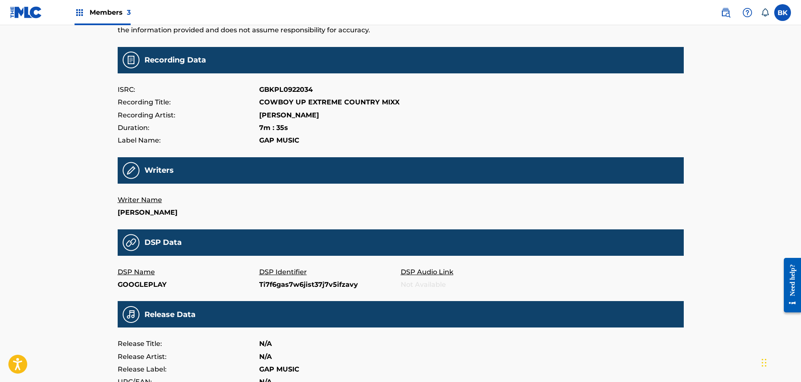
drag, startPoint x: 260, startPoint y: 103, endPoint x: 333, endPoint y: 113, distance: 74.4
click at [333, 113] on div "ISRC: GBKPL0922034 Recording Title: COWBOY UP EXTREME COUNTRY MIXX Recording Ar…" at bounding box center [401, 115] width 566 height 64
drag, startPoint x: 368, startPoint y: 113, endPoint x: 395, endPoint y: 103, distance: 29.0
click at [368, 113] on div "Recording Artist: ANDREA CHILDRESS" at bounding box center [401, 115] width 566 height 13
click at [401, 101] on div "Recording Title: COWBOY UP EXTREME COUNTRY MIXX" at bounding box center [401, 102] width 566 height 13
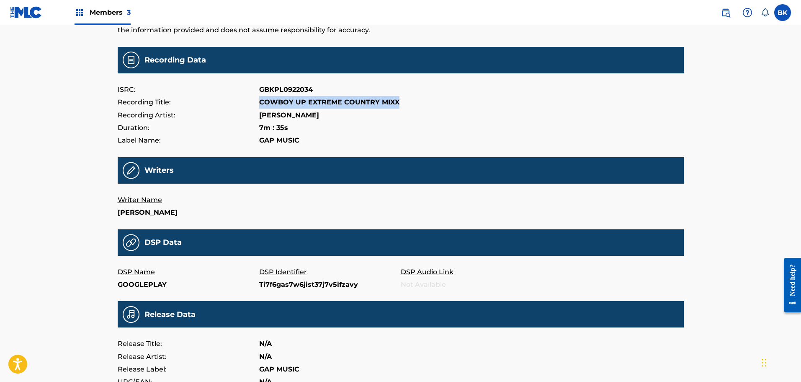
drag, startPoint x: 259, startPoint y: 102, endPoint x: 397, endPoint y: 102, distance: 137.8
click at [397, 102] on div "Recording Title: COWBOY UP EXTREME COUNTRY MIXX" at bounding box center [401, 102] width 566 height 13
copy p "COWBOY UP EXTREME COUNTRY MIXX"
